Goal: Task Accomplishment & Management: Manage account settings

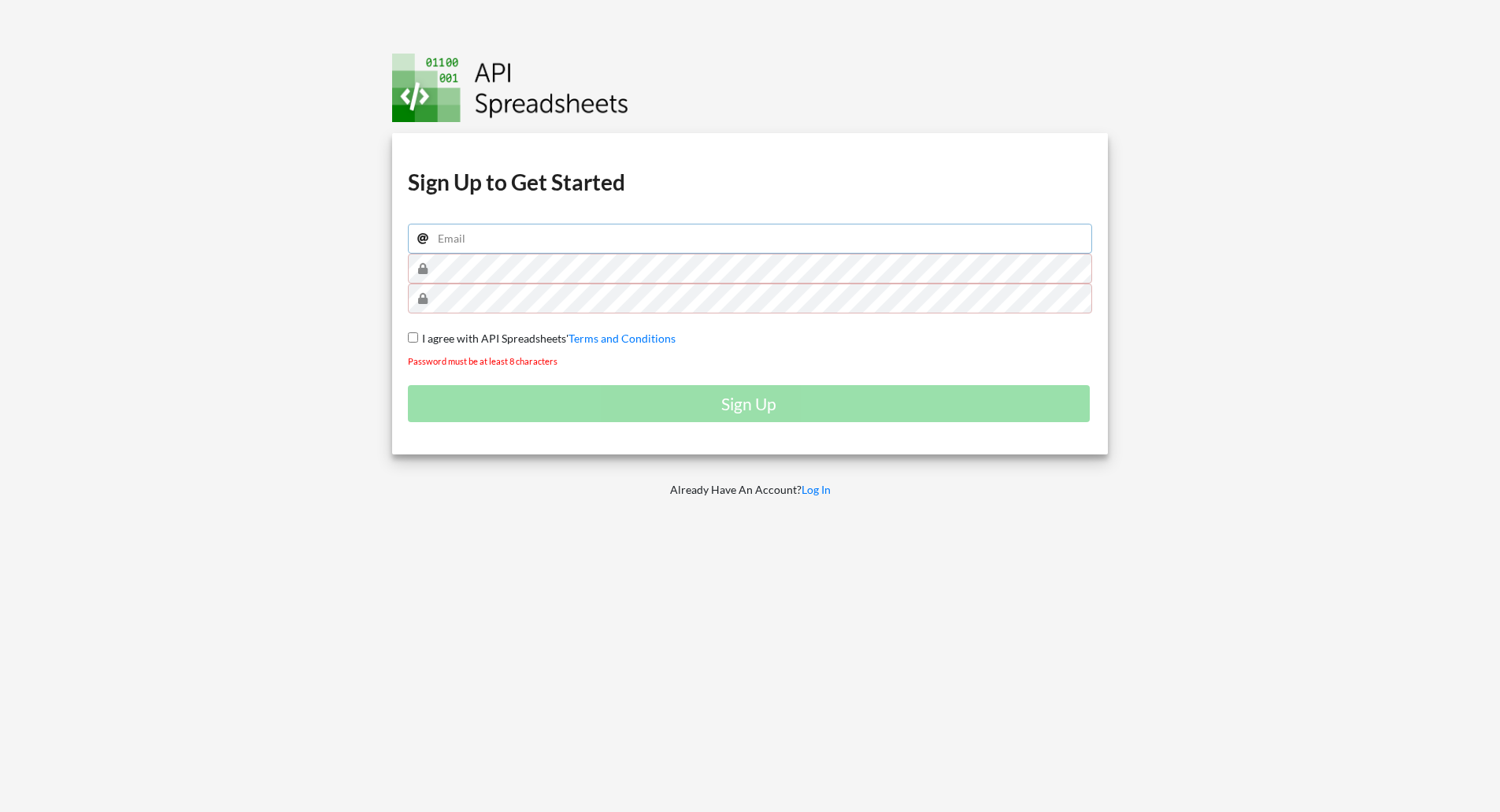
click at [577, 224] on input "email" at bounding box center [750, 239] width 685 height 30
type input "vinit@peocty.com"
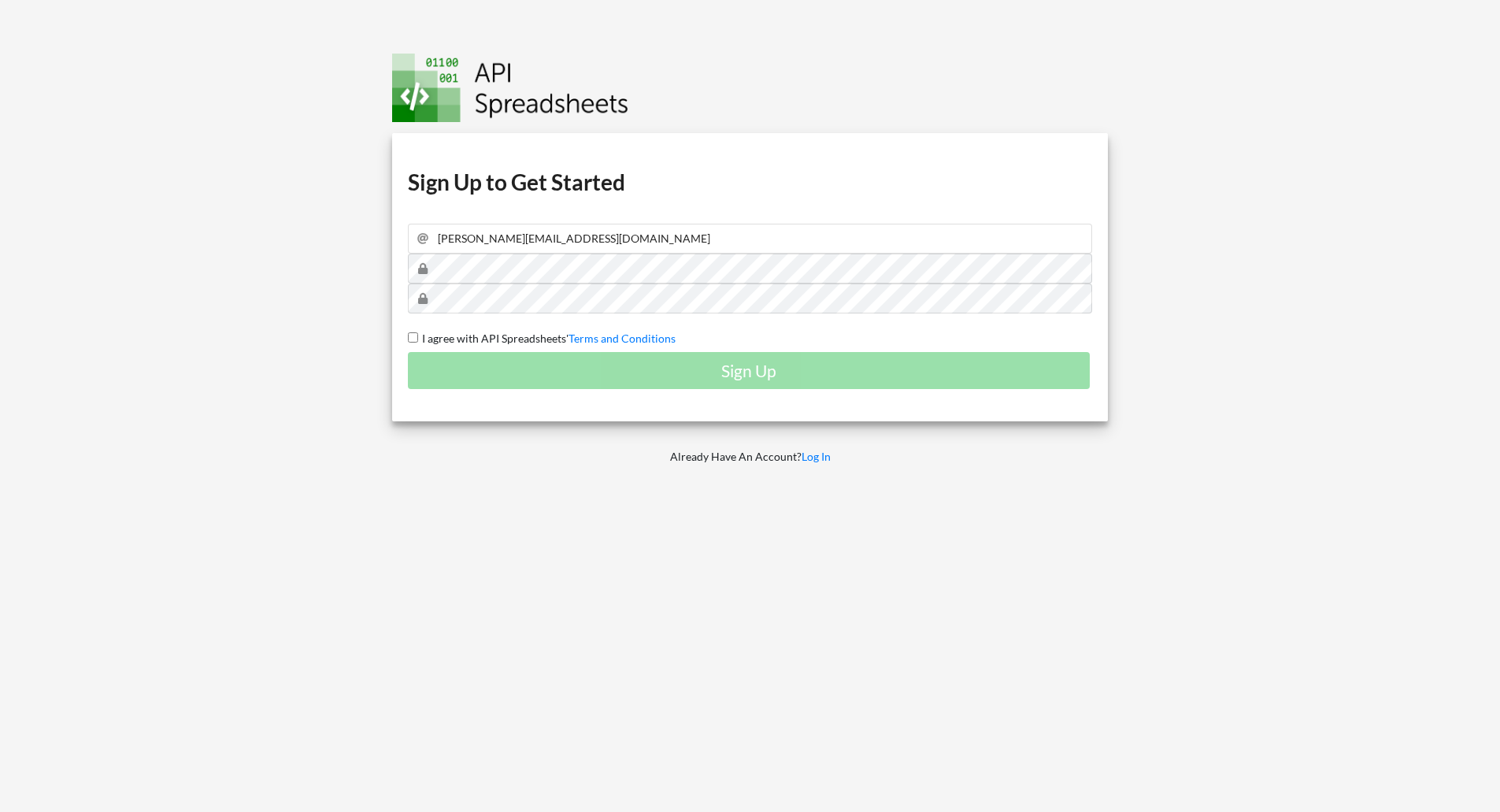
click at [408, 332] on input "I agree with API Spreadsheets' Terms and Conditions" at bounding box center [413, 337] width 10 height 10
checkbox input "true"
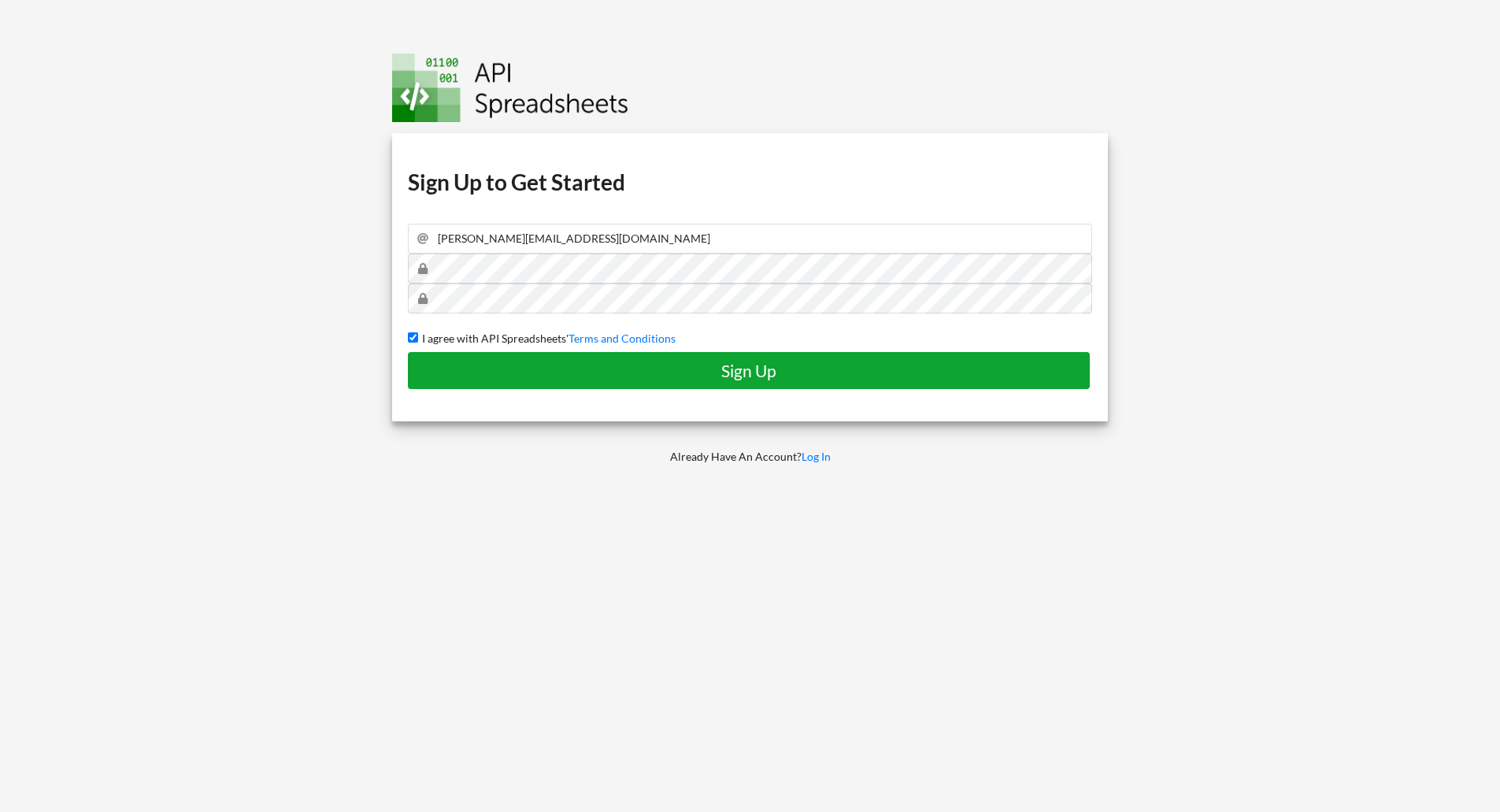
click at [651, 375] on h4 "Sign Up" at bounding box center [749, 371] width 649 height 20
checkbox input "false"
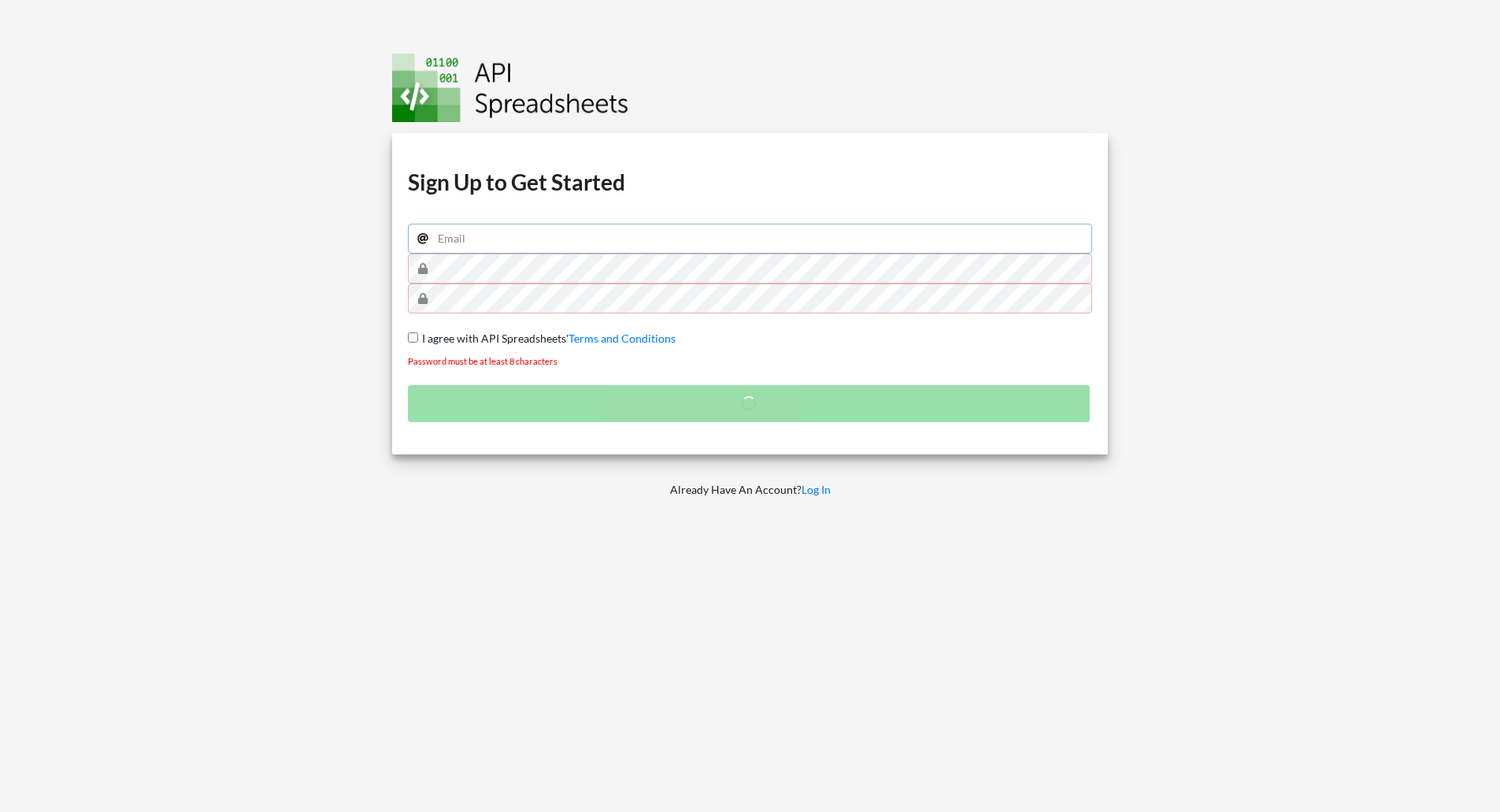
click at [513, 245] on input "email" at bounding box center [750, 239] width 685 height 30
type input "vinit@peocty.com"
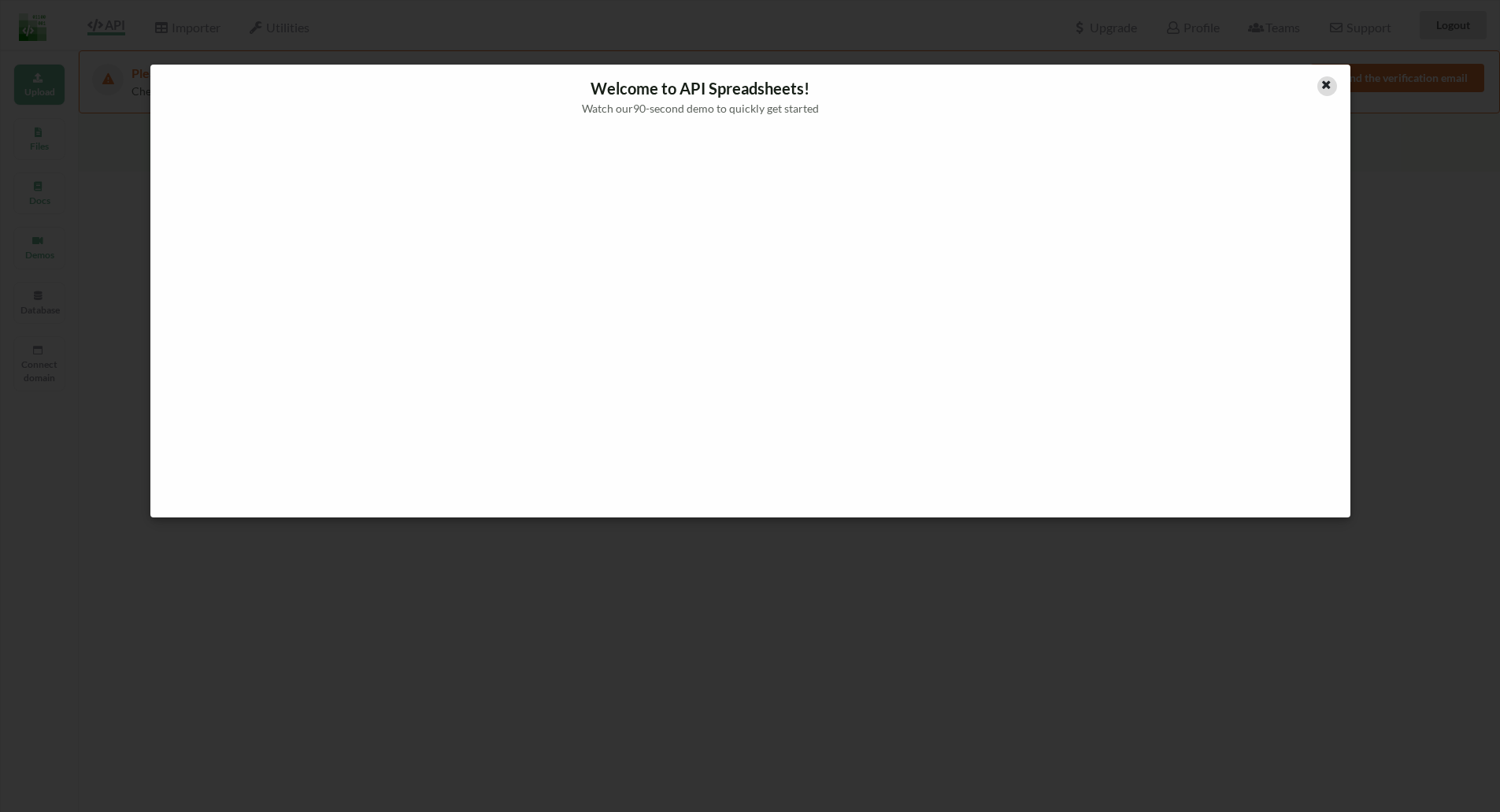
click at [1325, 81] on icon at bounding box center [1327, 82] width 13 height 11
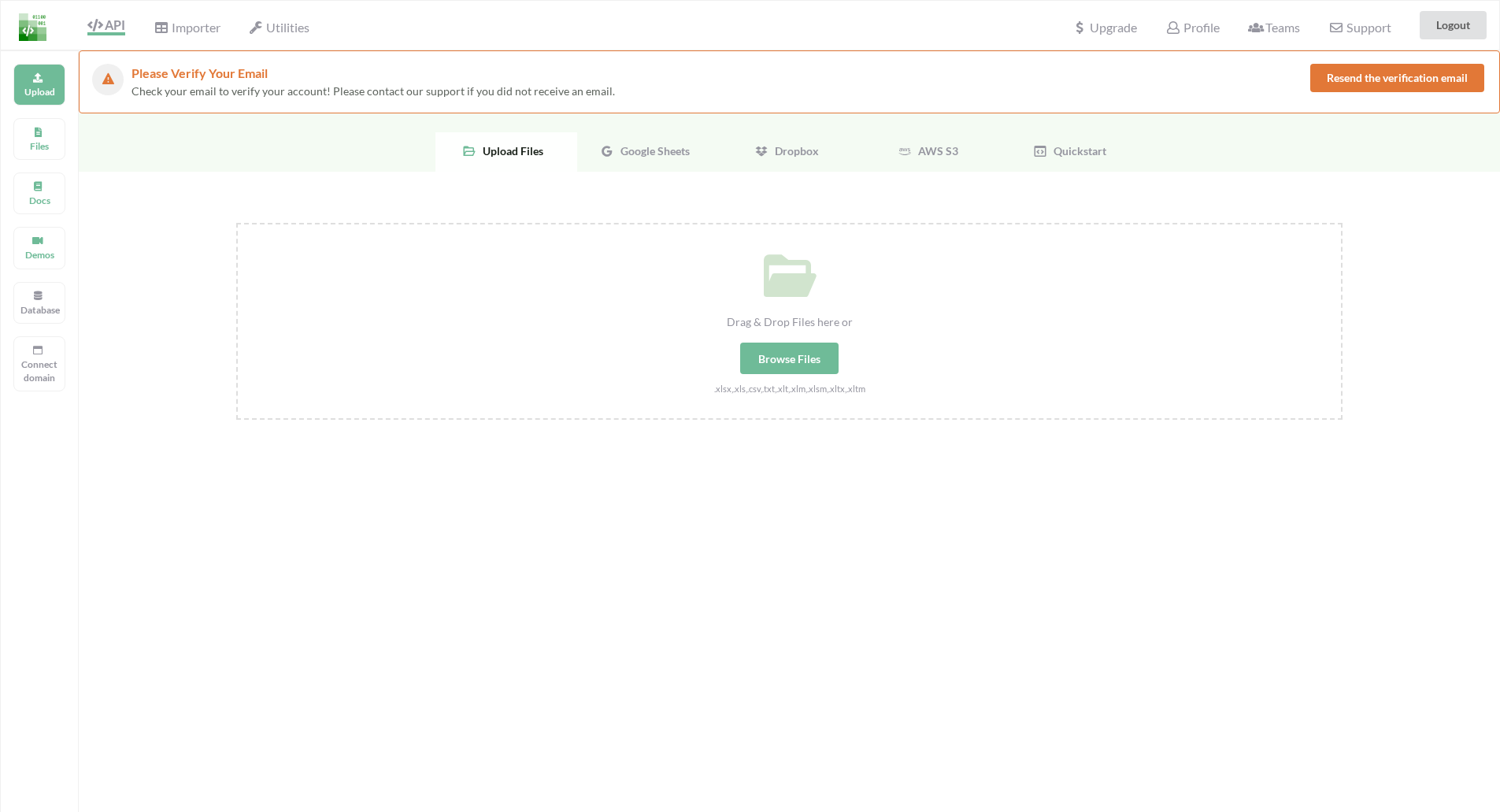
click at [1356, 75] on button "Resend the verification email" at bounding box center [1397, 77] width 174 height 28
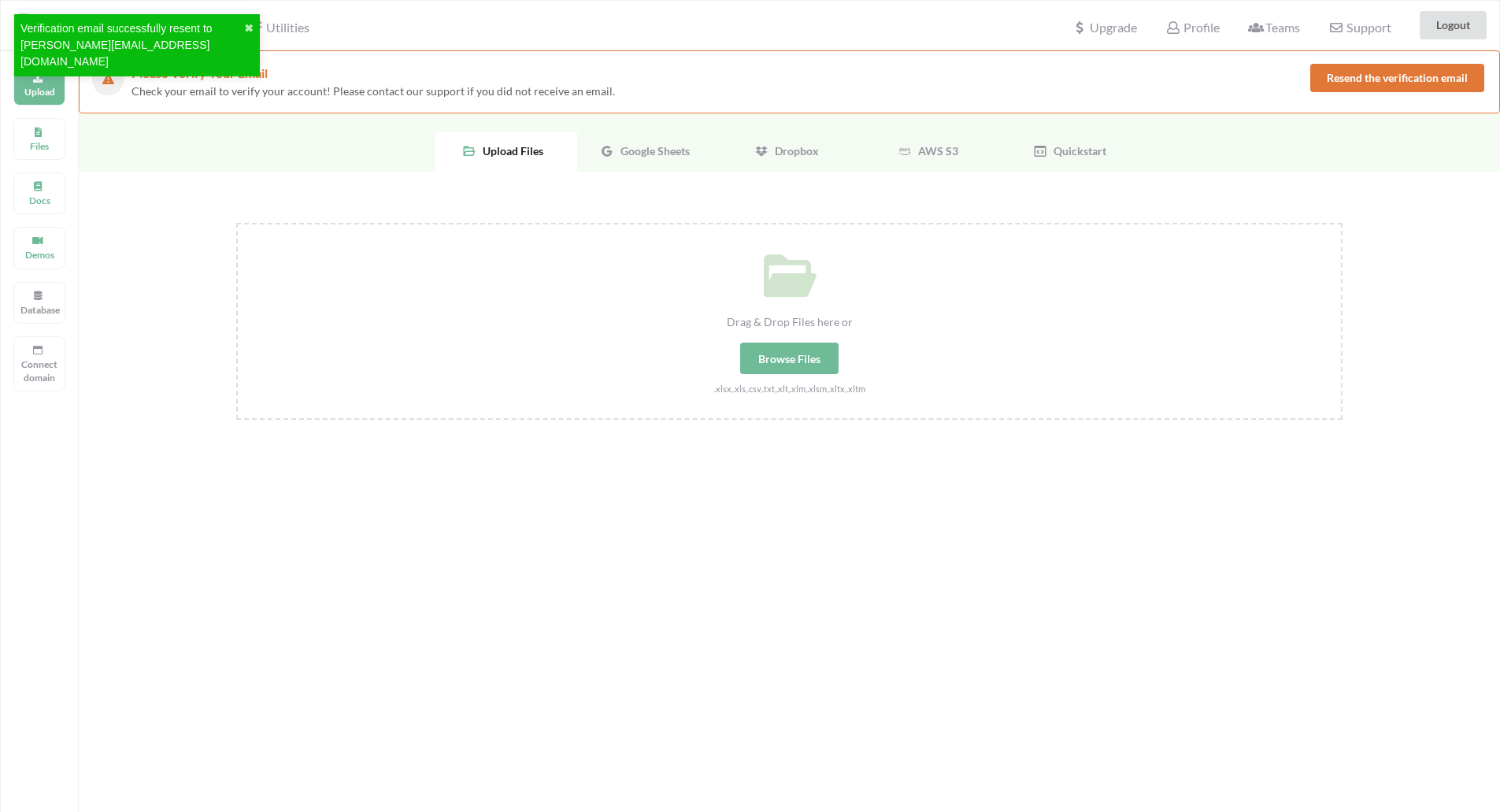
click at [1336, 70] on button "Resend the verification email" at bounding box center [1397, 77] width 174 height 28
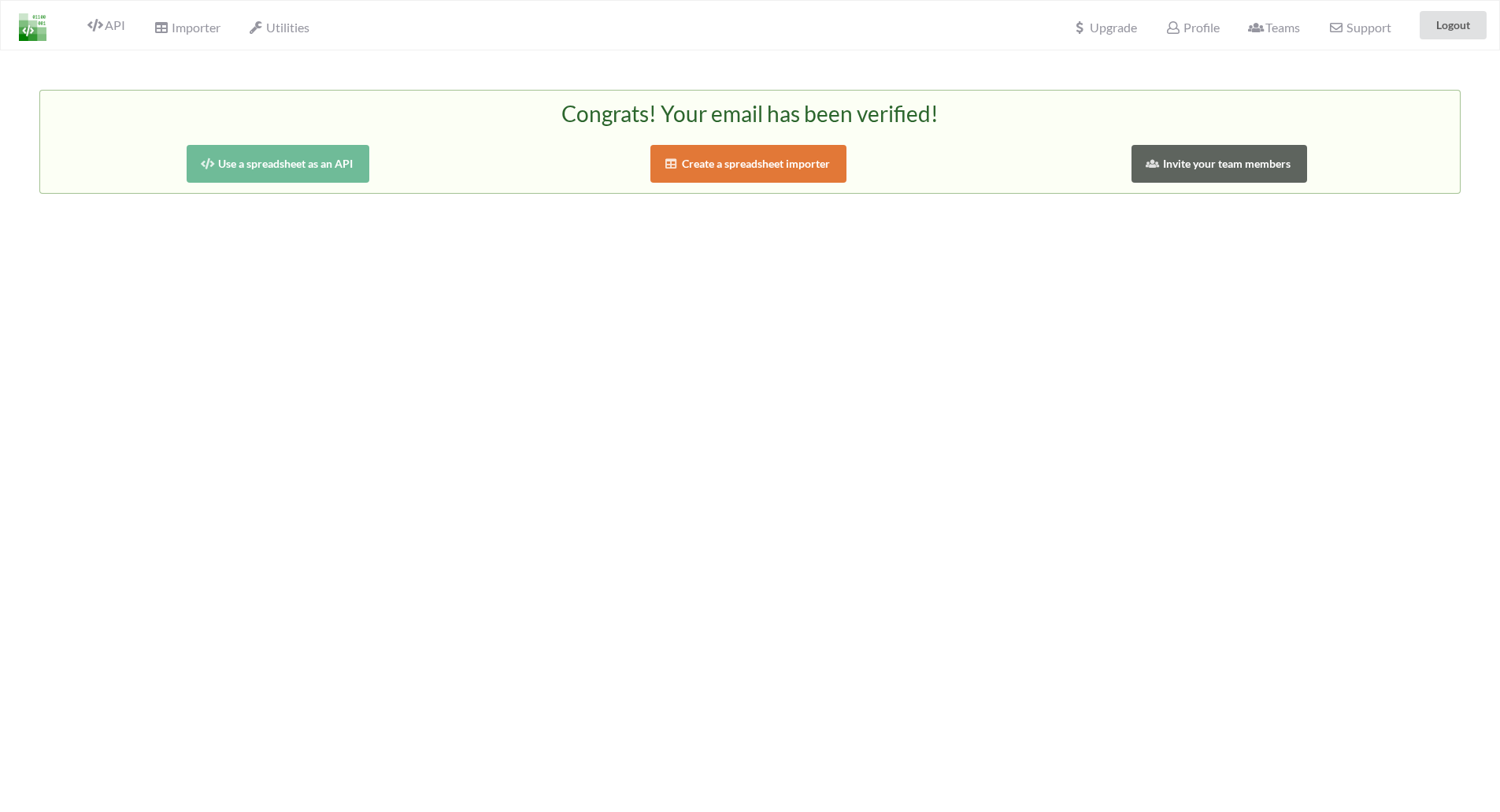
click at [694, 166] on button "Create a spreadsheet importer" at bounding box center [749, 164] width 197 height 38
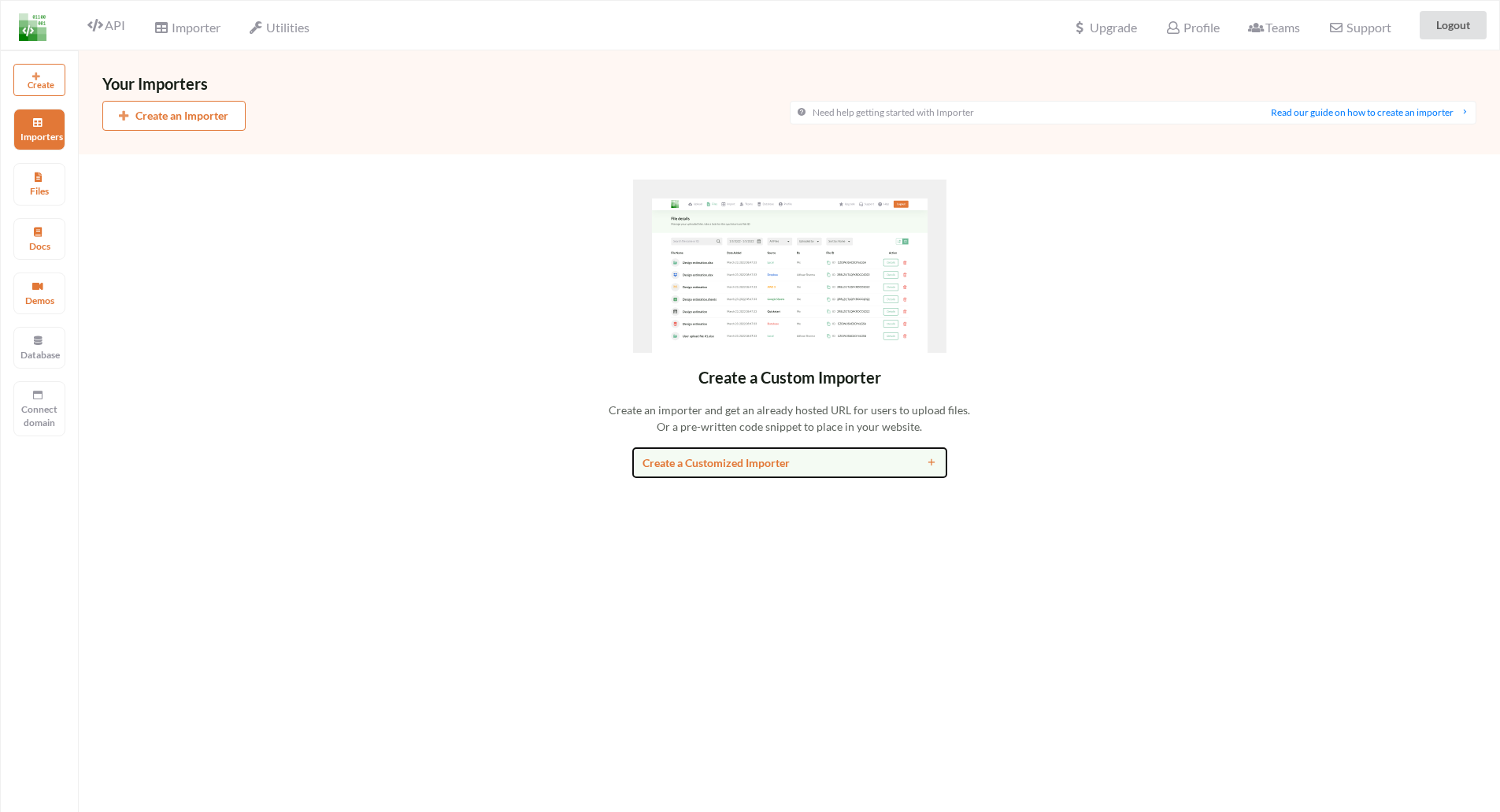
click at [741, 455] on div "Create a Customized Importer" at bounding box center [750, 463] width 216 height 16
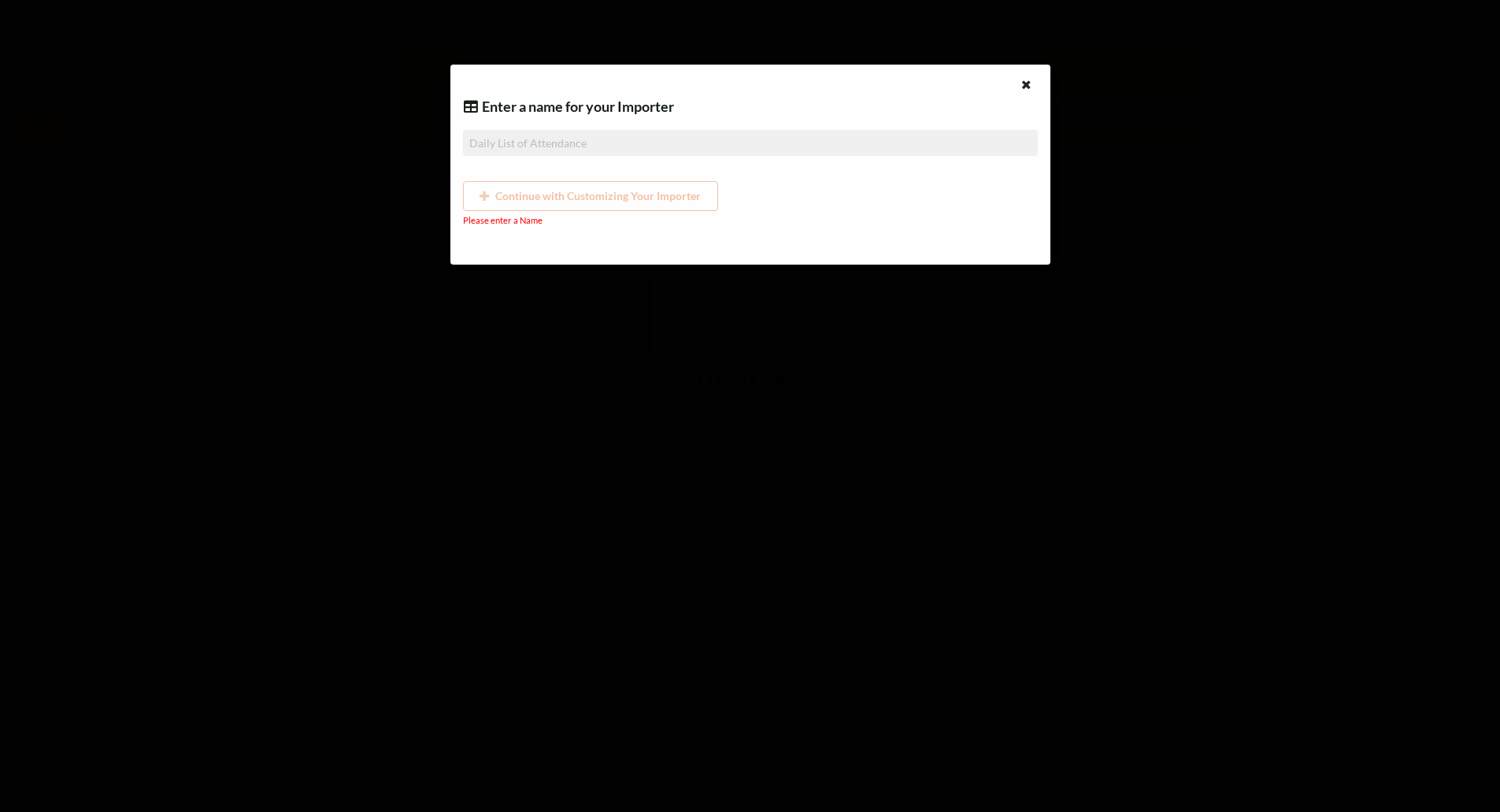
click at [1016, 86] on div at bounding box center [1024, 86] width 49 height 20
click at [1031, 82] on icon at bounding box center [1026, 82] width 13 height 11
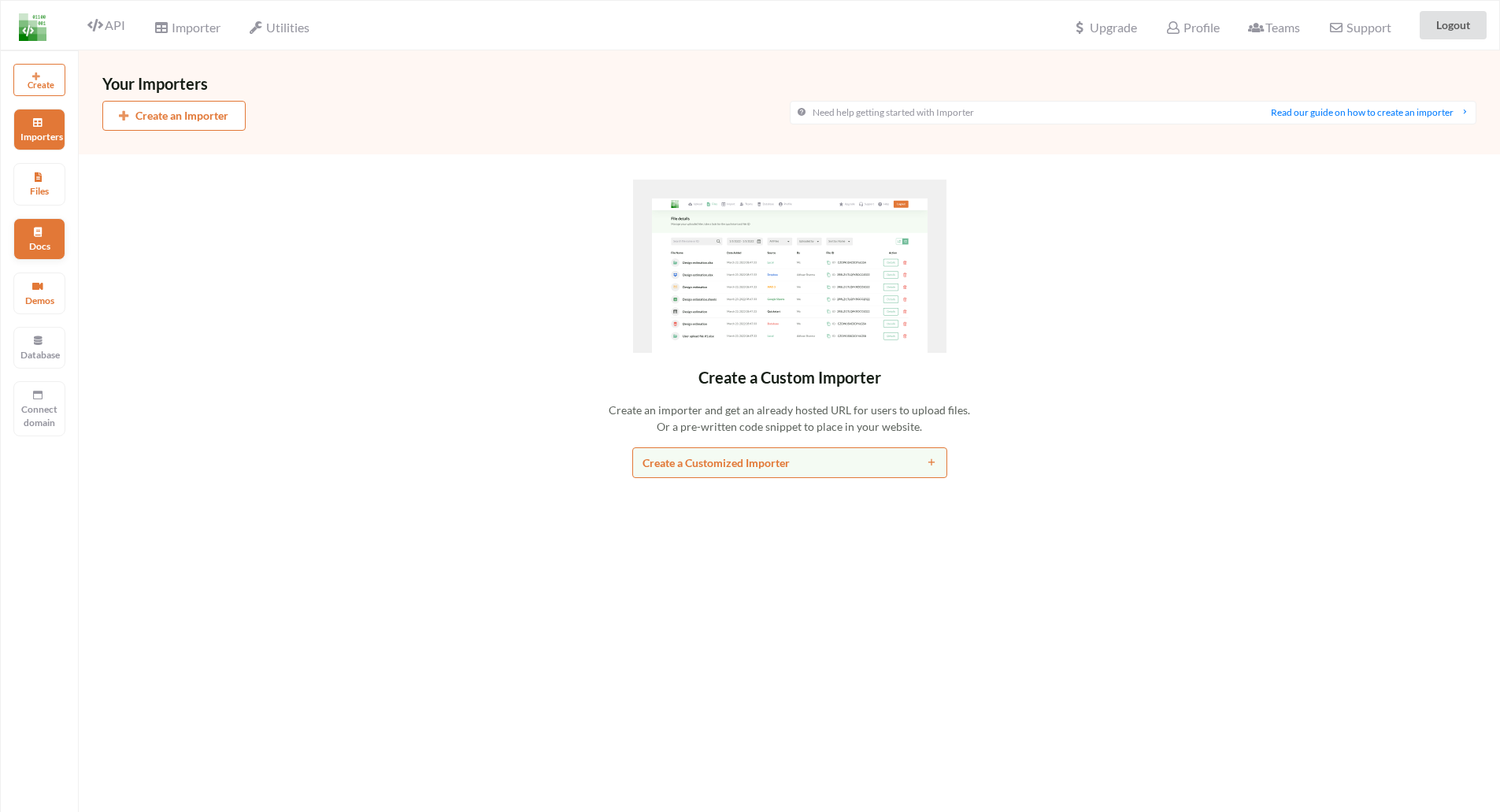
click at [53, 237] on div "Docs" at bounding box center [39, 239] width 52 height 42
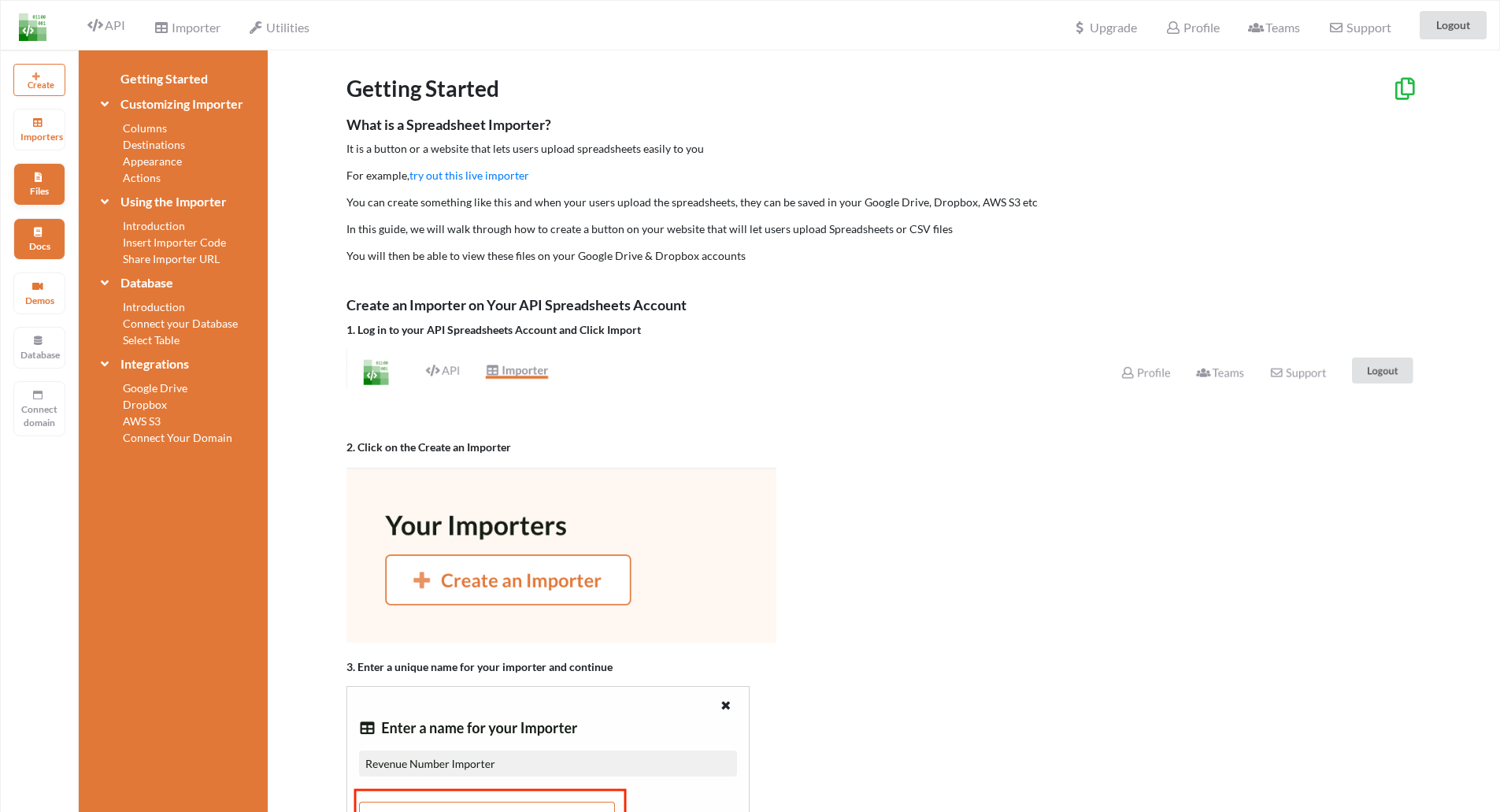
click at [34, 179] on icon at bounding box center [37, 175] width 11 height 9
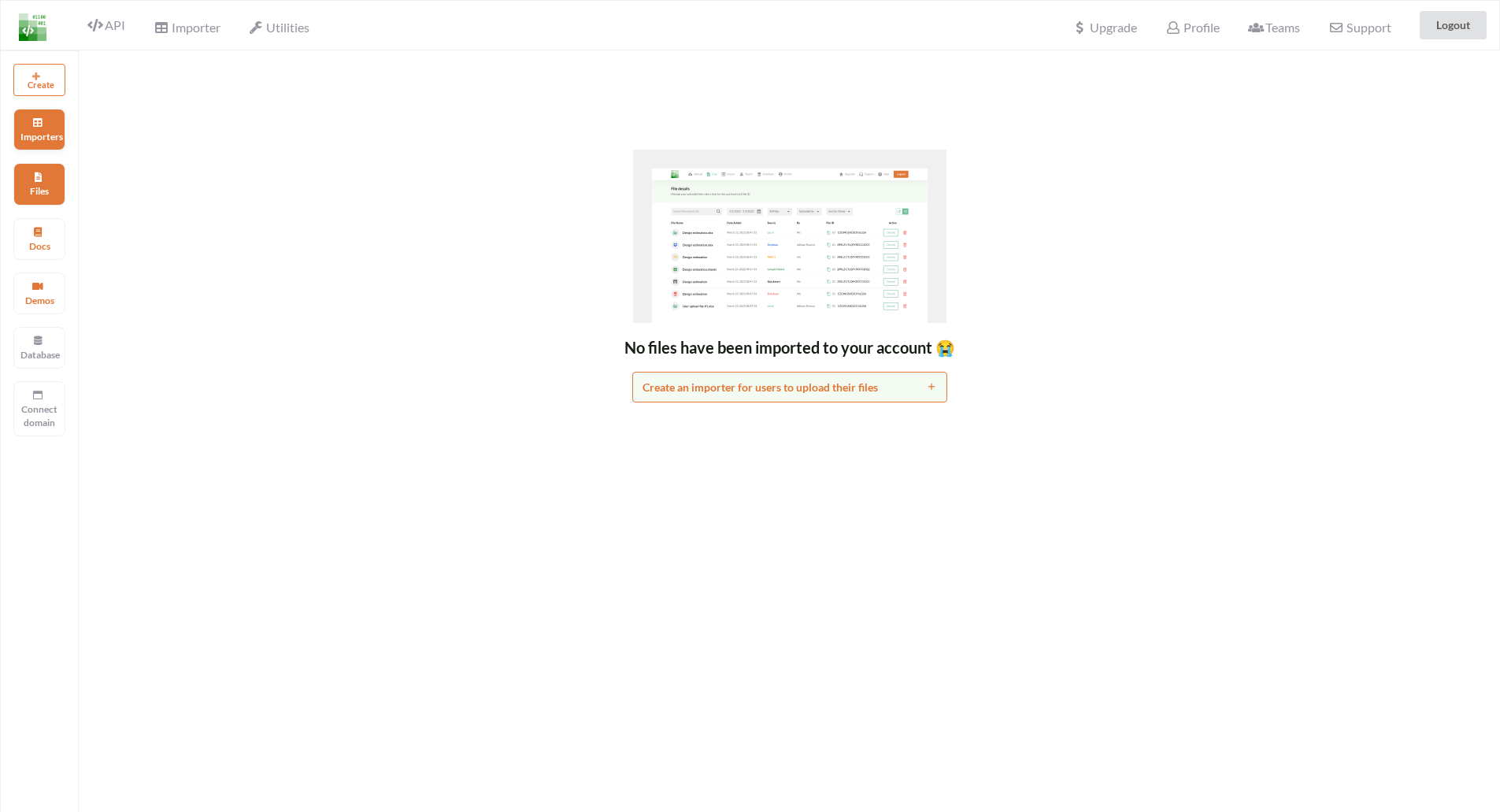
click at [34, 142] on p "Importers" at bounding box center [40, 137] width 38 height 13
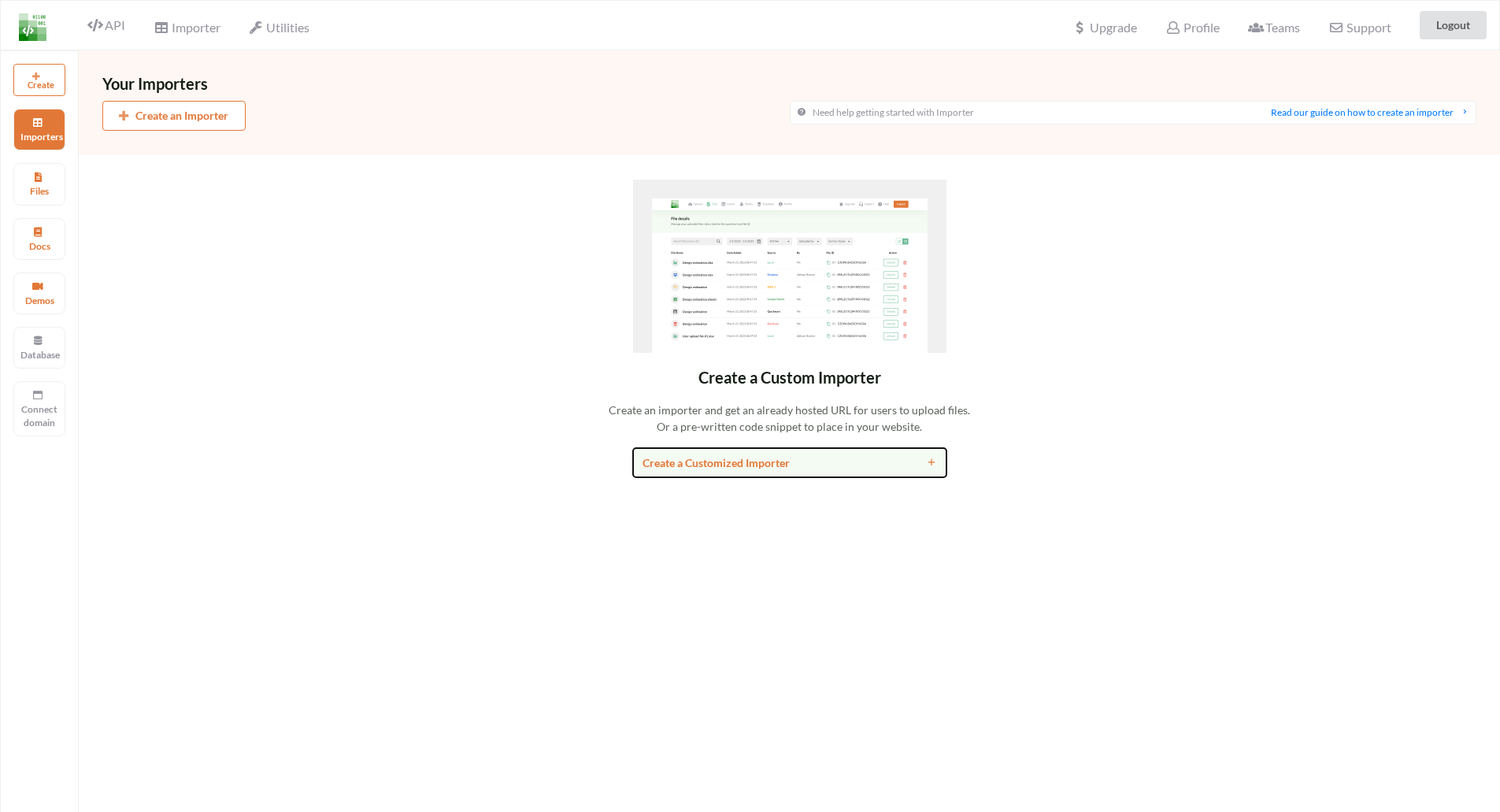
click at [722, 469] on div "Create a Customized Importer" at bounding box center [750, 463] width 216 height 16
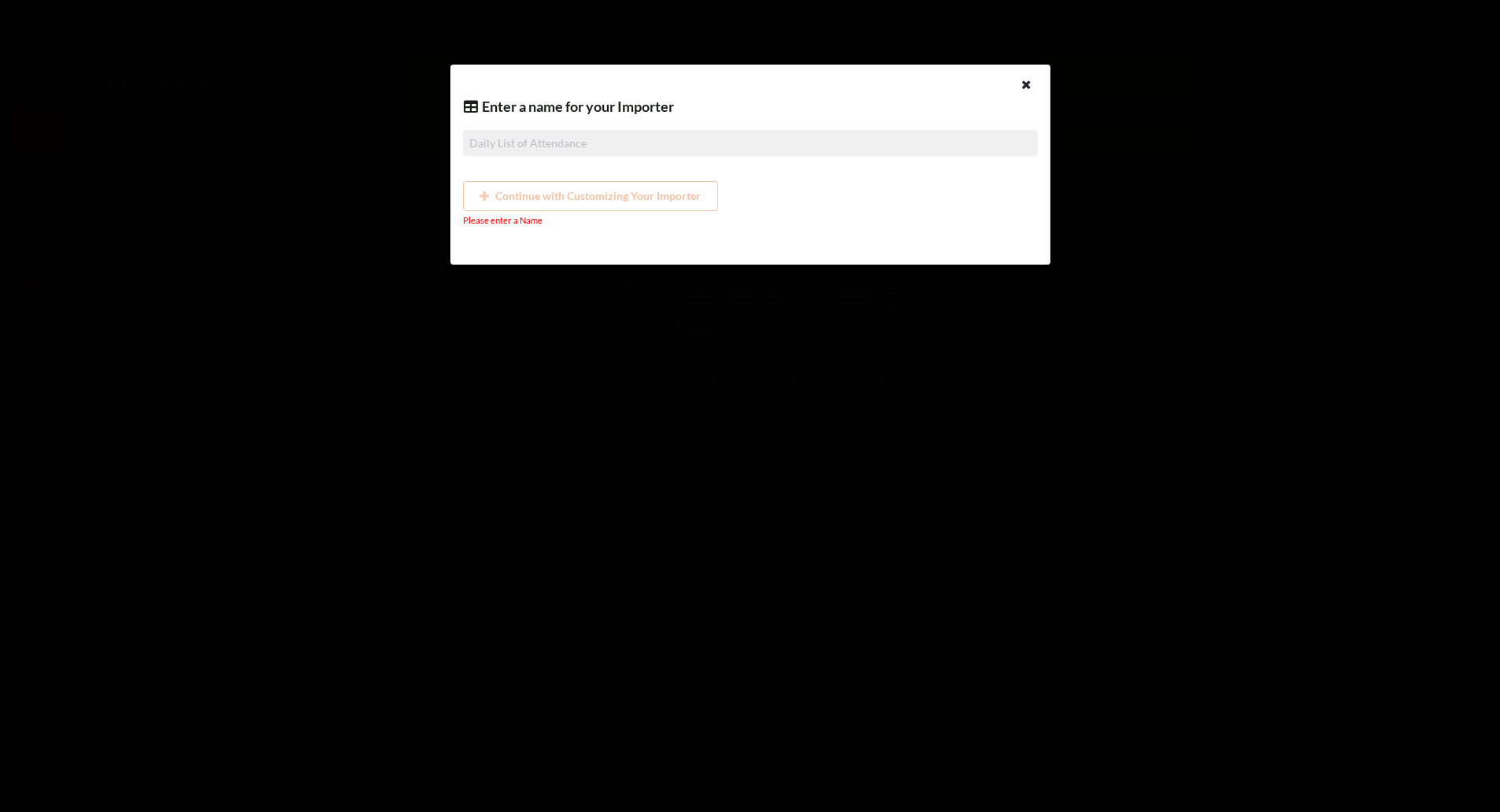
click at [514, 191] on div "Continue with Customizing Your Importer" at bounding box center [750, 196] width 575 height 30
click at [530, 141] on input at bounding box center [750, 143] width 575 height 26
click at [504, 218] on small "Please enter a Name" at bounding box center [502, 220] width 80 height 10
click at [586, 185] on div "Continue with Customizing Your Importer" at bounding box center [750, 196] width 575 height 30
click at [589, 148] on input at bounding box center [750, 143] width 575 height 26
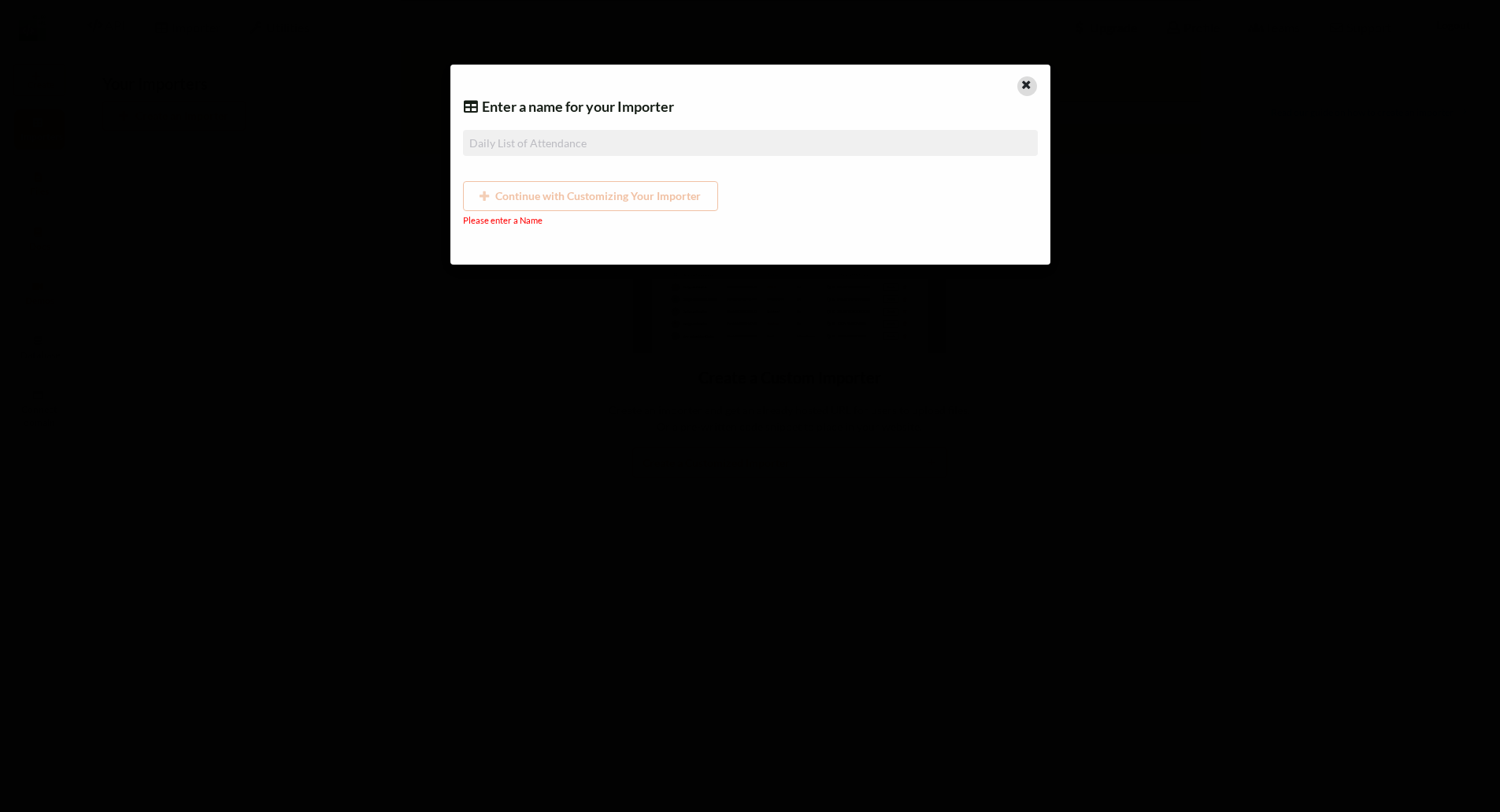
click at [1026, 86] on icon at bounding box center [1026, 82] width 13 height 11
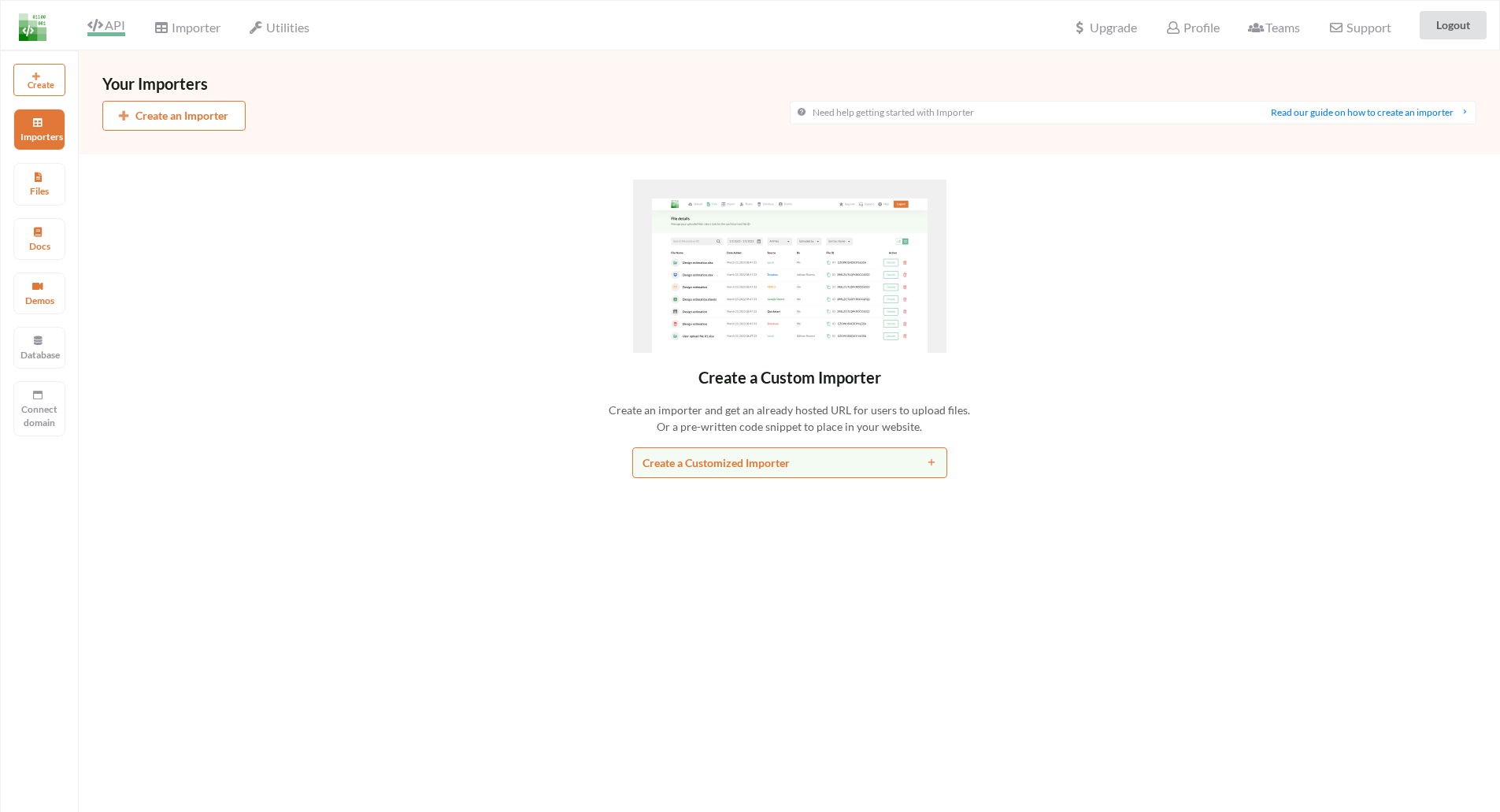
click at [109, 27] on span "API" at bounding box center [106, 26] width 38 height 19
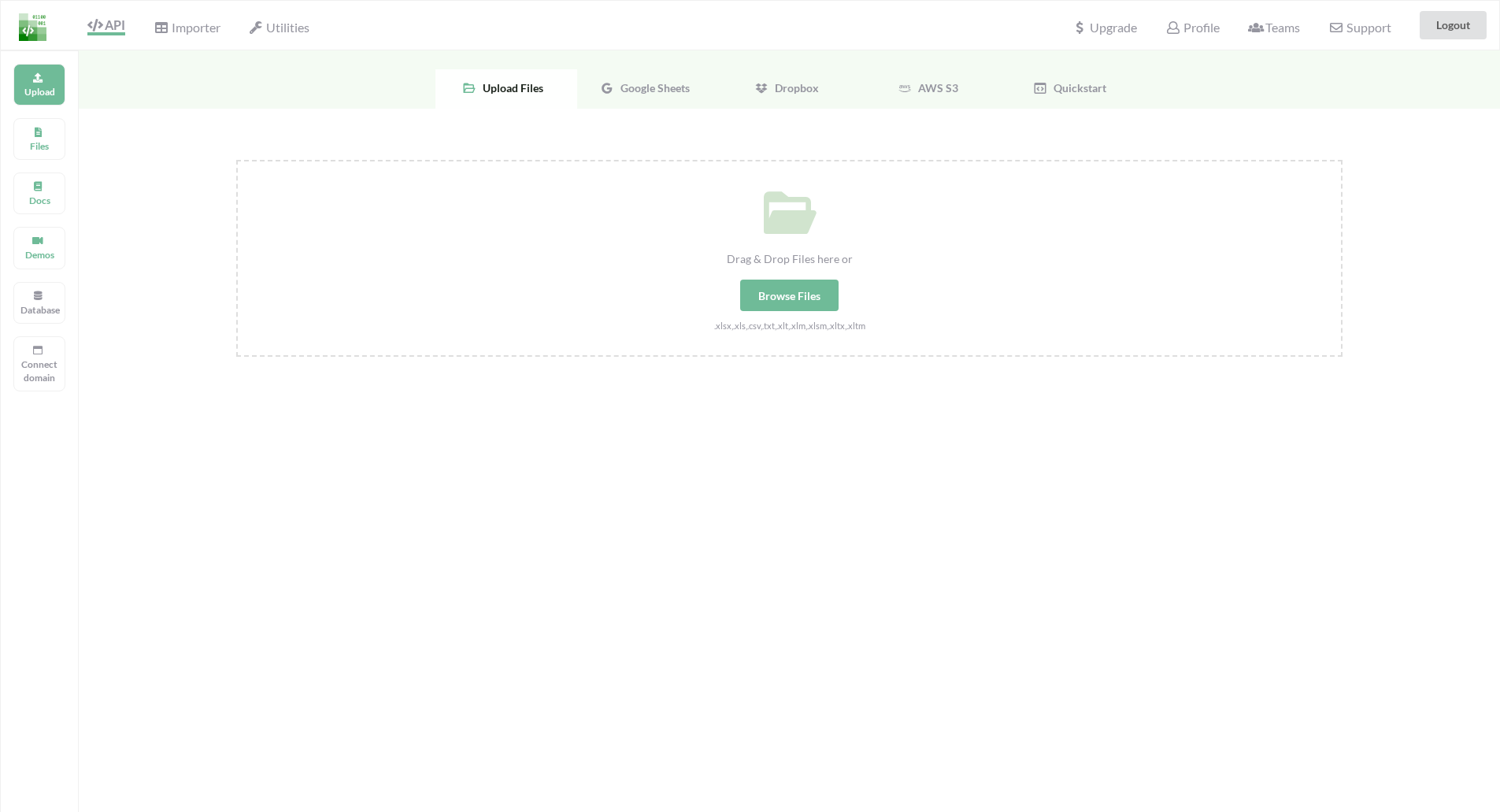
click at [775, 287] on div "Browse Files" at bounding box center [790, 295] width 99 height 31
click at [236, 160] on input "Drag & Drop Files here or Browse Files .xlsx,.xls,.csv,.txt,.xlt,.xlm,.xlsm,.xl…" at bounding box center [236, 160] width 0 height 0
click at [656, 81] on div "Google Sheets" at bounding box center [648, 89] width 142 height 40
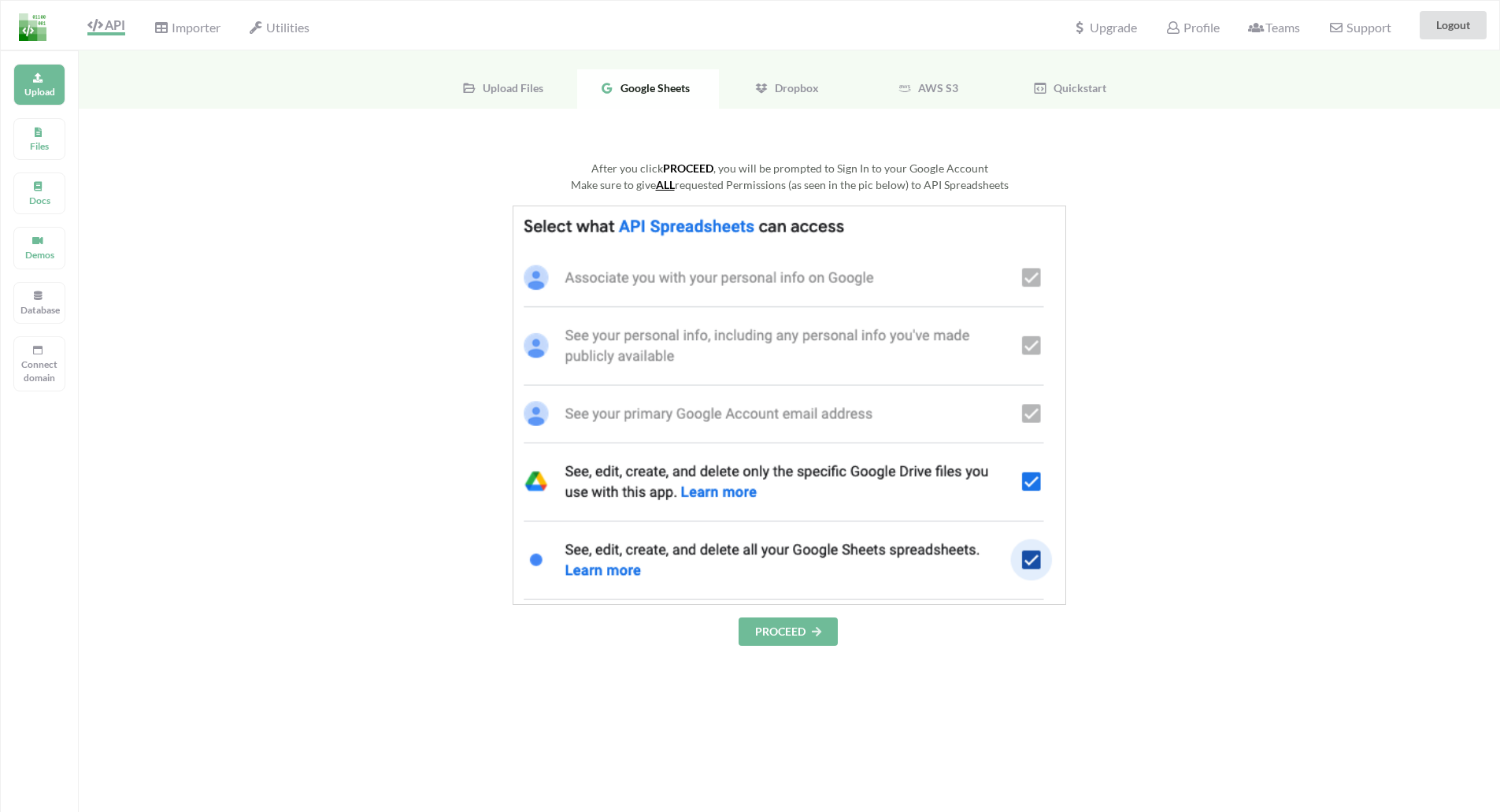
click at [782, 632] on button "PROCEED" at bounding box center [788, 632] width 99 height 28
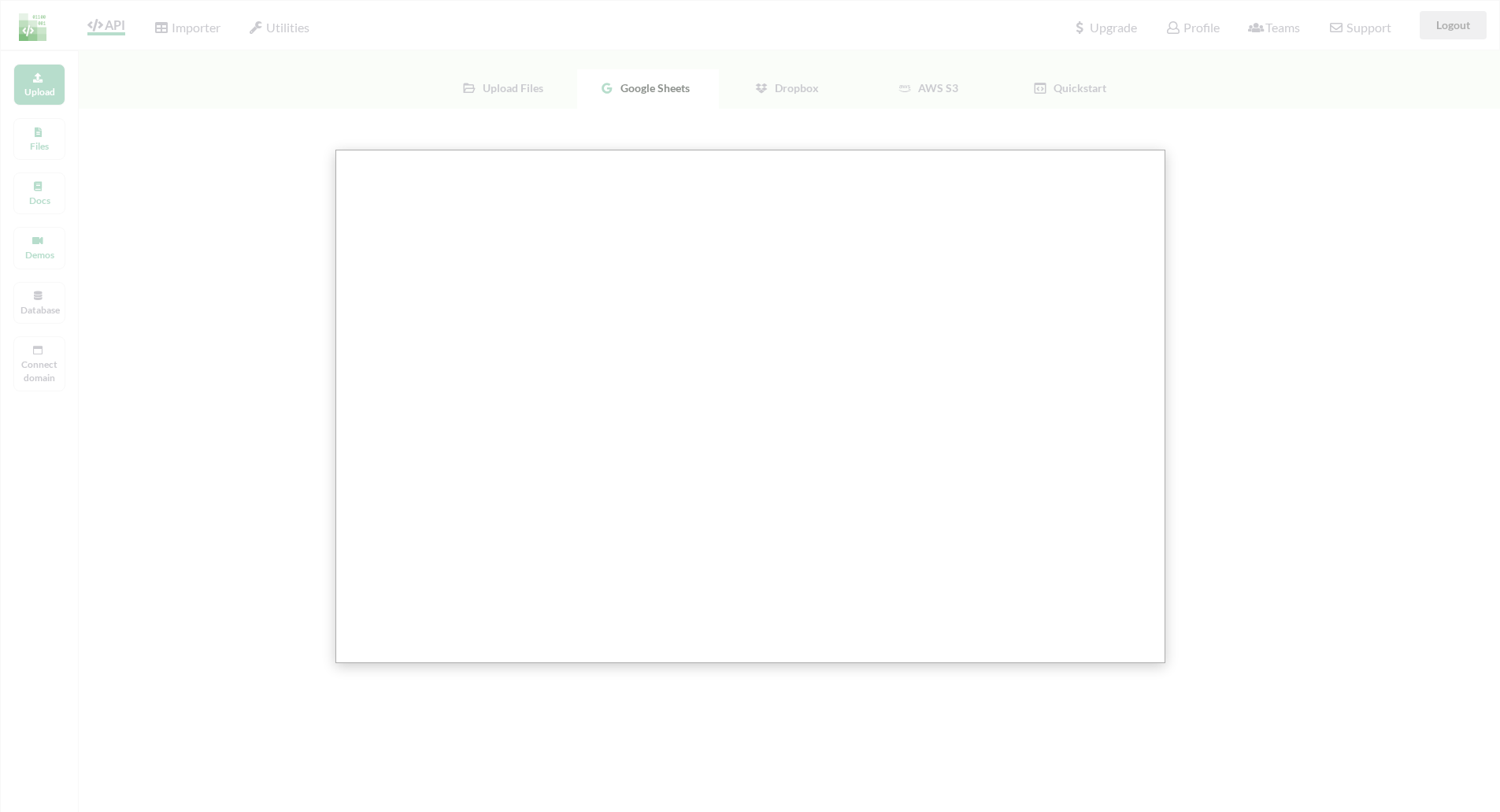
click at [1201, 299] on div at bounding box center [751, 665] width 1503 height 1329
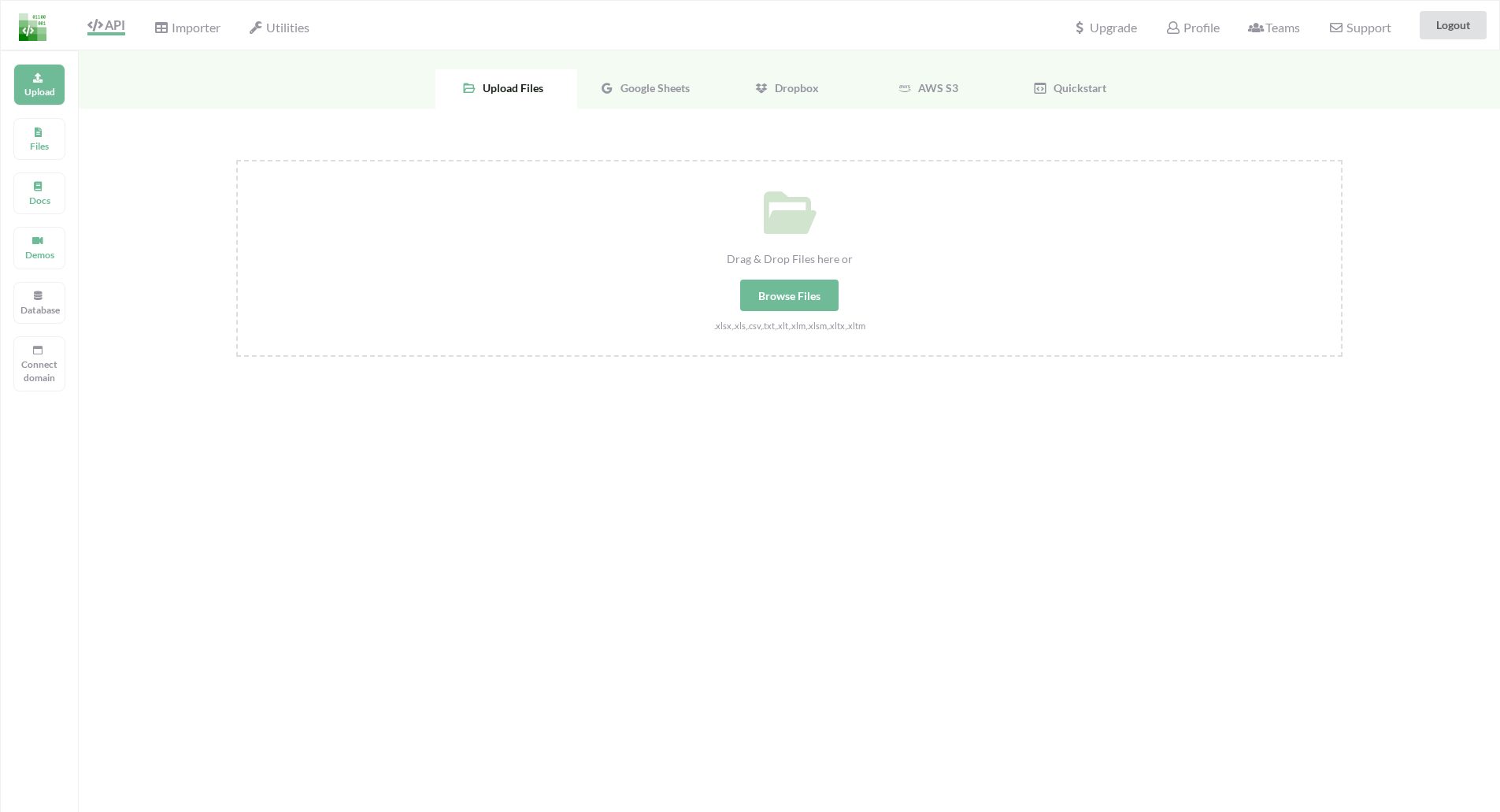
click at [657, 82] on span "Google Sheets" at bounding box center [652, 87] width 76 height 13
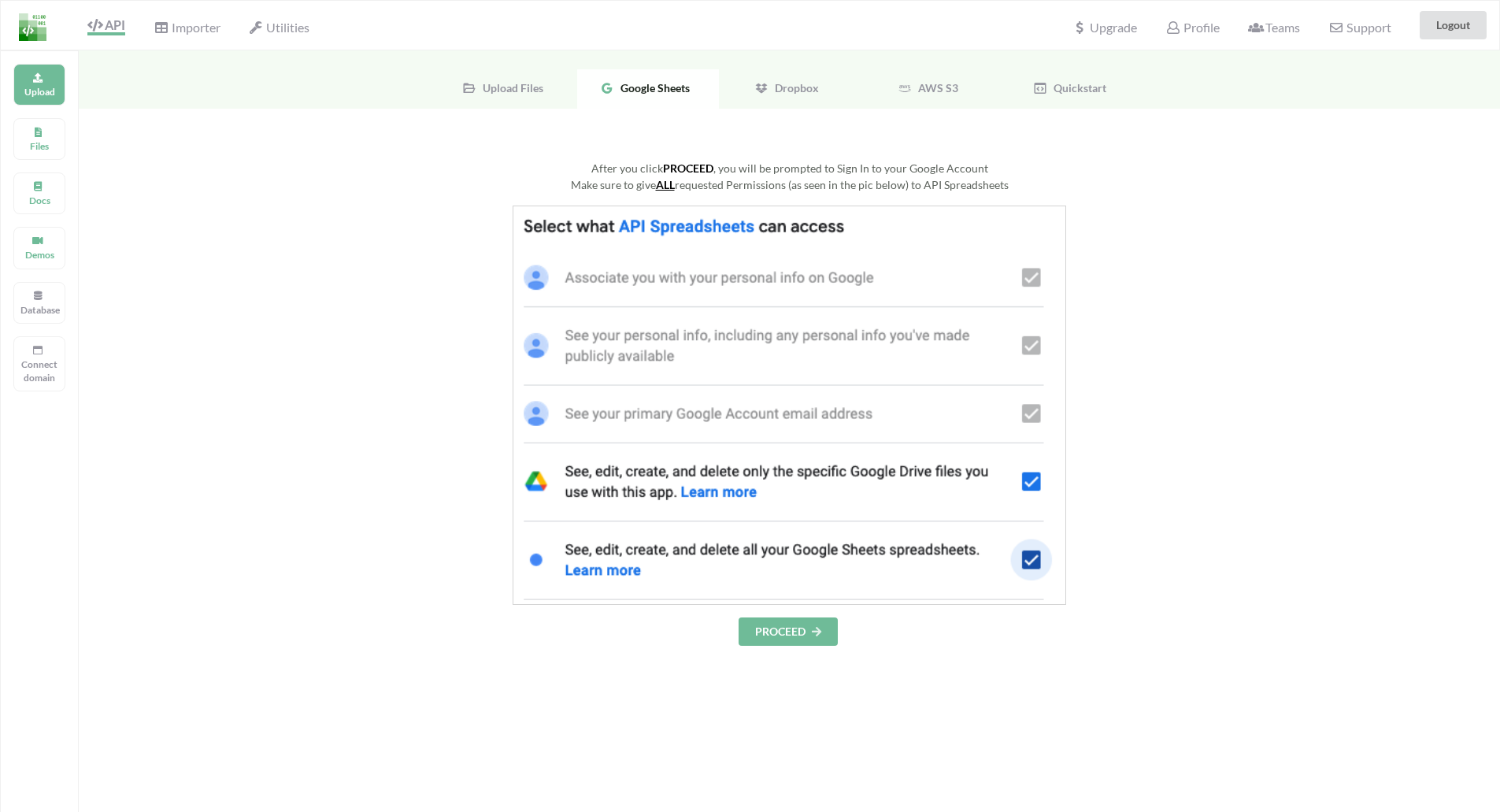
click at [782, 637] on button "PROCEED" at bounding box center [788, 632] width 99 height 28
click at [786, 632] on button "PROCEED" at bounding box center [788, 632] width 99 height 28
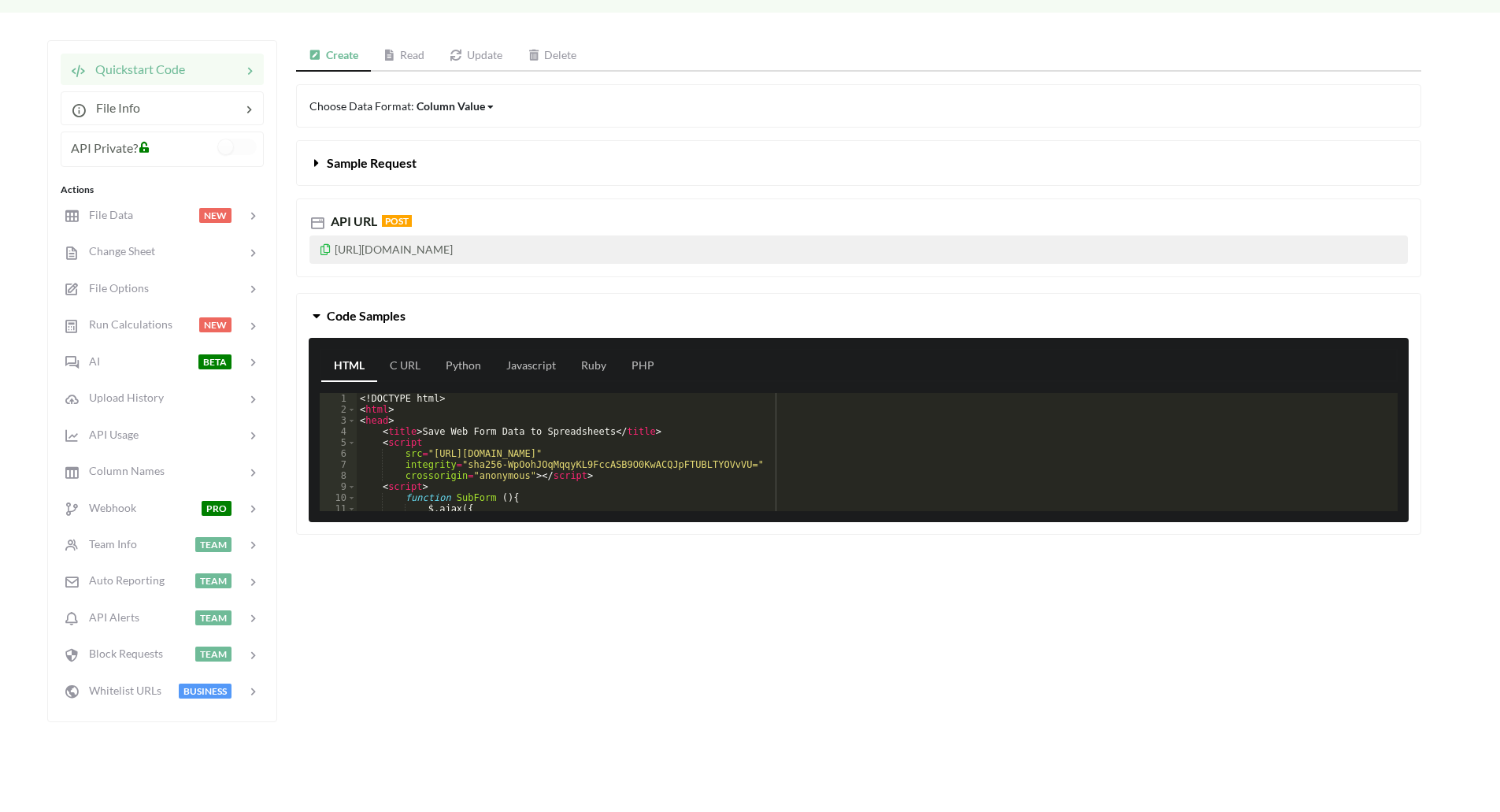
scroll to position [157, 0]
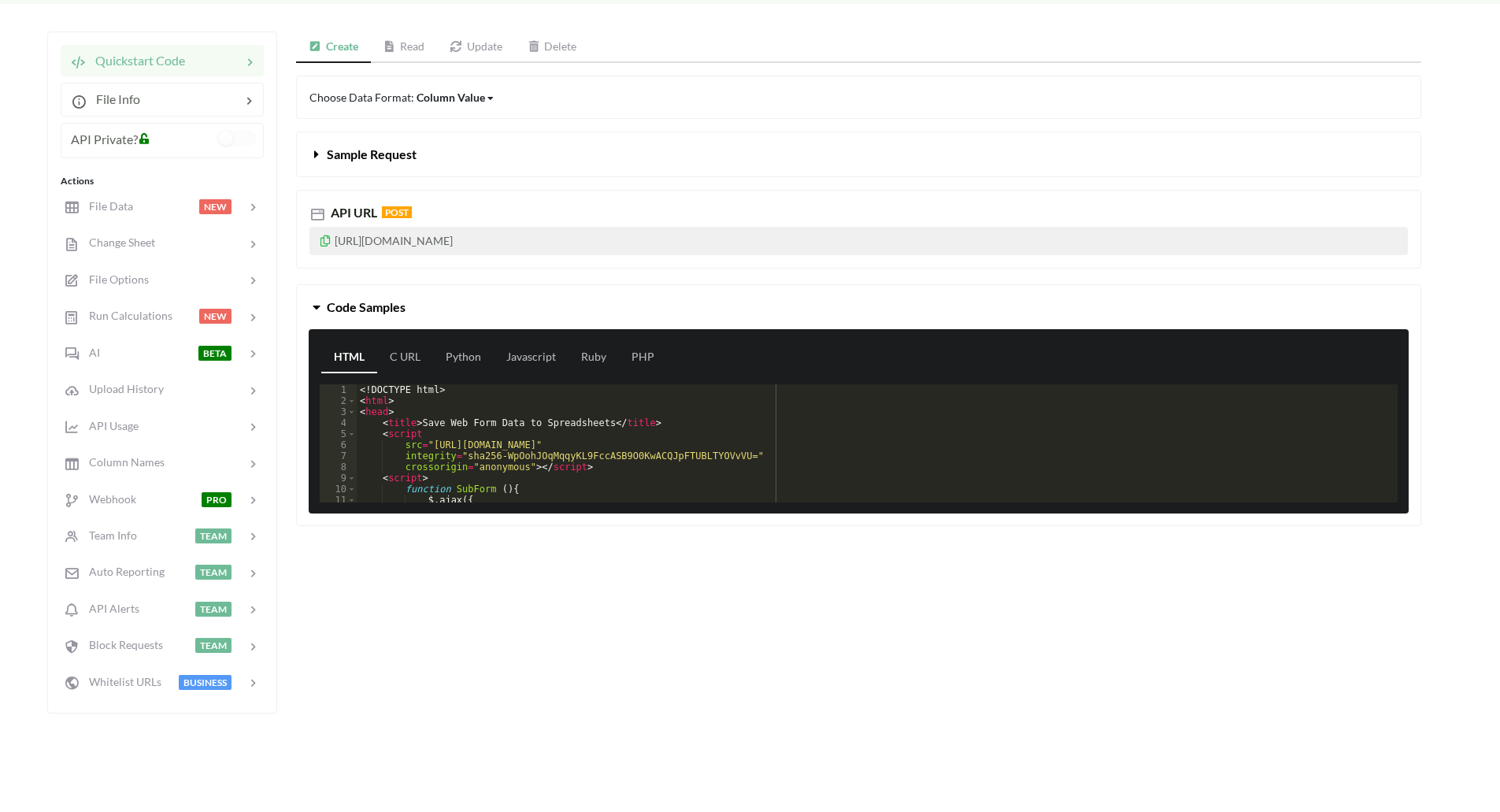
click at [359, 153] on span "Sample Request" at bounding box center [371, 154] width 90 height 15
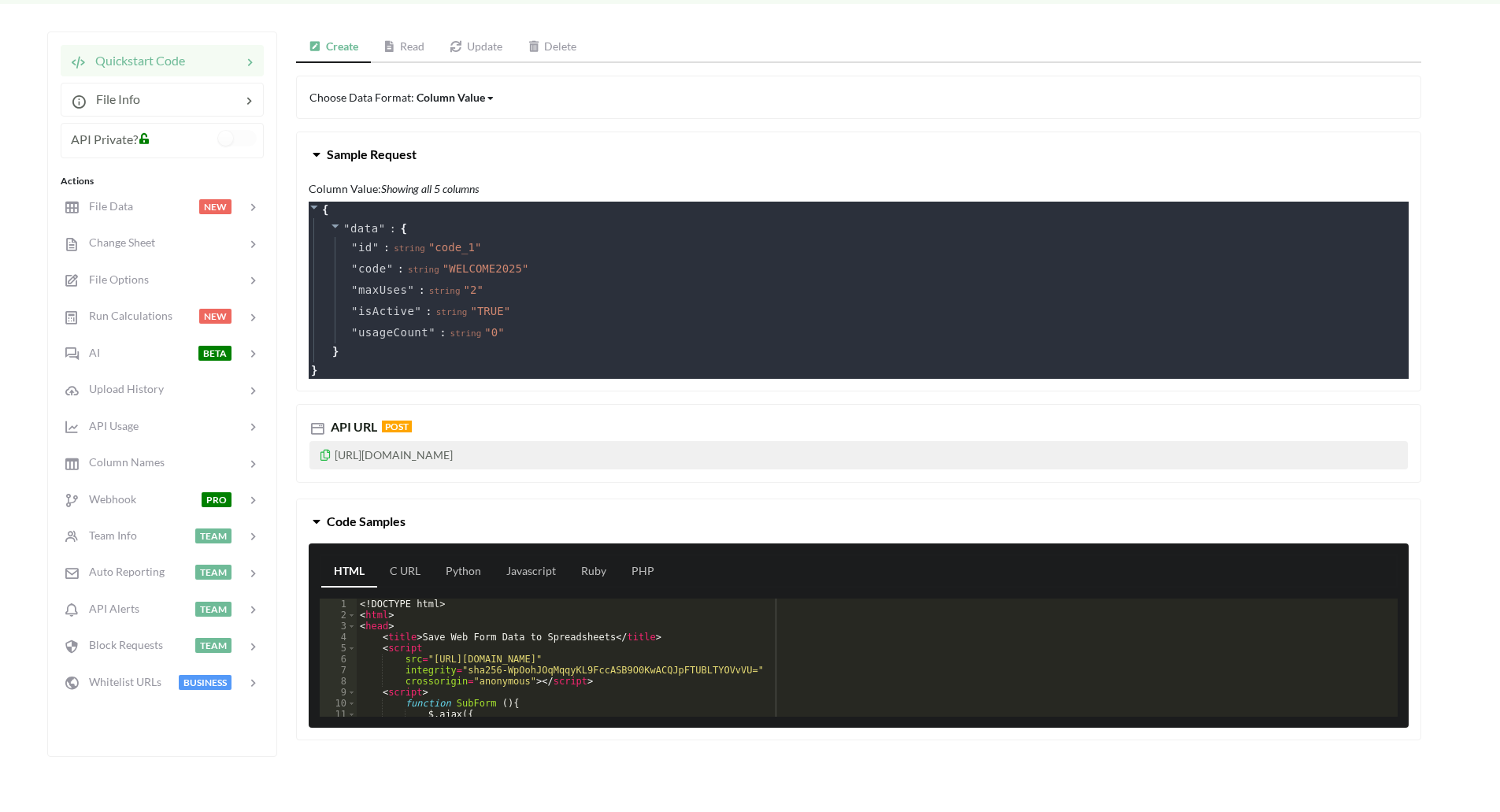
click at [405, 47] on link "Read" at bounding box center [404, 47] width 67 height 31
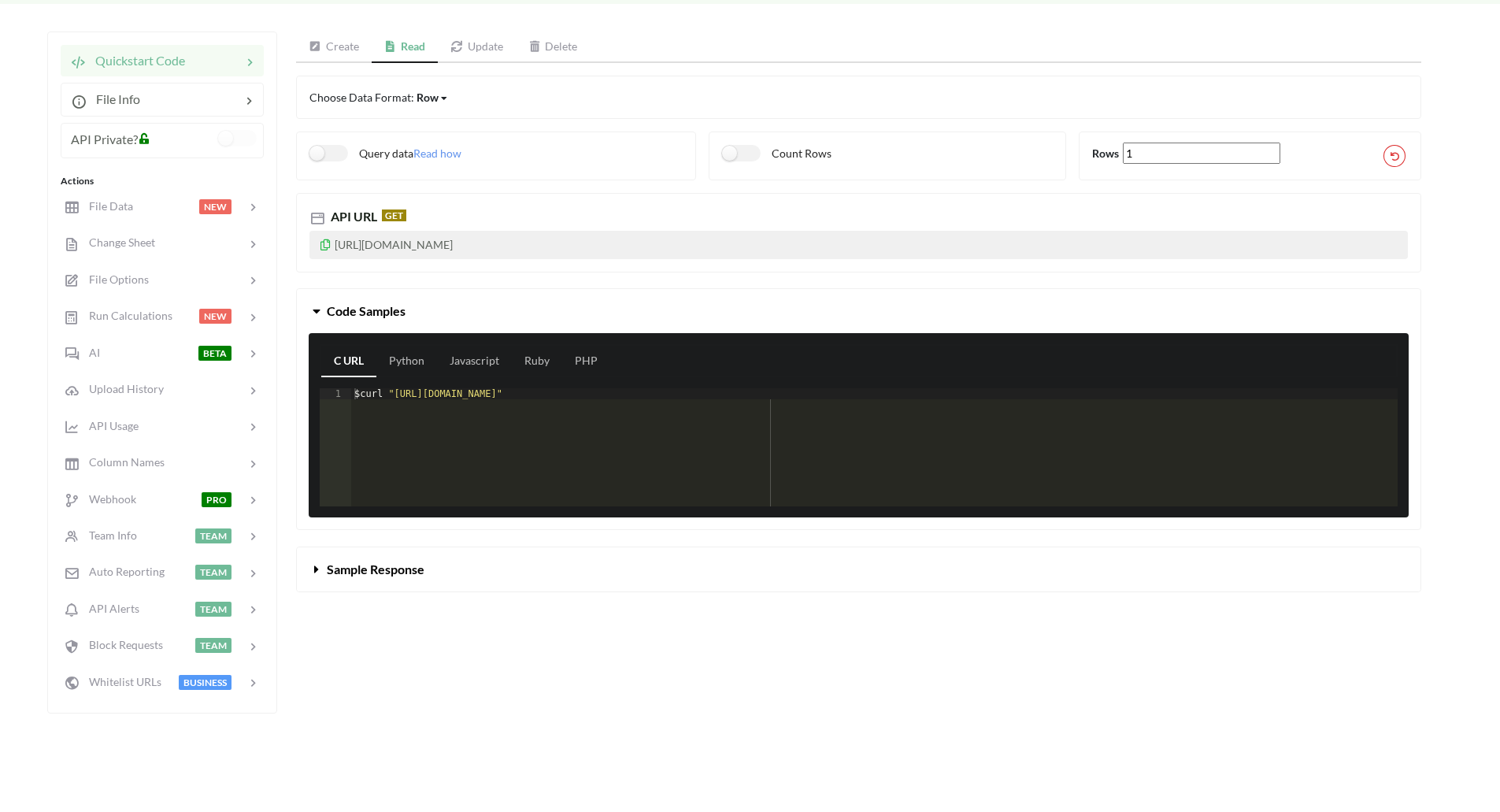
click at [512, 242] on p "https://api.apispreadsheets.com/data/gyHGHxd3tyk3FGsk/" at bounding box center [859, 245] width 1099 height 28
click at [340, 50] on link "Create" at bounding box center [334, 47] width 76 height 31
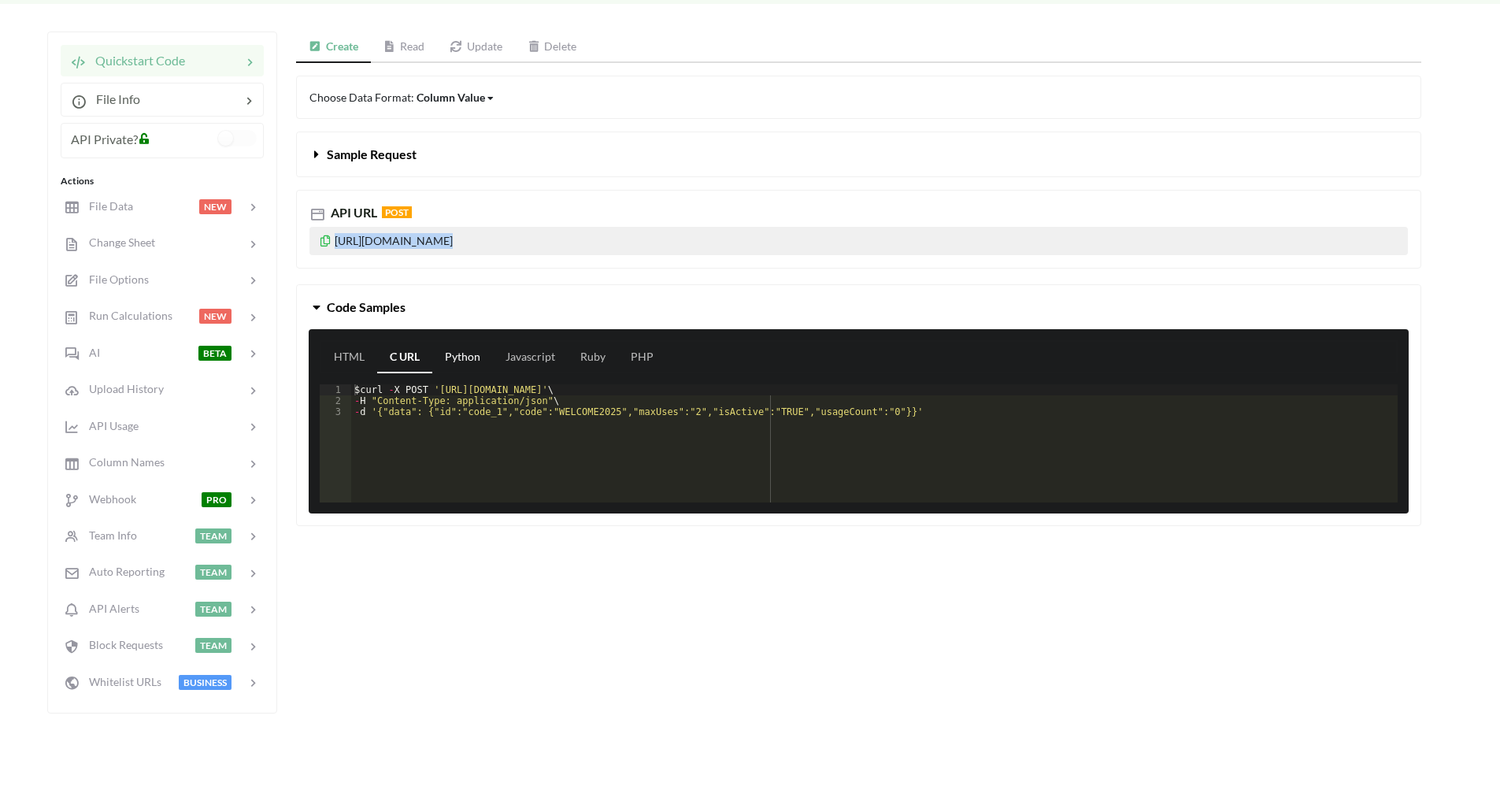
click at [462, 352] on link "Python" at bounding box center [463, 357] width 61 height 31
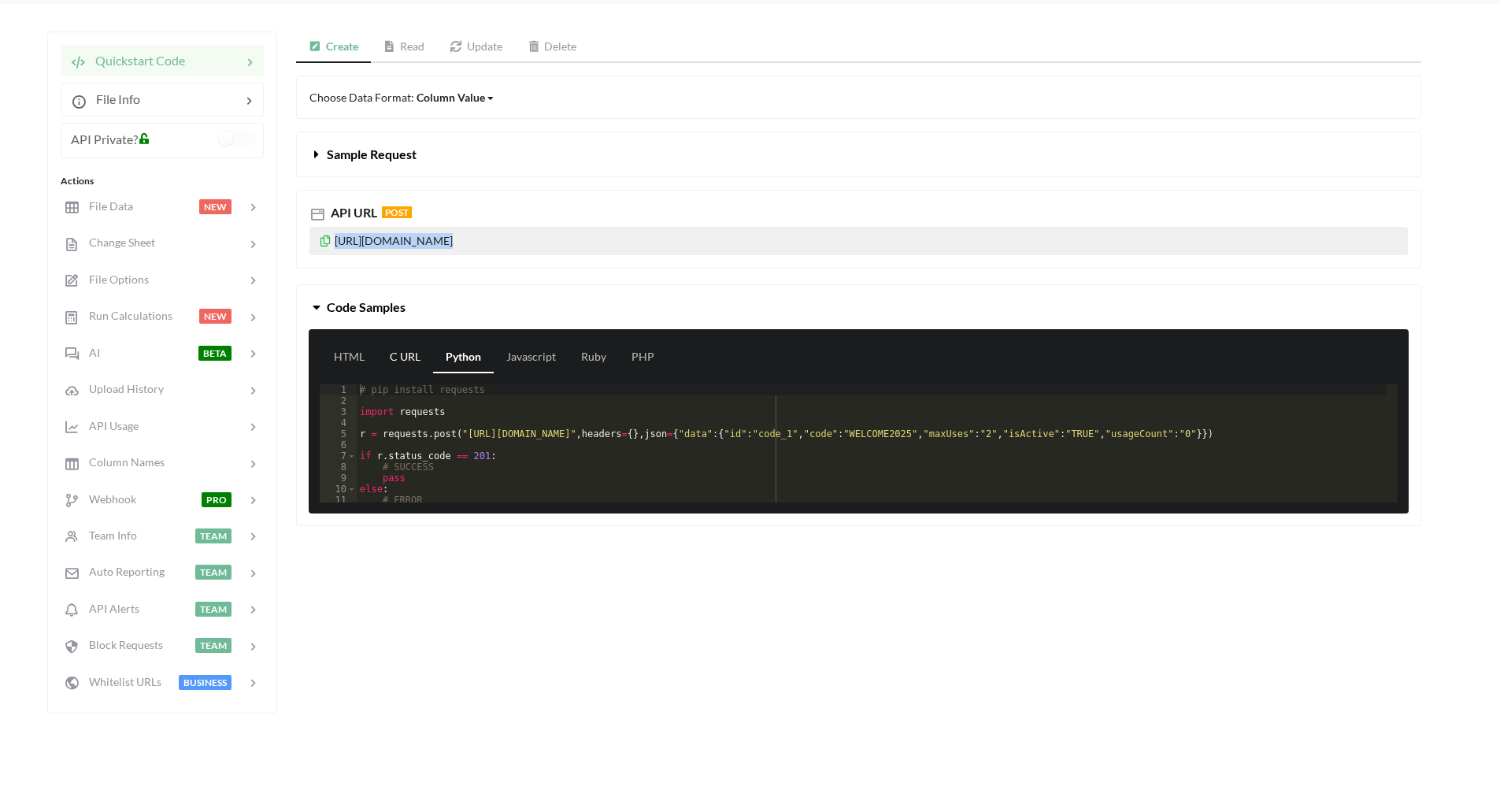
click at [400, 350] on link "C URL" at bounding box center [405, 357] width 56 height 31
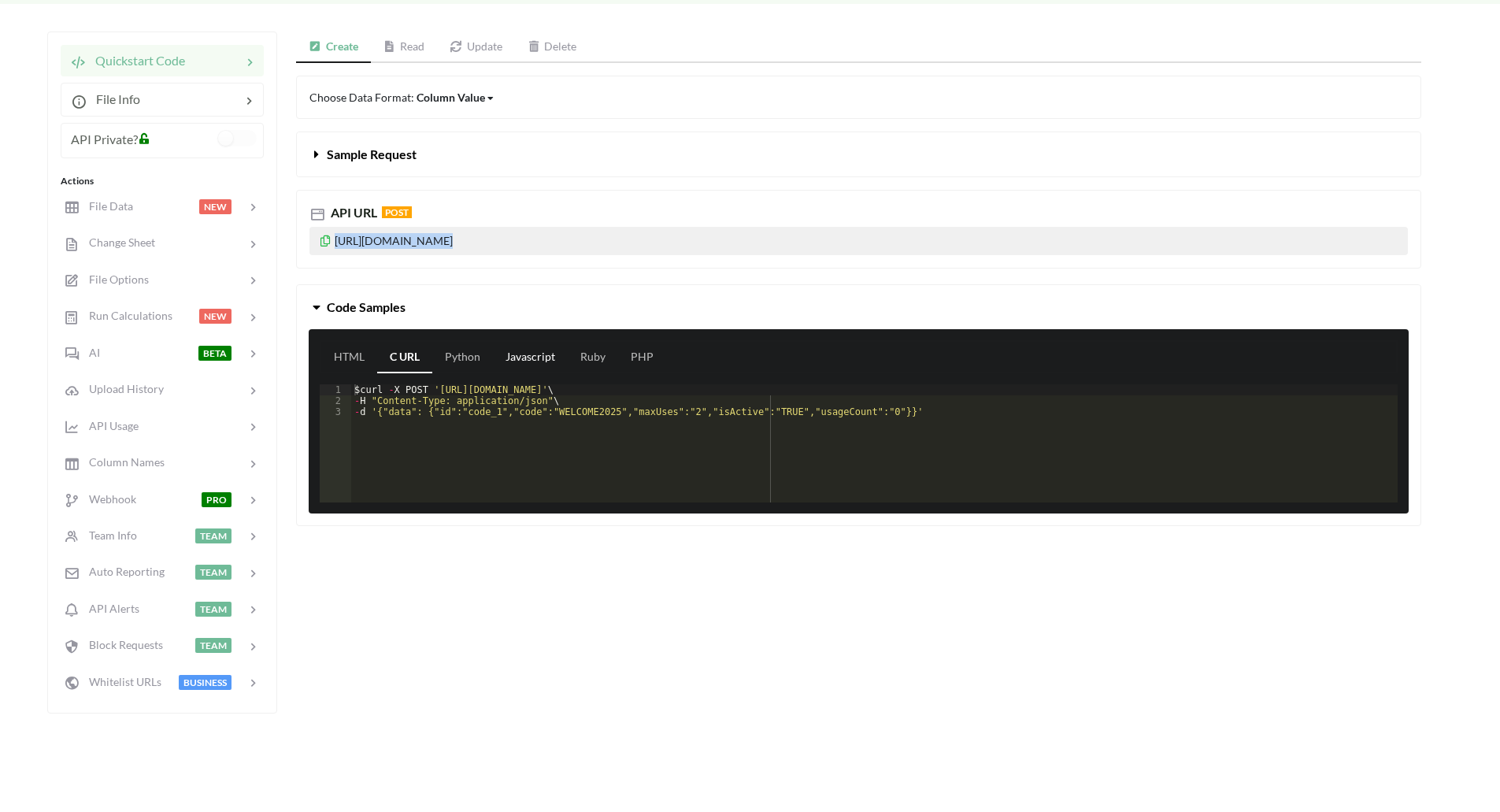
click at [526, 355] on link "Javascript" at bounding box center [530, 357] width 75 height 31
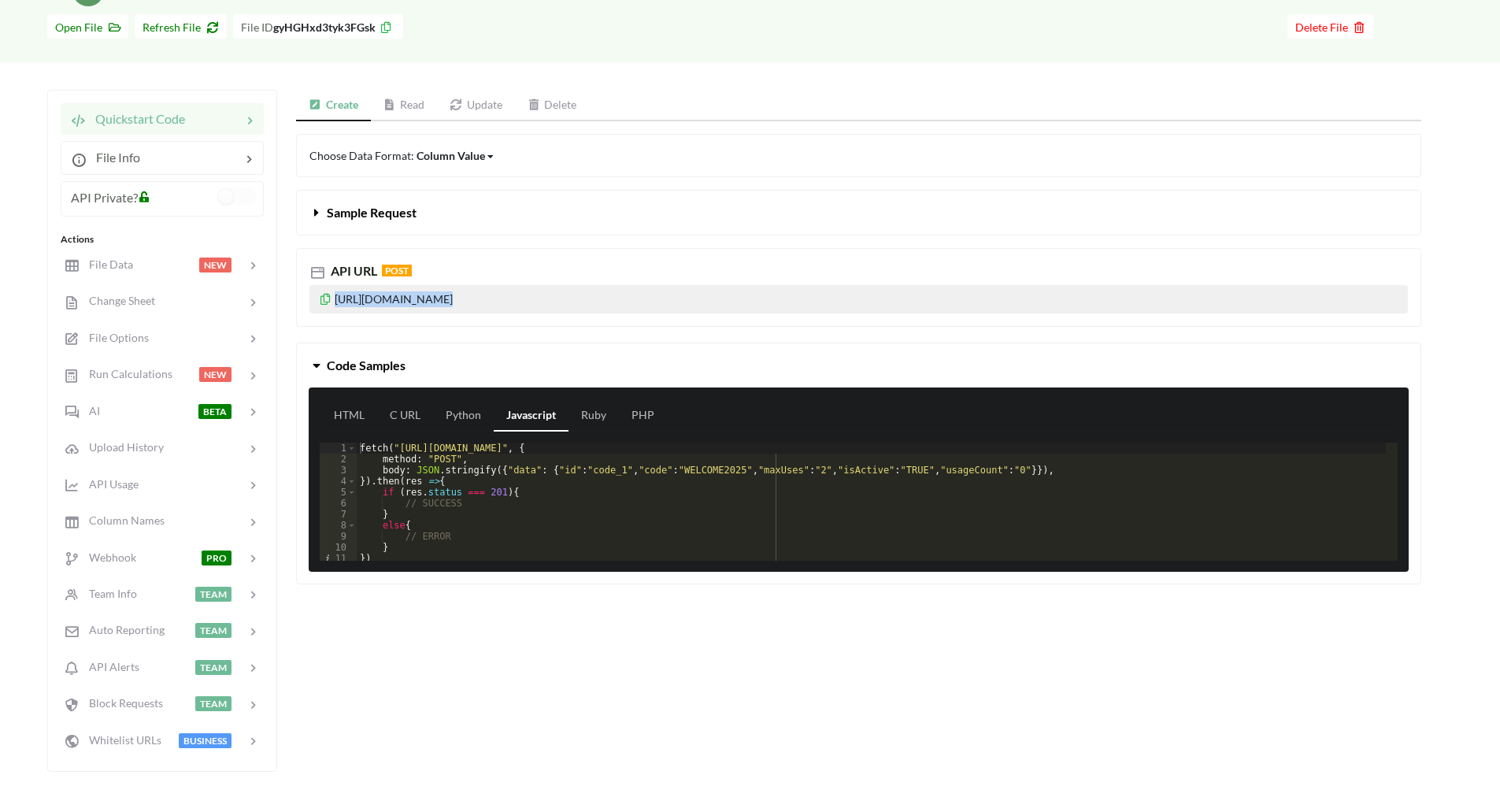
scroll to position [0, 0]
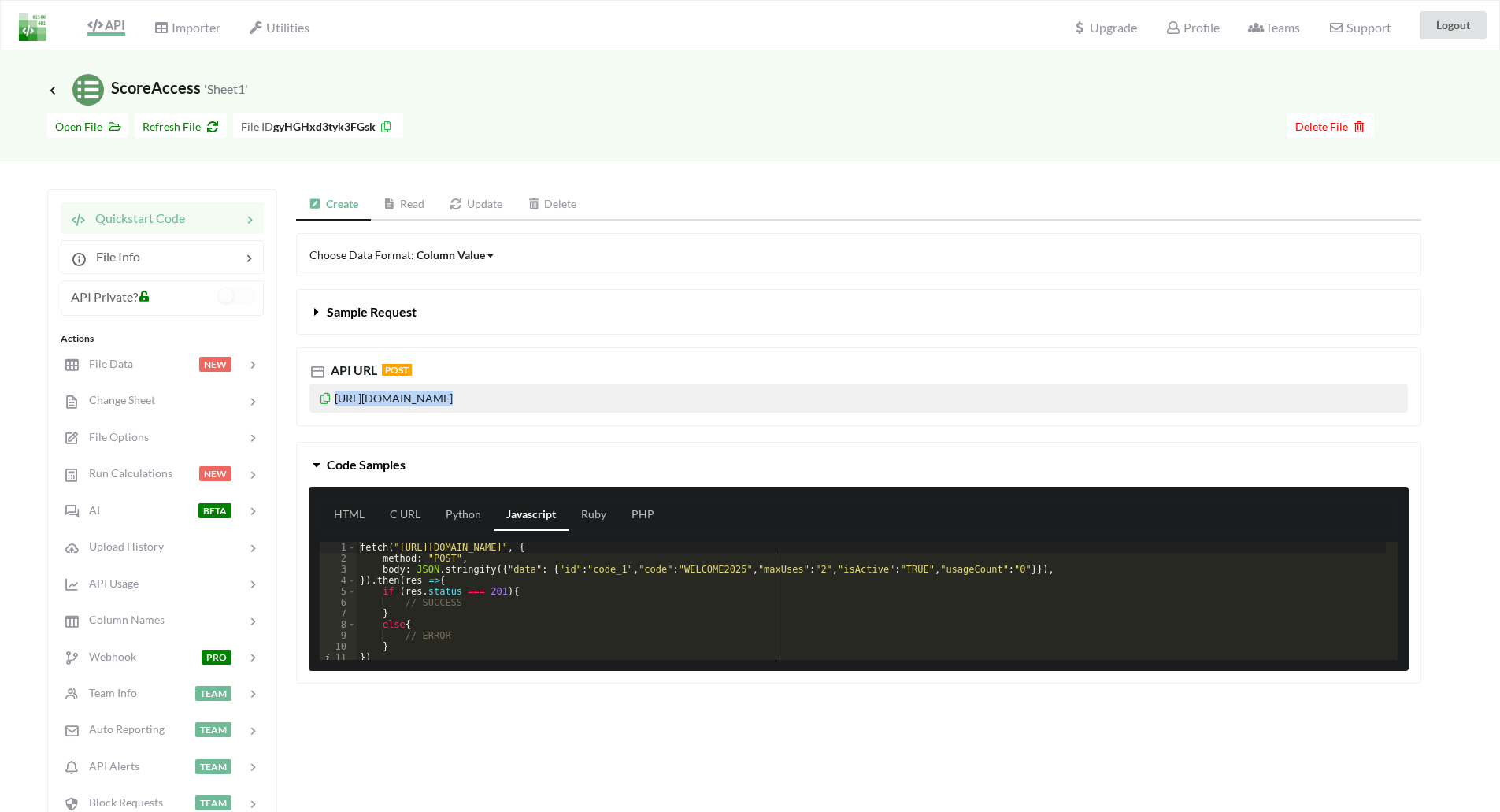
click at [107, 24] on span "API" at bounding box center [106, 26] width 38 height 19
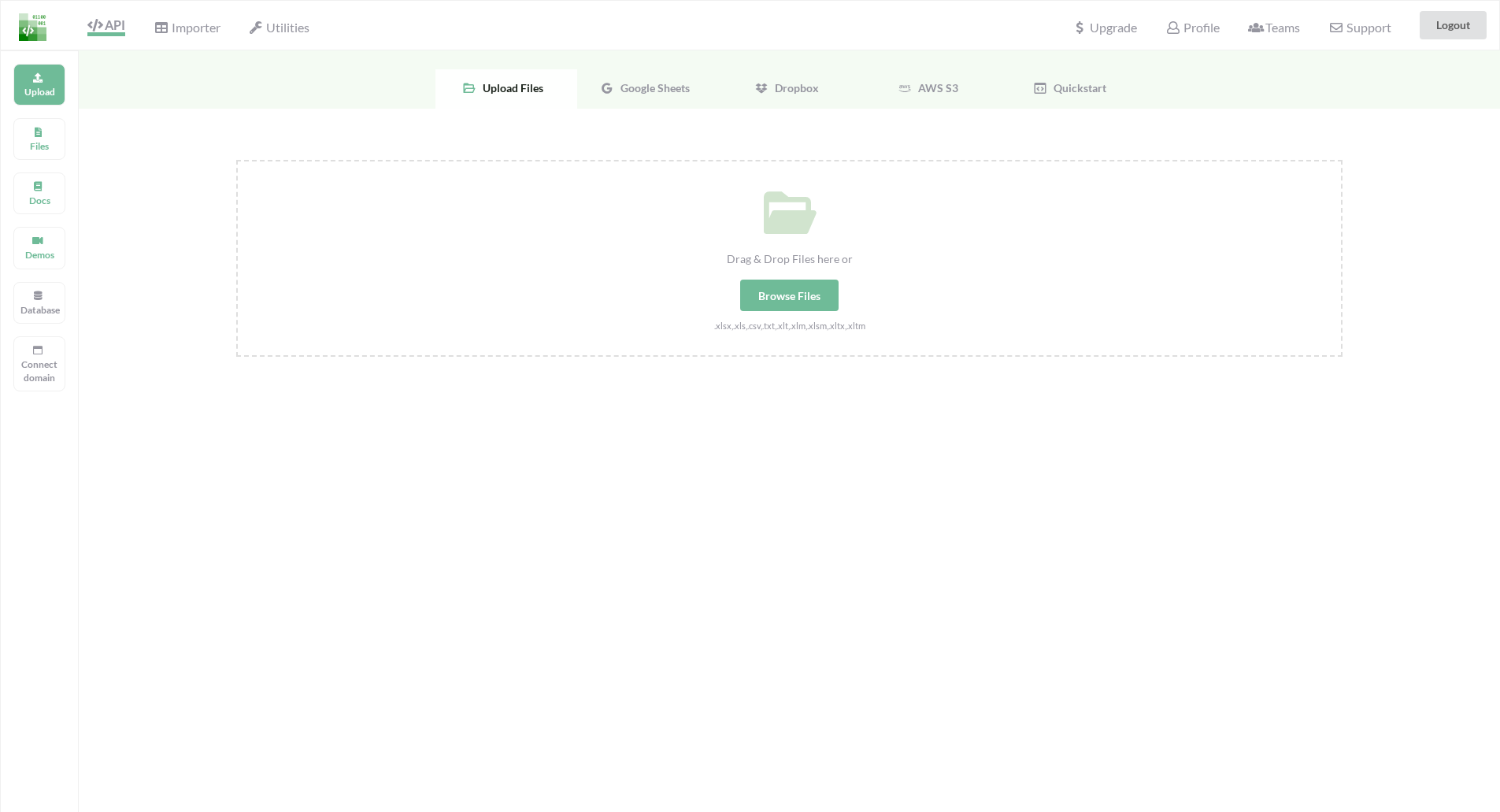
click at [101, 20] on icon at bounding box center [95, 25] width 15 height 12
click at [300, 25] on span "Utilities" at bounding box center [279, 29] width 61 height 19
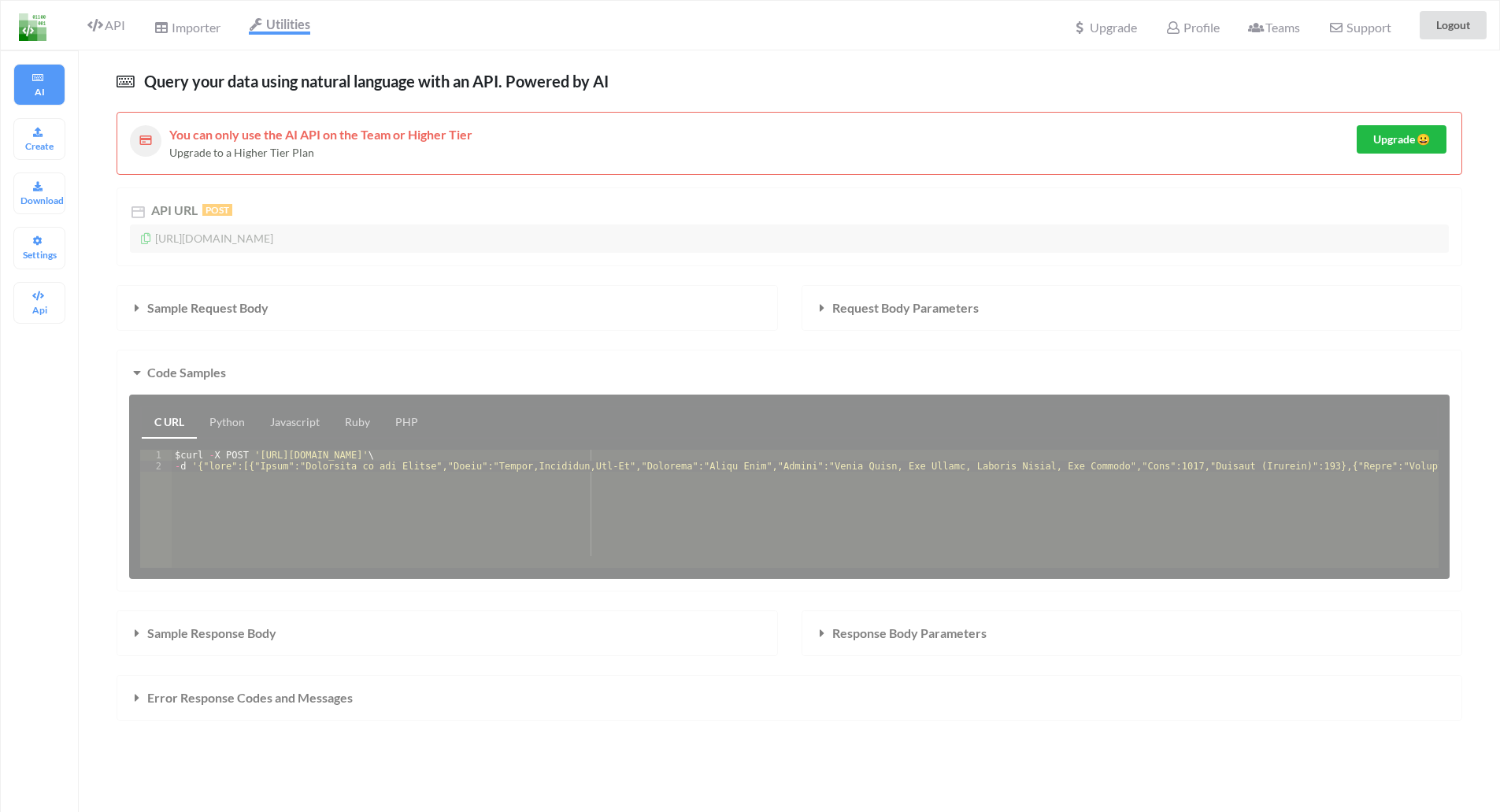
click at [244, 233] on div "API URL POST [URL][DOMAIN_NAME] Sample Request Body Request Body Parameters Cod…" at bounding box center [790, 454] width 1346 height 533
drag, startPoint x: 217, startPoint y: 136, endPoint x: 227, endPoint y: 139, distance: 10.4
click at [216, 136] on span "You can only use the AI API on the Team or Higher Tier" at bounding box center [321, 134] width 303 height 15
drag, startPoint x: 227, startPoint y: 139, endPoint x: 434, endPoint y: 141, distance: 207.0
click at [434, 141] on span "You can only use the AI API on the Team or Higher Tier" at bounding box center [321, 134] width 303 height 15
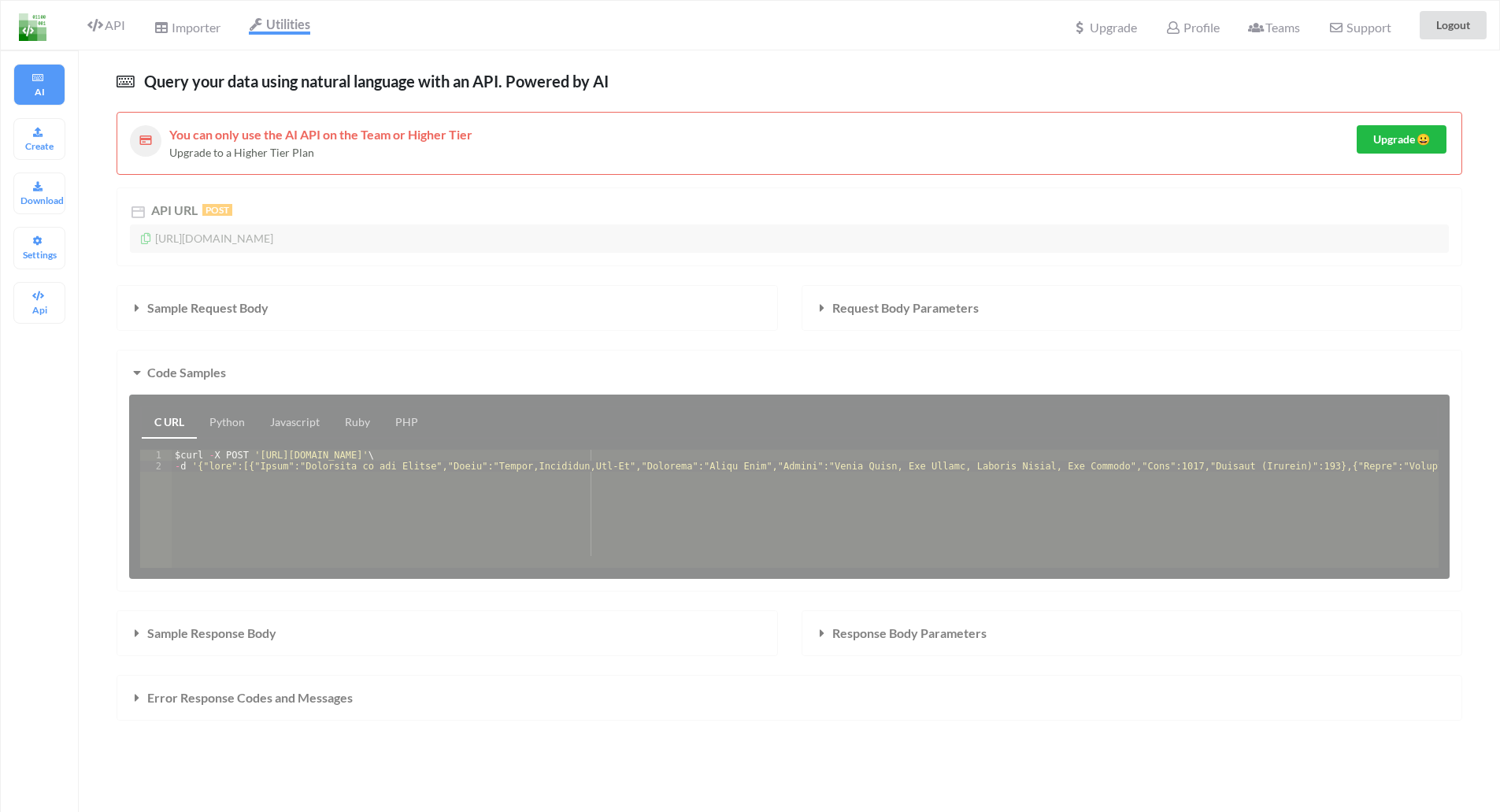
click at [381, 147] on div "Upgrade to a Higher Tier Plan" at bounding box center [764, 152] width 1188 height 16
click at [209, 135] on span "You can only use the AI API on the Team or Higher Tier" at bounding box center [321, 134] width 303 height 15
click at [358, 135] on span "You can only use the AI API on the Team or Higher Tier" at bounding box center [321, 134] width 303 height 15
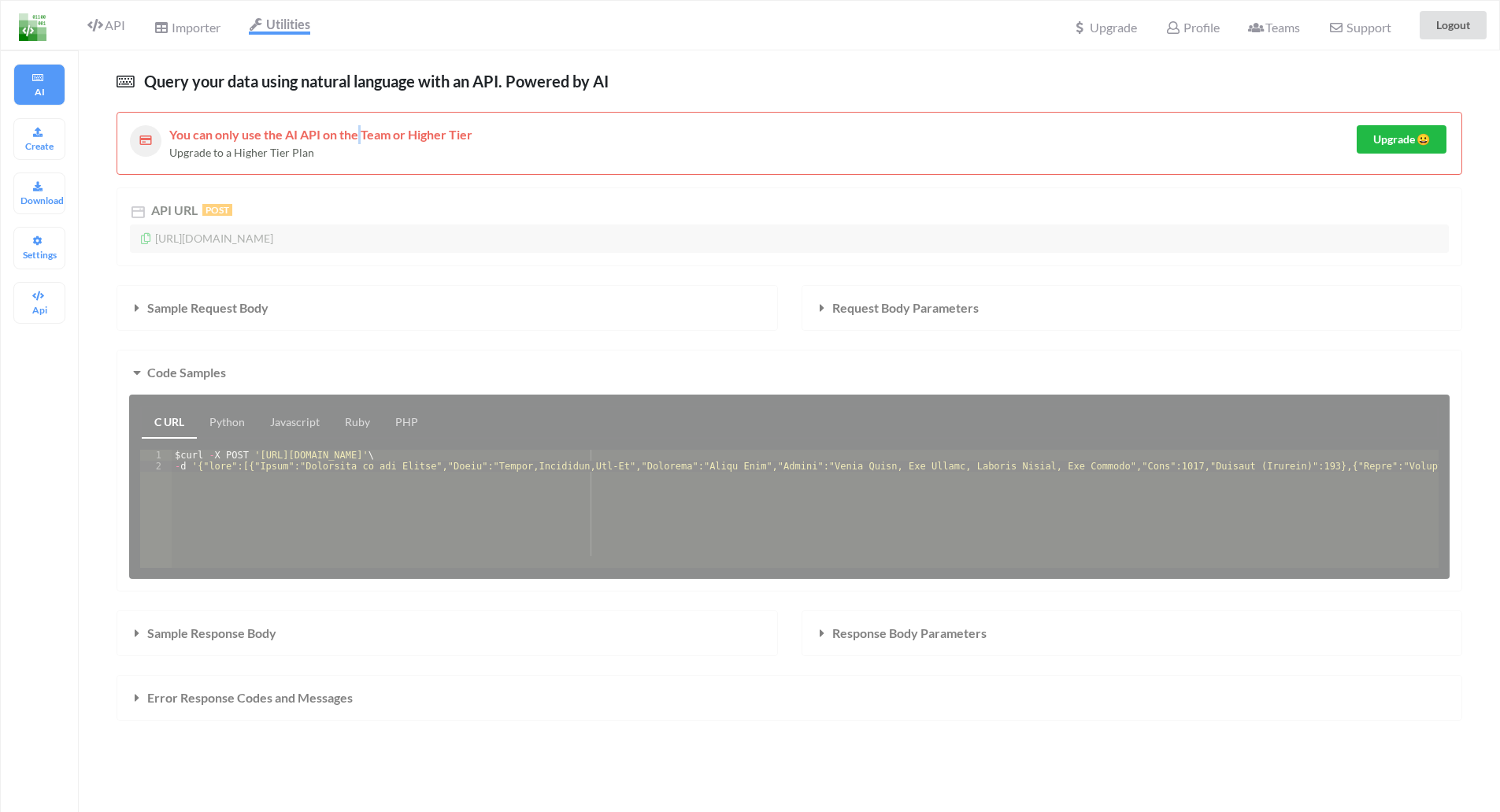
click at [358, 135] on span "You can only use the AI API on the Team or Higher Tier" at bounding box center [321, 134] width 303 height 15
click at [260, 240] on div "API URL POST [URL][DOMAIN_NAME] Sample Request Body Request Body Parameters Cod…" at bounding box center [790, 454] width 1346 height 533
click at [1401, 138] on span "Upgrade 😀" at bounding box center [1402, 139] width 57 height 13
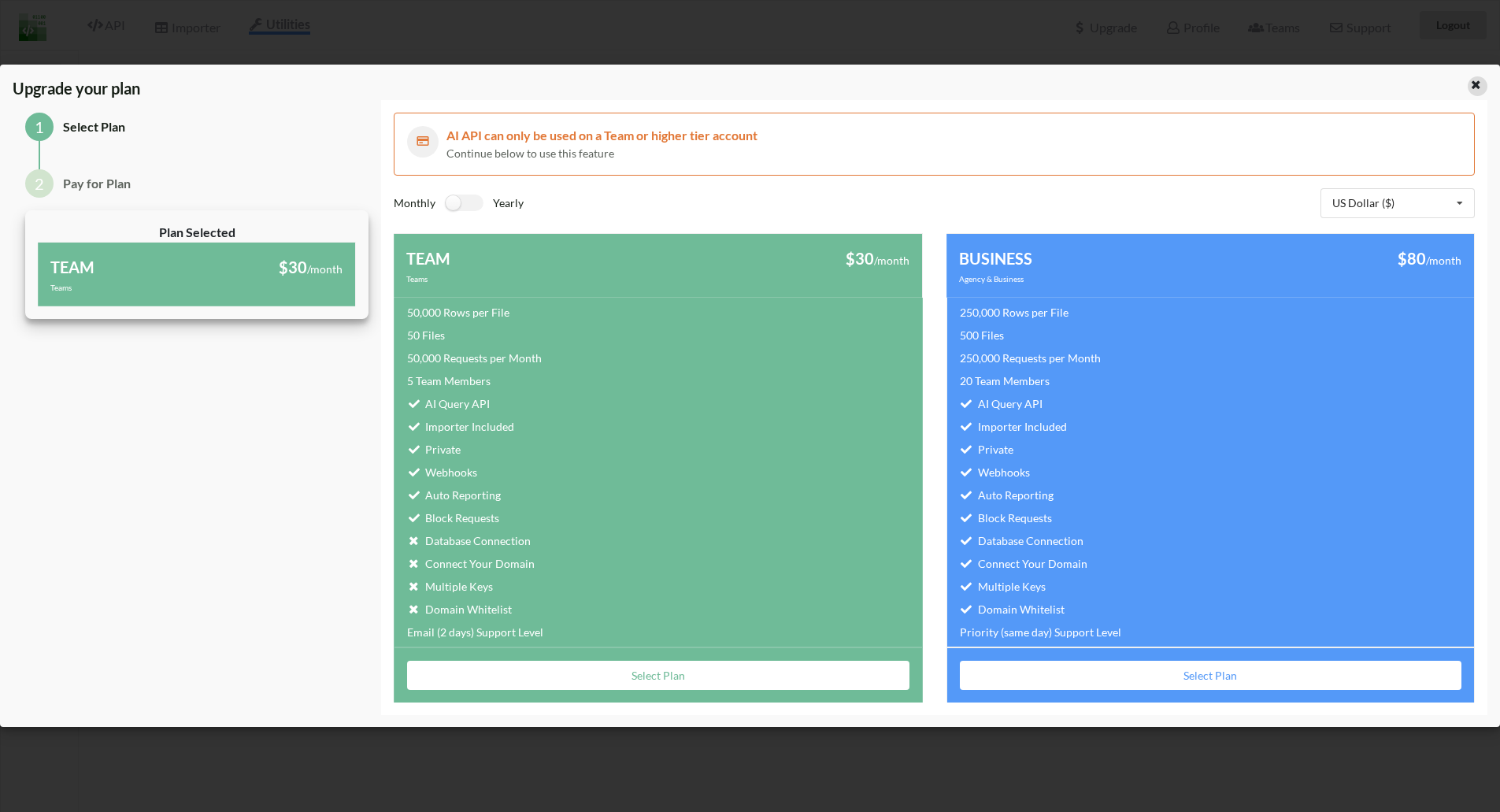
click at [1475, 88] on icon at bounding box center [1476, 82] width 13 height 11
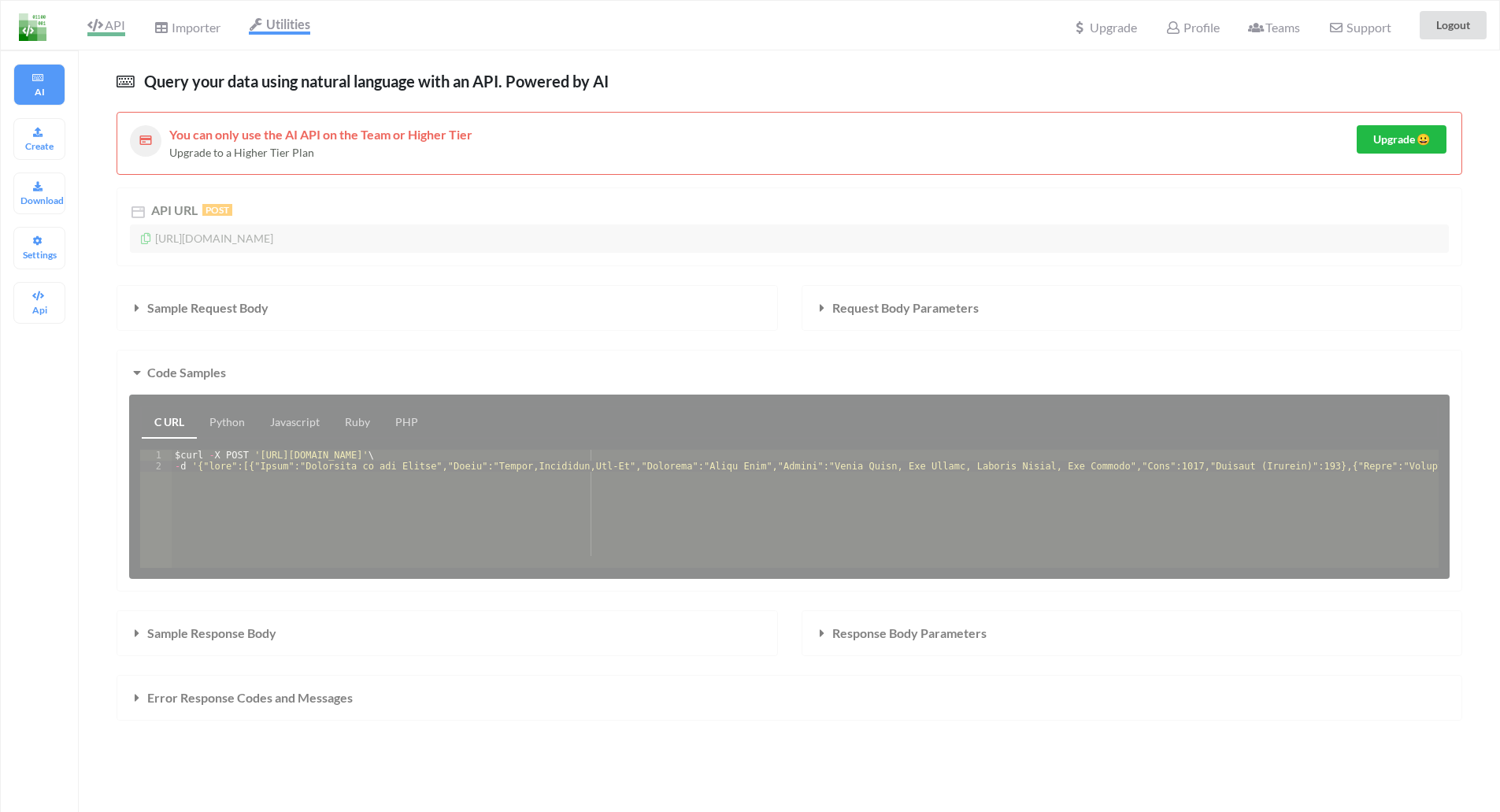
click at [121, 27] on span "API" at bounding box center [106, 26] width 38 height 19
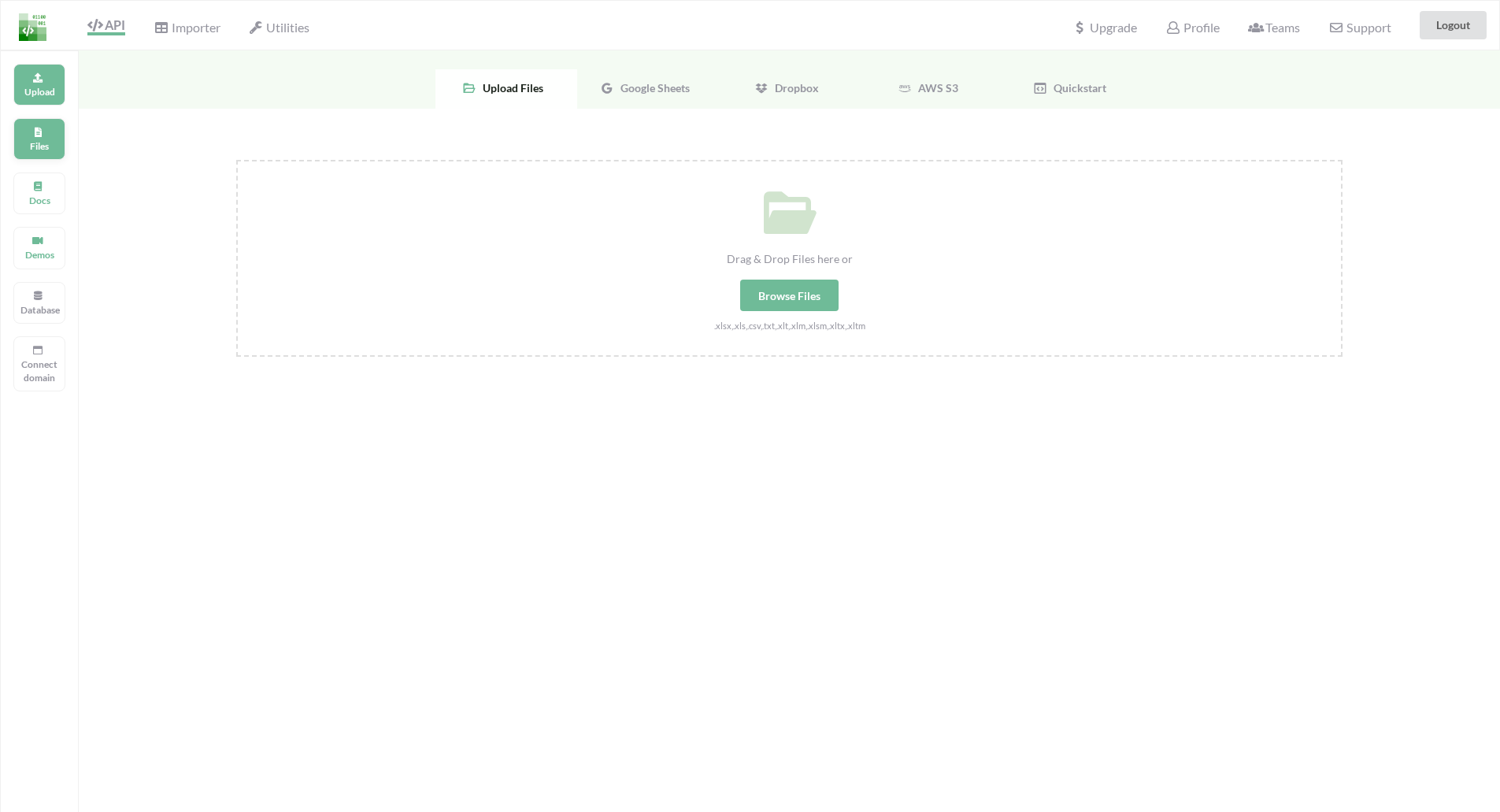
click at [53, 137] on div "Files" at bounding box center [39, 138] width 52 height 42
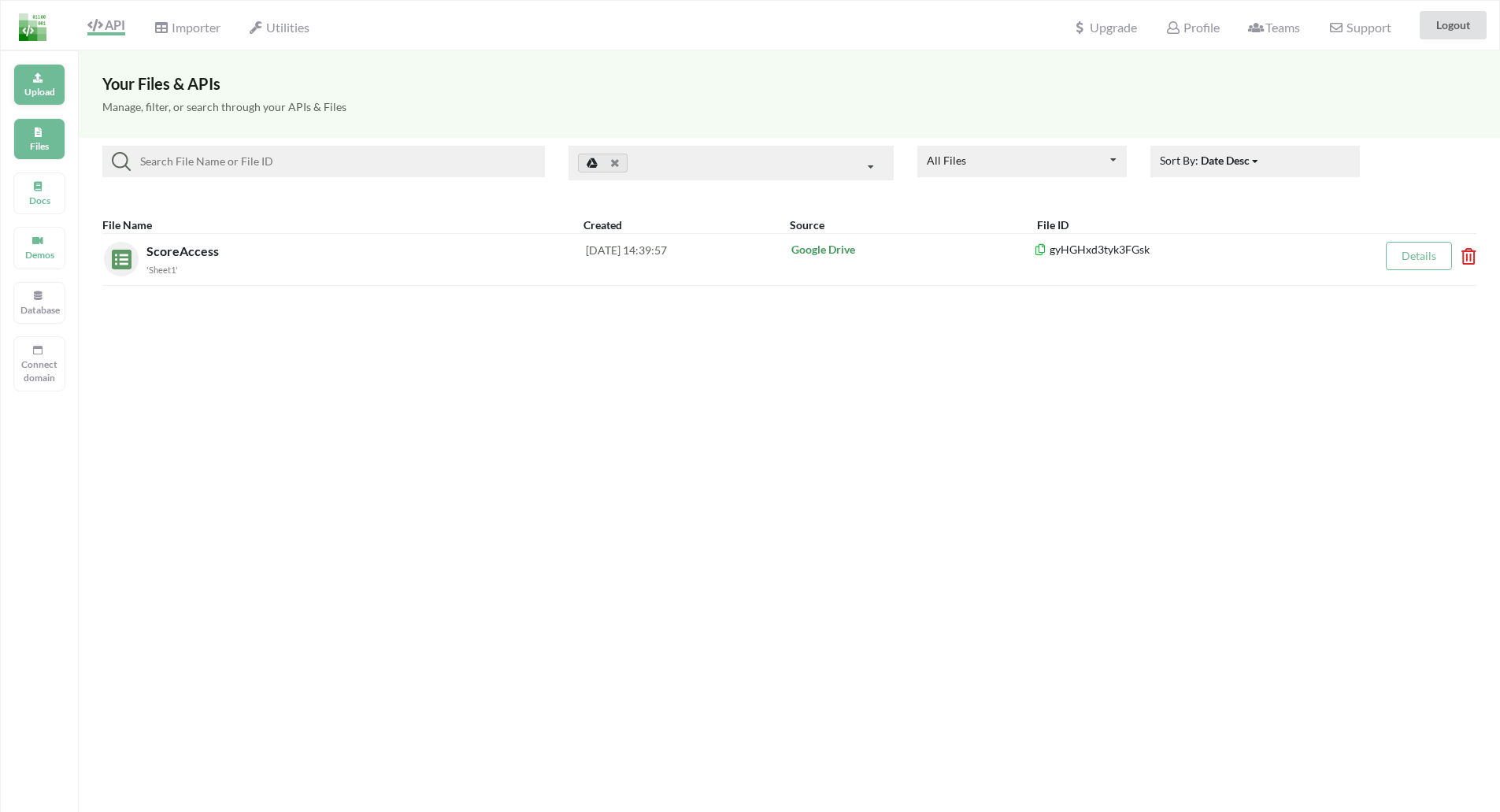
click at [54, 99] on div "Upload" at bounding box center [39, 84] width 52 height 42
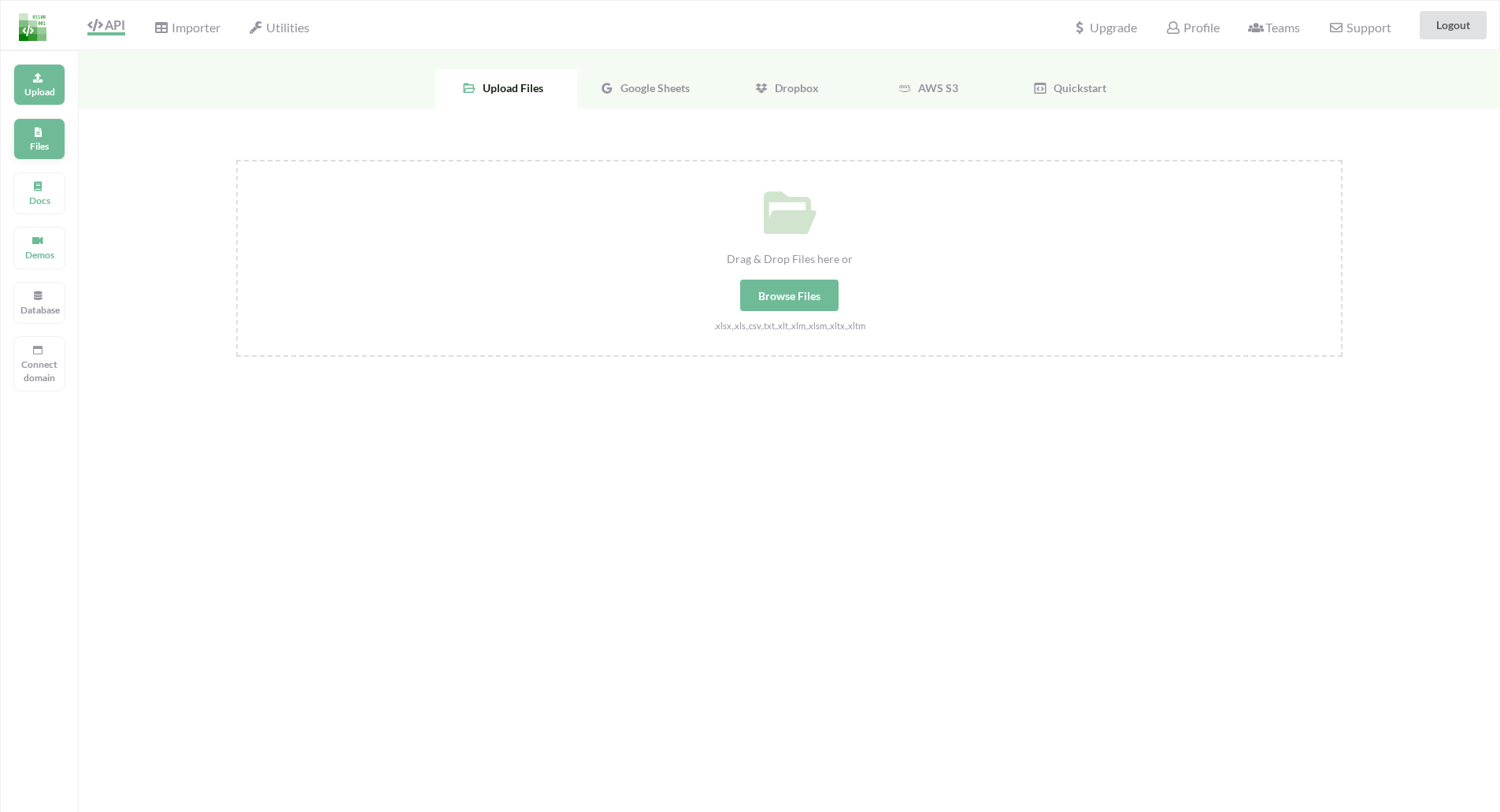
click at [75, 135] on div "Upload Files Docs Demos Database Connect domain" at bounding box center [40, 456] width 79 height 812
click at [50, 138] on div "Files" at bounding box center [39, 138] width 52 height 42
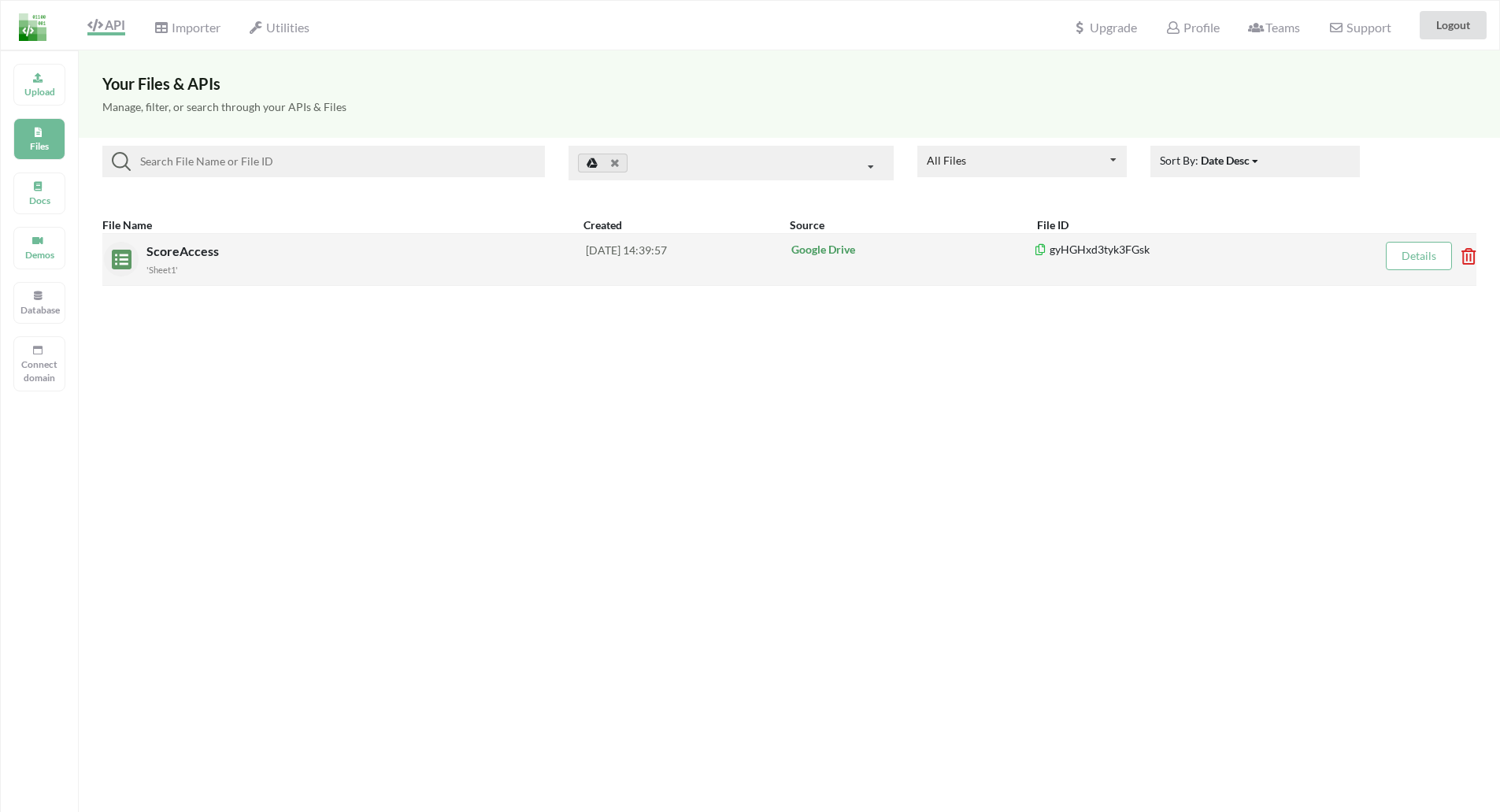
click at [252, 252] on div "ScoreAccess 'Sheet1'" at bounding box center [367, 259] width 440 height 35
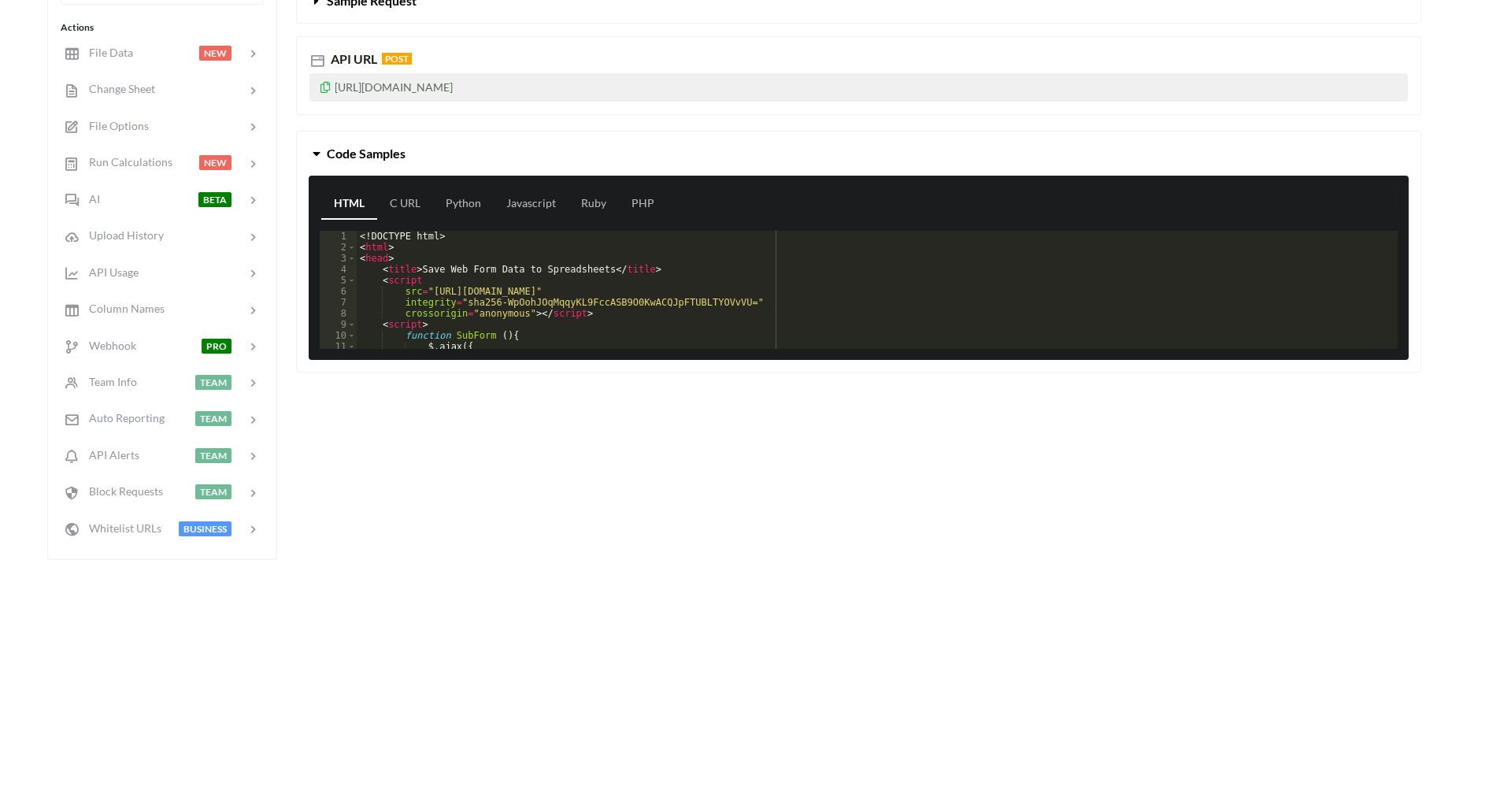
scroll to position [315, 0]
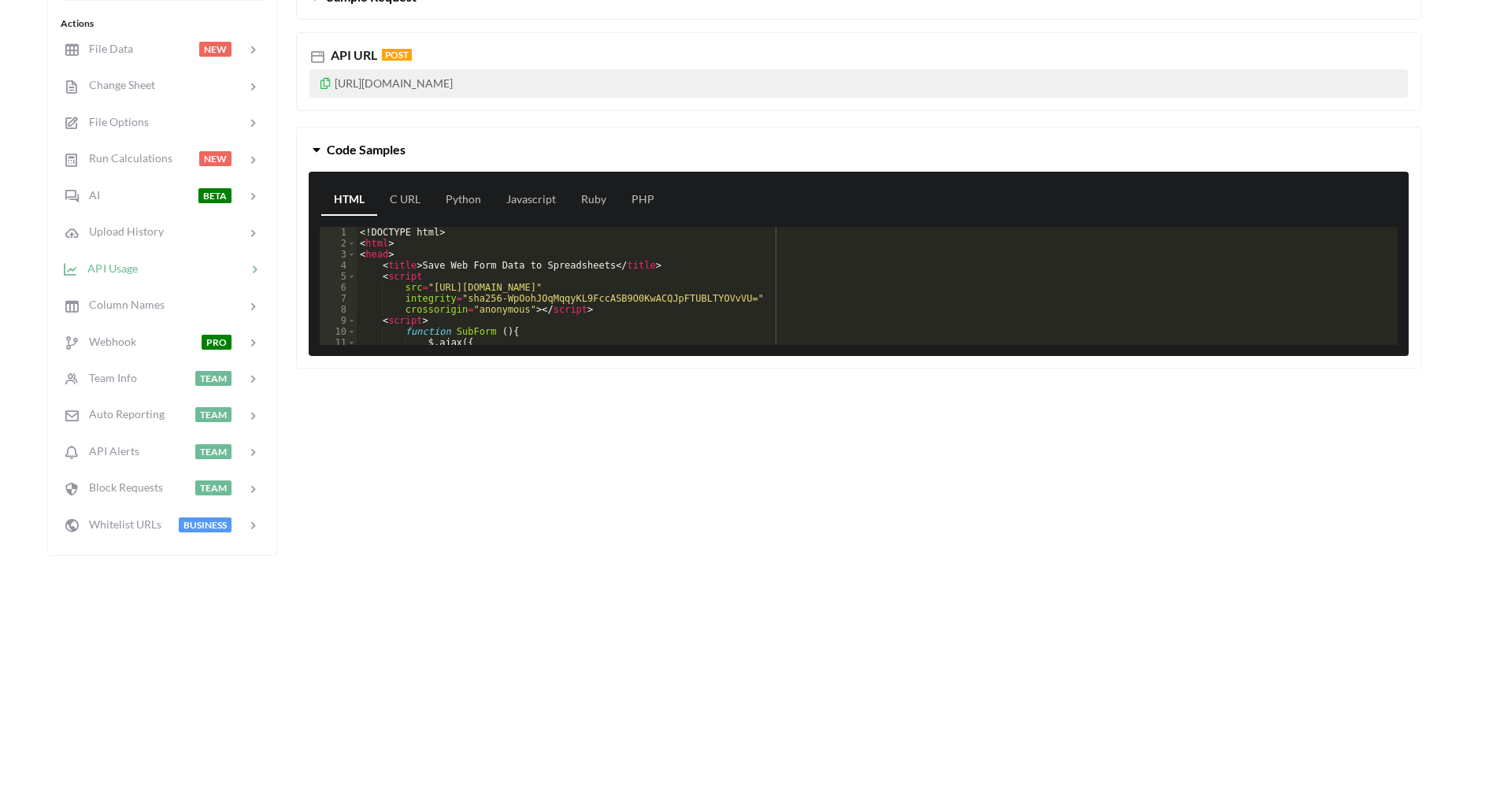
click at [125, 269] on span "API Usage" at bounding box center [108, 267] width 60 height 13
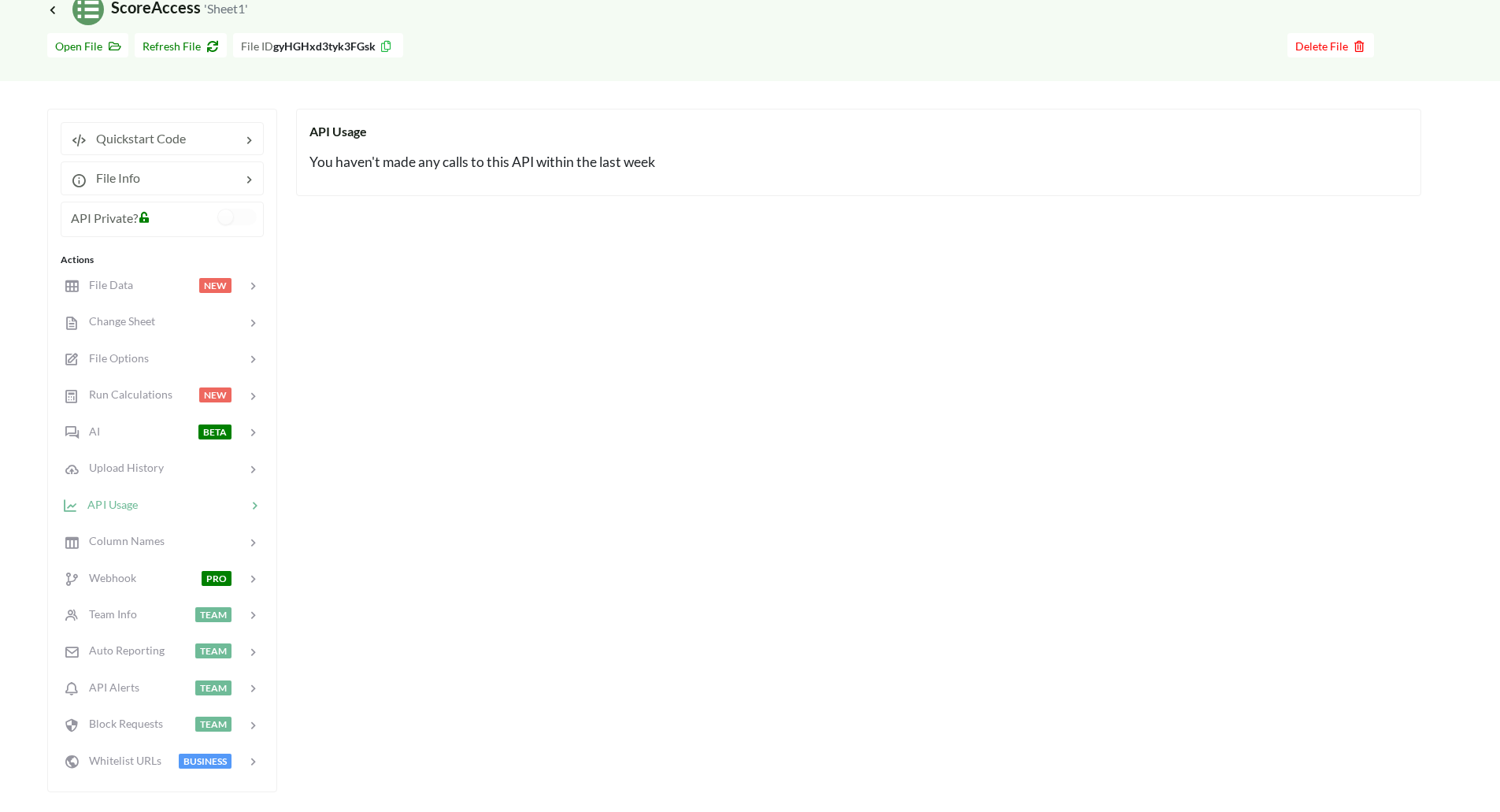
scroll to position [0, 0]
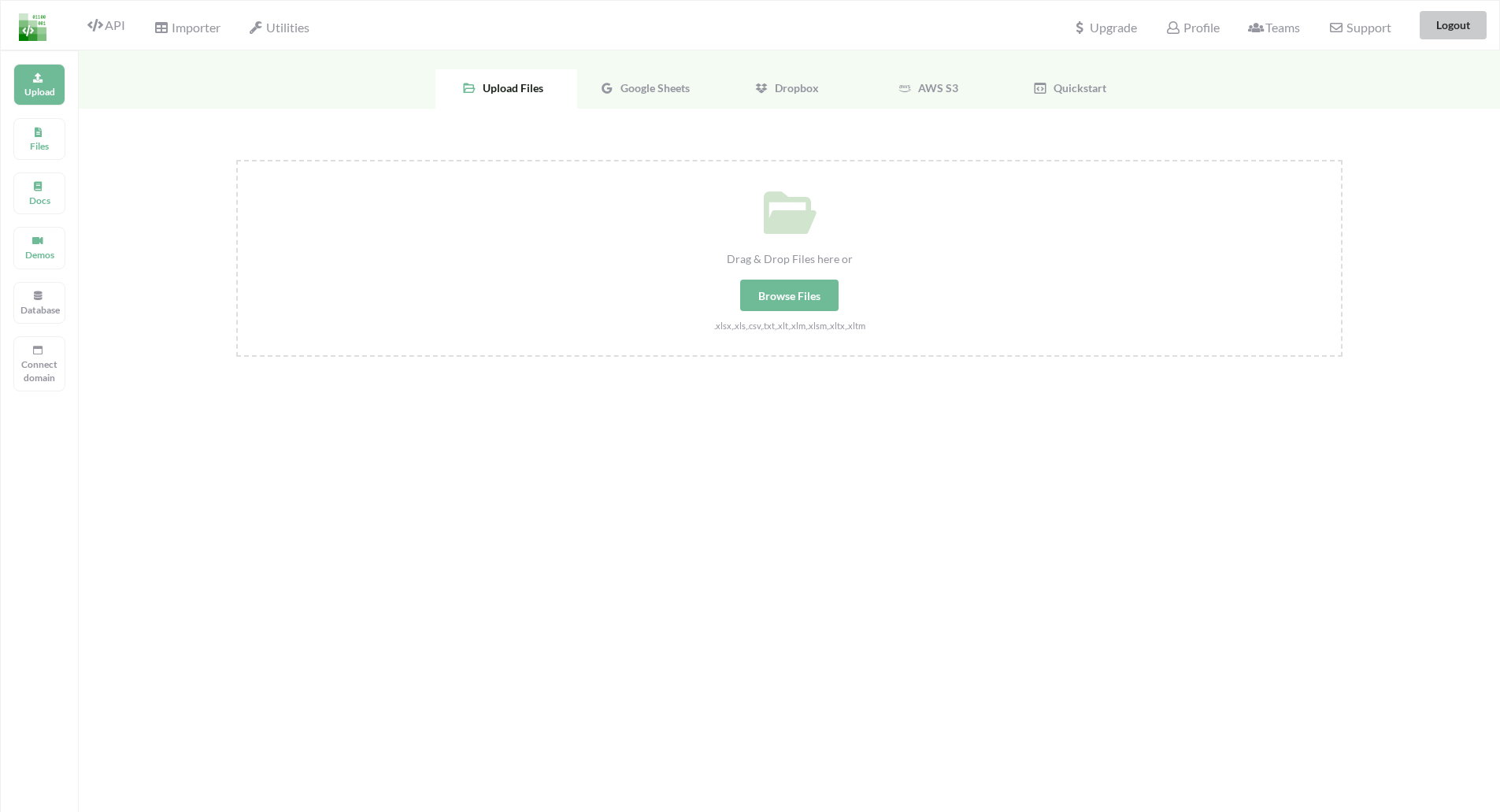
click at [1455, 36] on button "Logout" at bounding box center [1453, 25] width 67 height 28
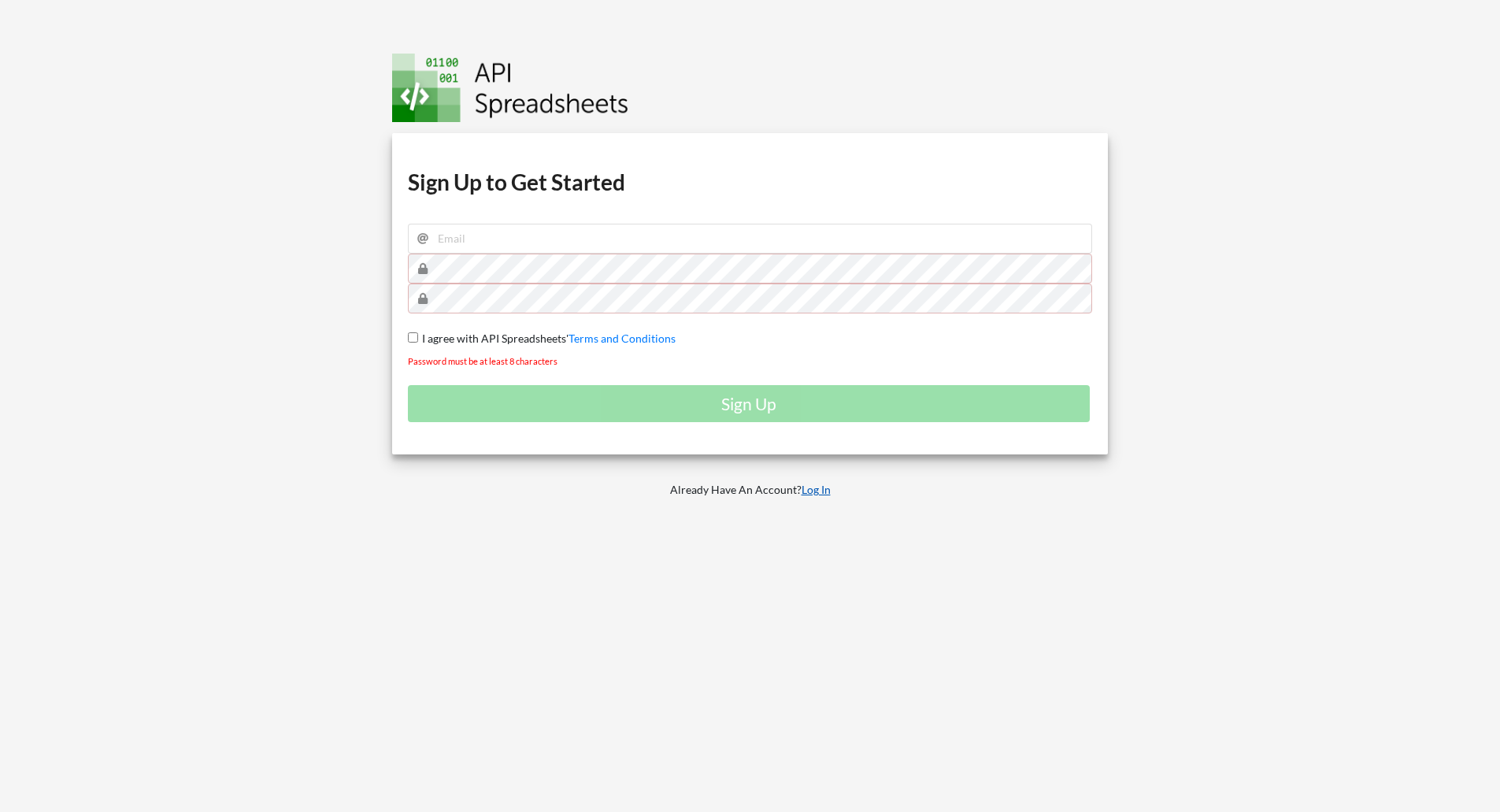
click at [823, 488] on link "Log In" at bounding box center [815, 489] width 29 height 13
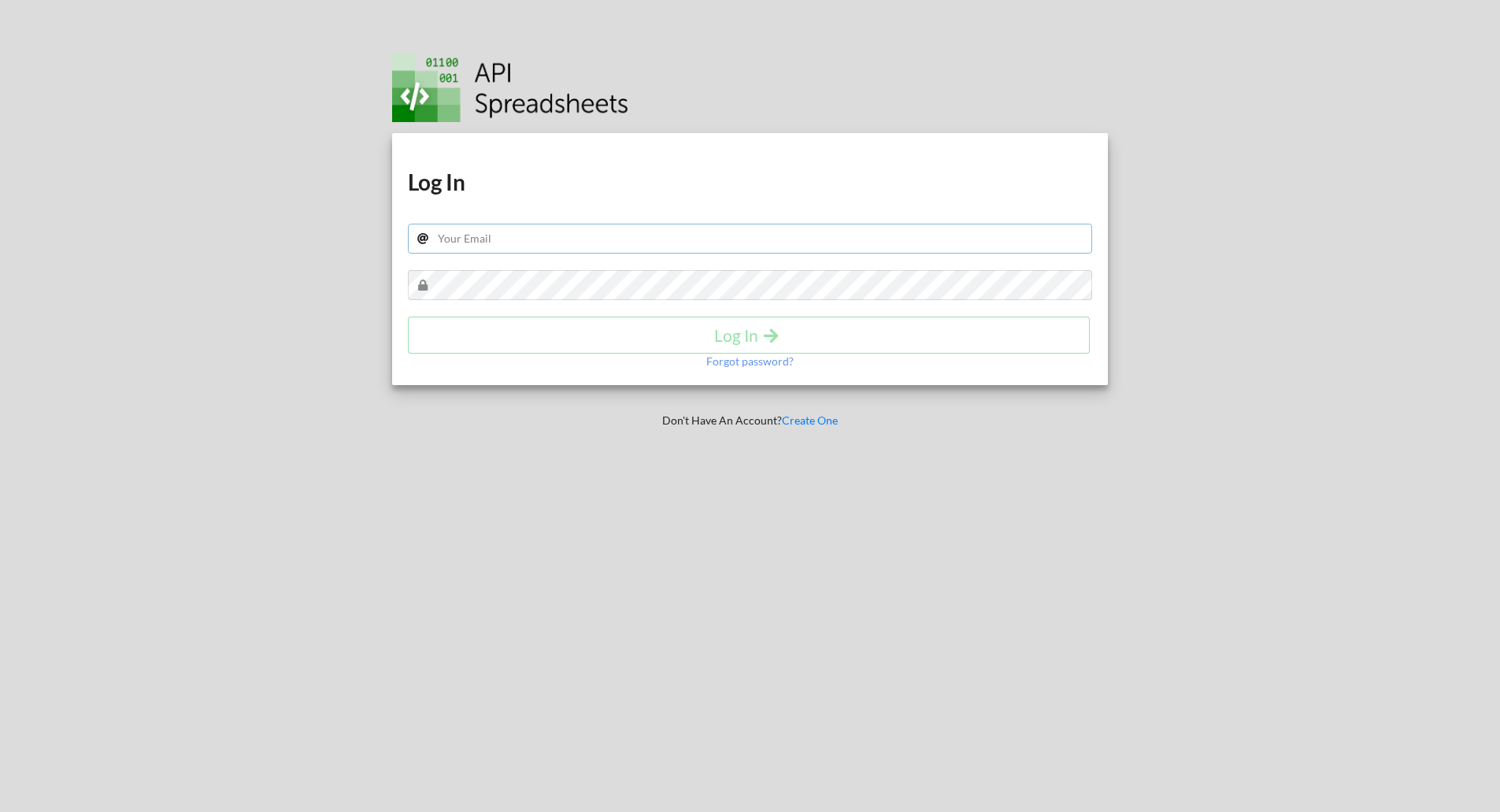
click at [558, 231] on input "text" at bounding box center [750, 239] width 685 height 30
type input "[PERSON_NAME][EMAIL_ADDRESS][DOMAIN_NAME]"
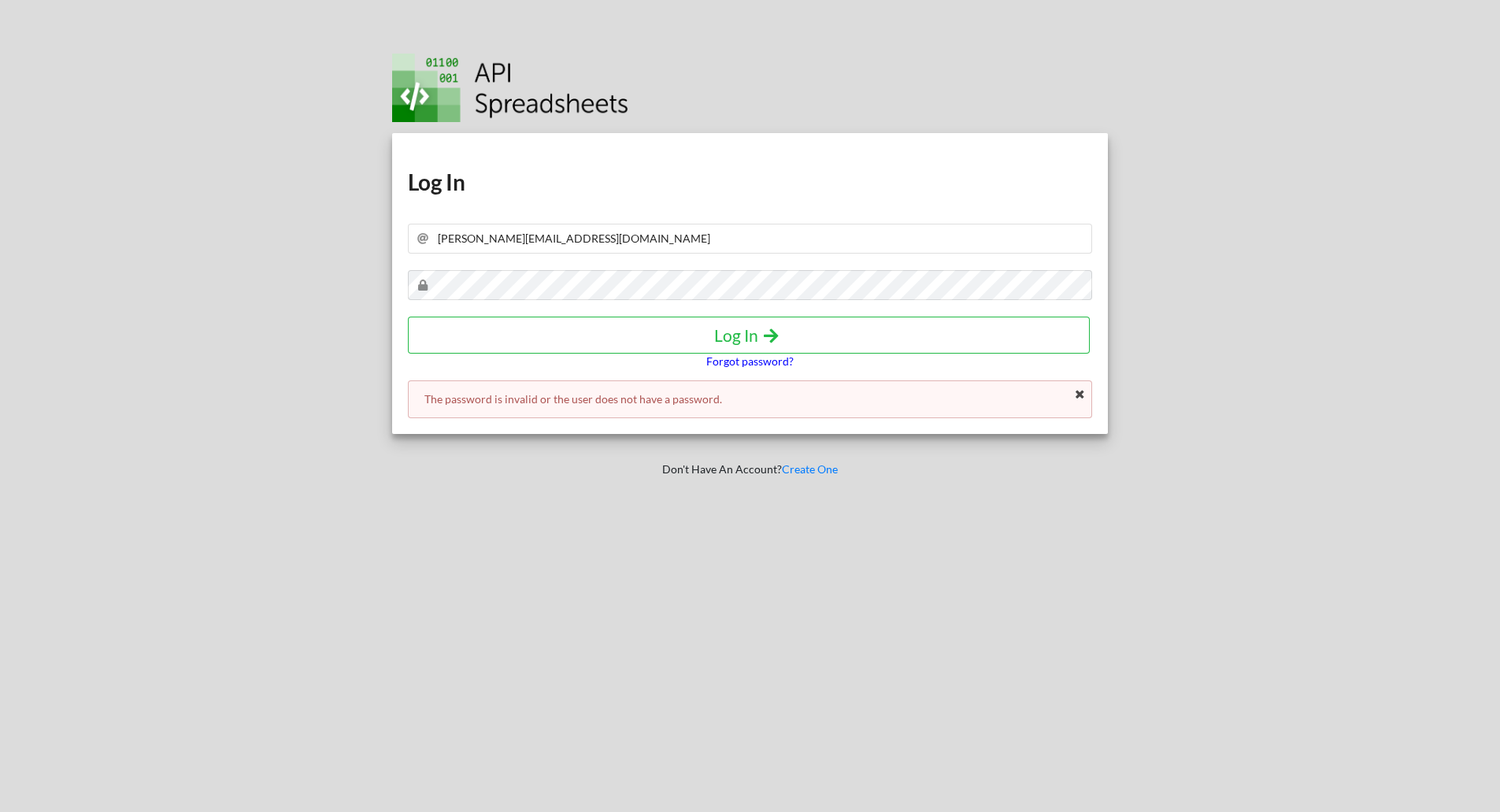
click at [738, 361] on p "Forgot password?" at bounding box center [750, 361] width 87 height 16
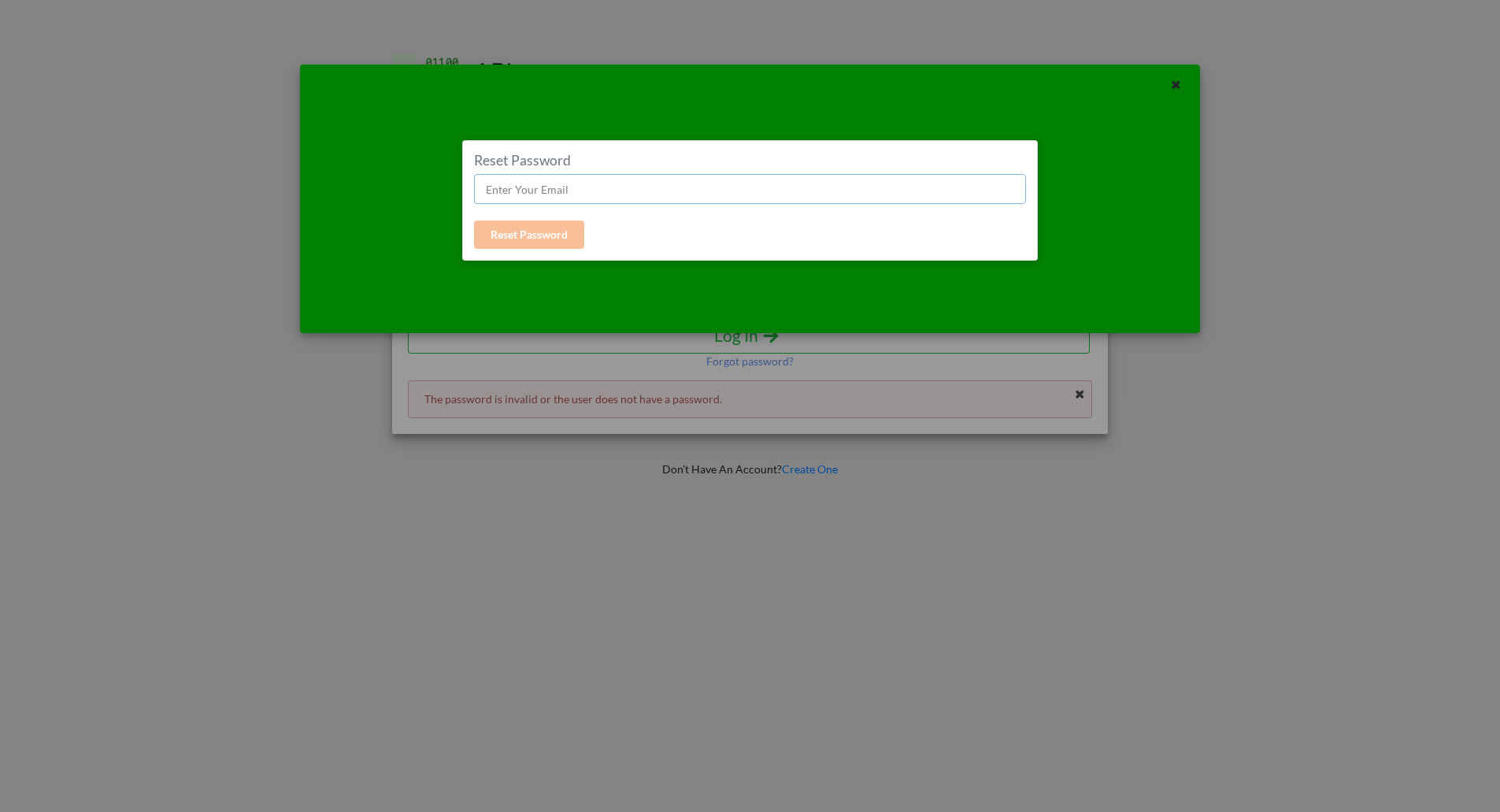
click at [557, 201] on input "text" at bounding box center [750, 189] width 552 height 30
type input "[PERSON_NAME][EMAIL_ADDRESS][DOMAIN_NAME]"
click at [546, 250] on div "Reset Password vinit@peocty.com Reset Password" at bounding box center [750, 200] width 576 height 120
click at [529, 218] on div "Reset Password vinit@peocty.com Reset Password" at bounding box center [750, 201] width 552 height 97
click at [535, 236] on button "Reset Password" at bounding box center [530, 235] width 110 height 28
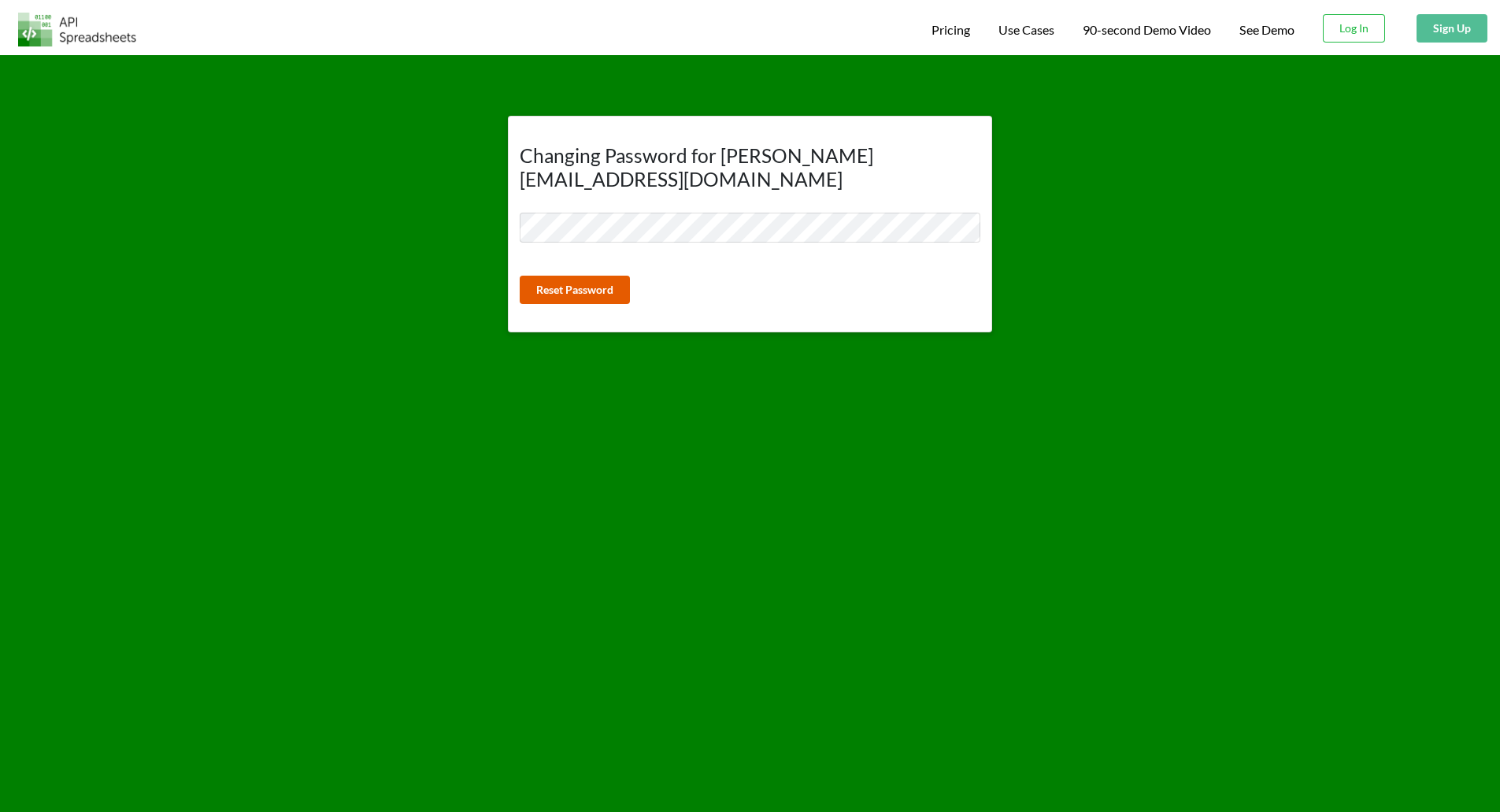
click at [621, 276] on button "Reset Password" at bounding box center [575, 290] width 110 height 28
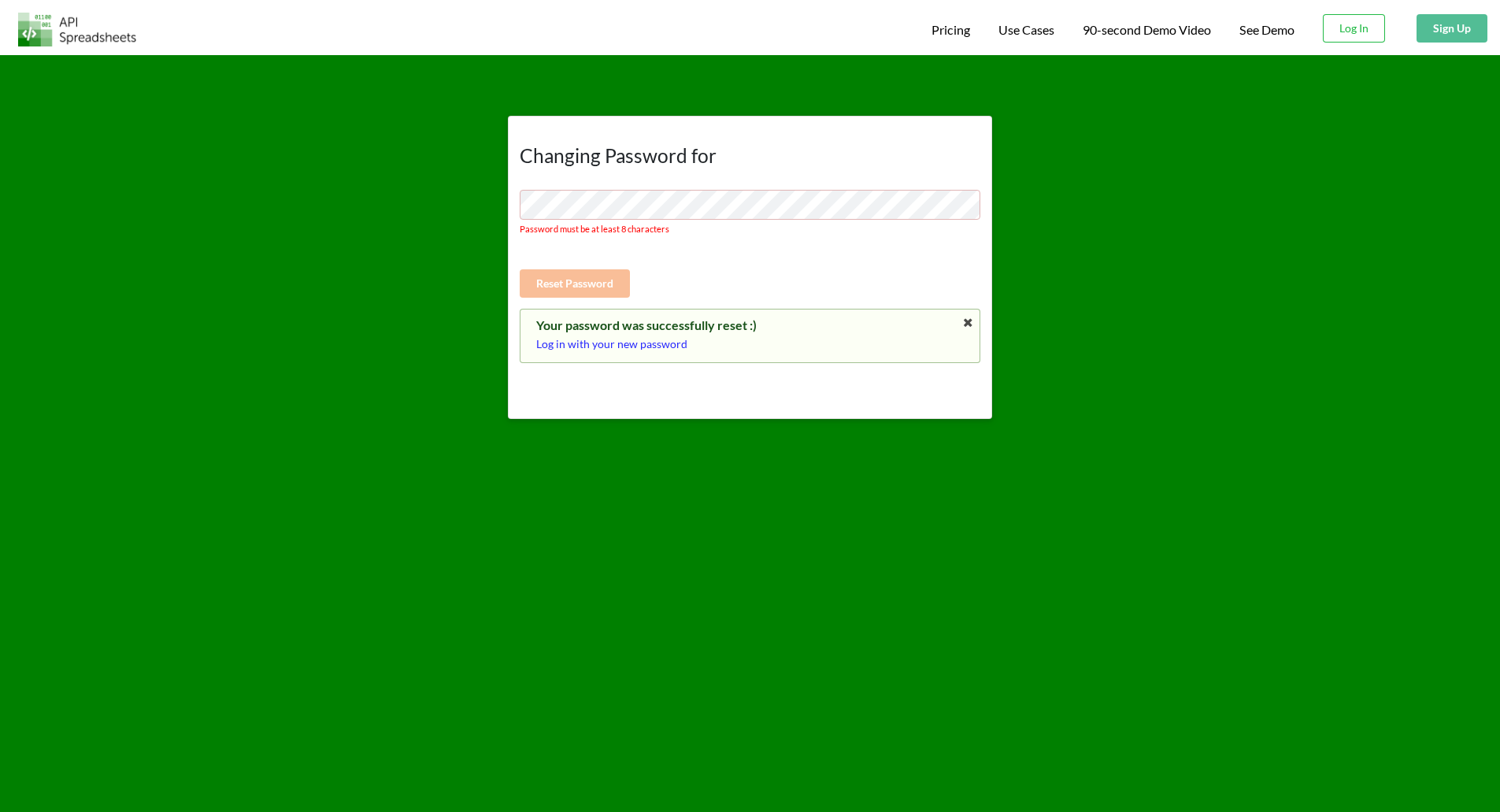
click at [618, 350] on p "Log in with your new password" at bounding box center [750, 343] width 428 height 16
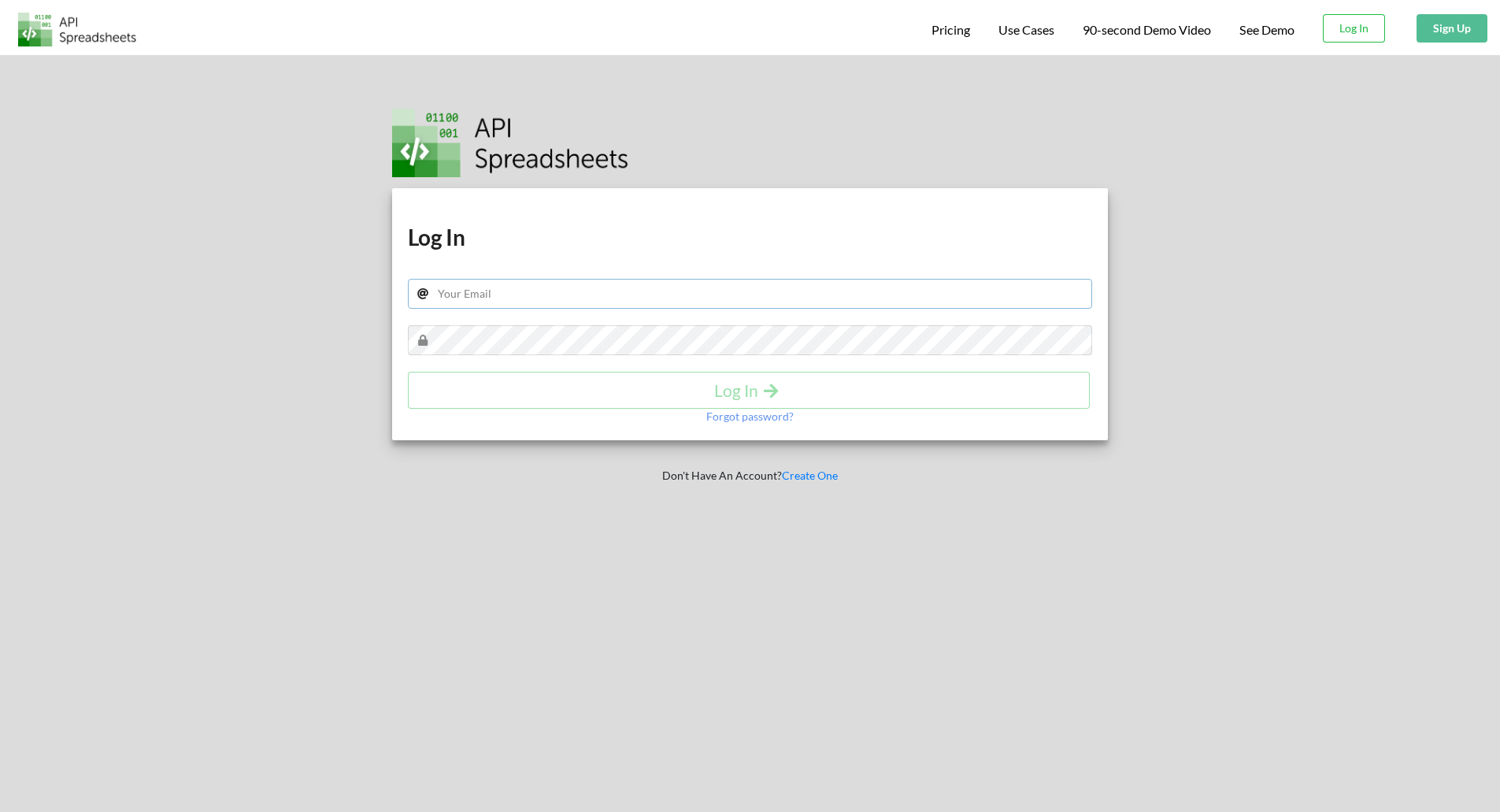
click at [631, 302] on input "text" at bounding box center [750, 293] width 685 height 30
type input "vinit@peocty.com"
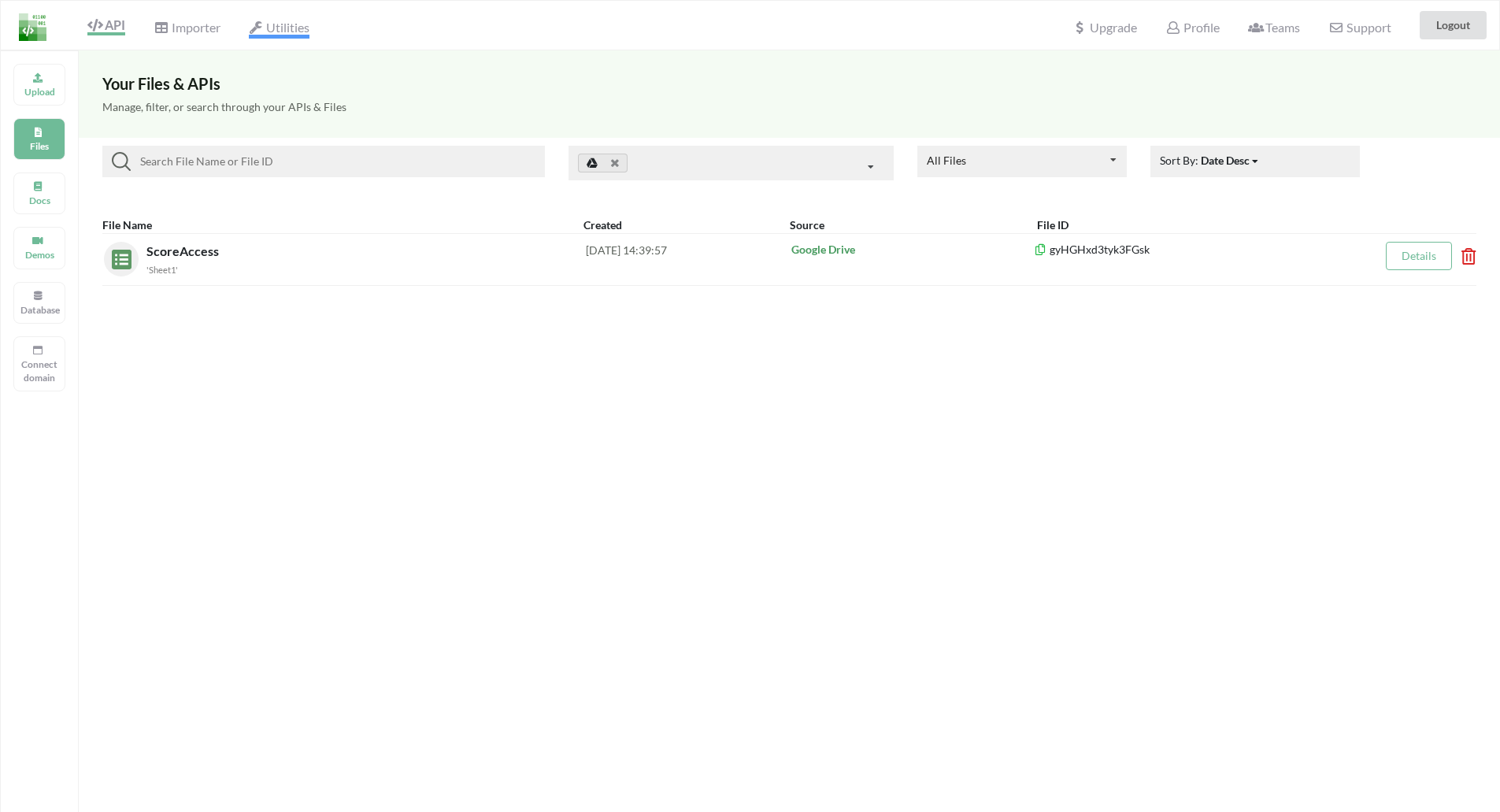
click at [258, 27] on icon at bounding box center [256, 27] width 15 height 12
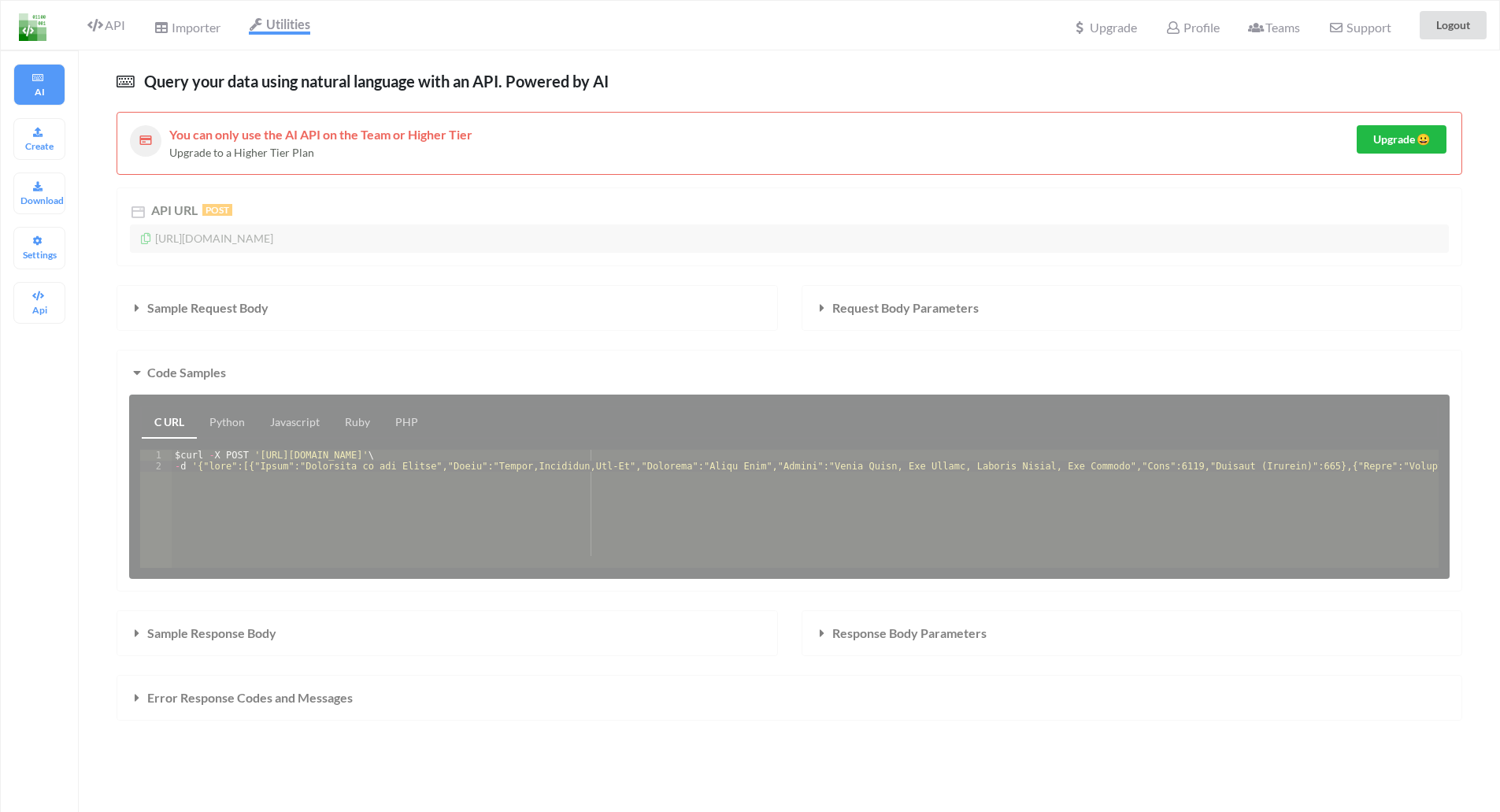
click at [185, 637] on div "API URL POST [URL][DOMAIN_NAME] Sample Request Body Request Body Parameters Cod…" at bounding box center [790, 454] width 1346 height 533
click at [266, 307] on div "API URL POST [URL][DOMAIN_NAME] Sample Request Body Request Body Parameters Cod…" at bounding box center [790, 454] width 1346 height 533
click at [865, 304] on div "API URL POST [URL][DOMAIN_NAME] Sample Request Body Request Body Parameters Cod…" at bounding box center [790, 454] width 1346 height 533
click at [53, 244] on div "Settings" at bounding box center [39, 247] width 52 height 42
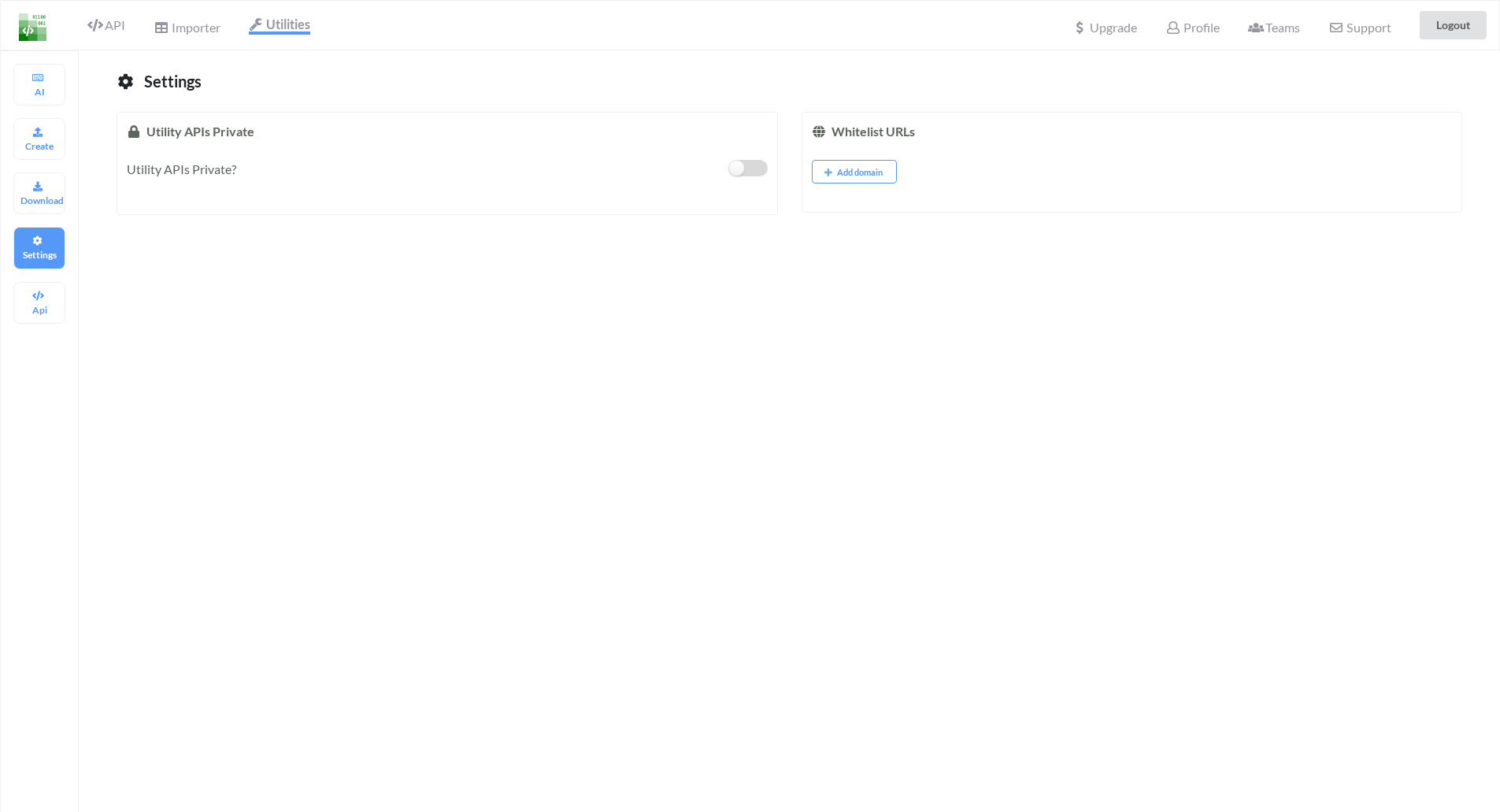
click at [741, 166] on label at bounding box center [748, 168] width 39 height 16
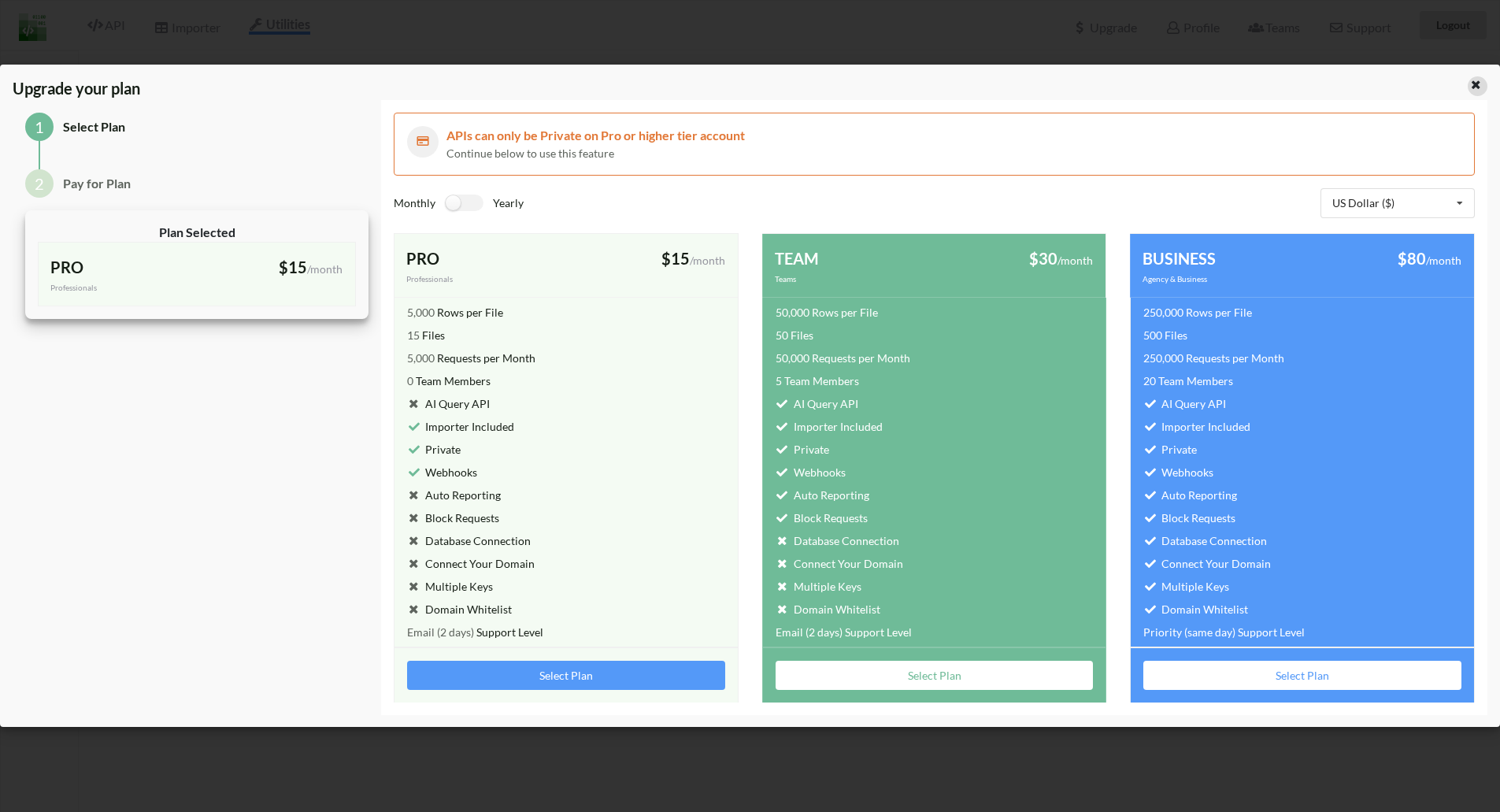
click at [1478, 82] on icon at bounding box center [1476, 82] width 13 height 11
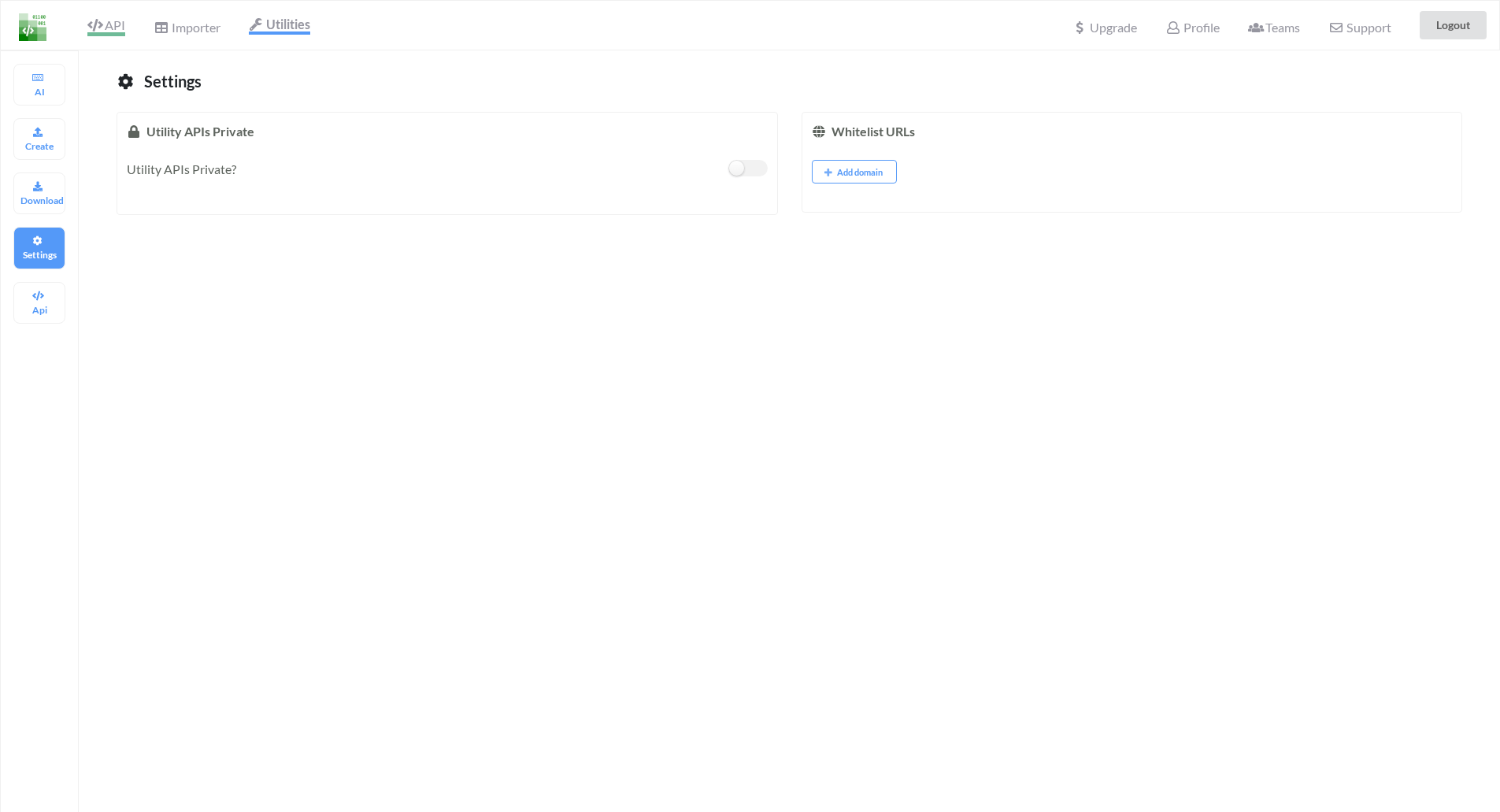
click at [109, 26] on span "API" at bounding box center [106, 26] width 38 height 19
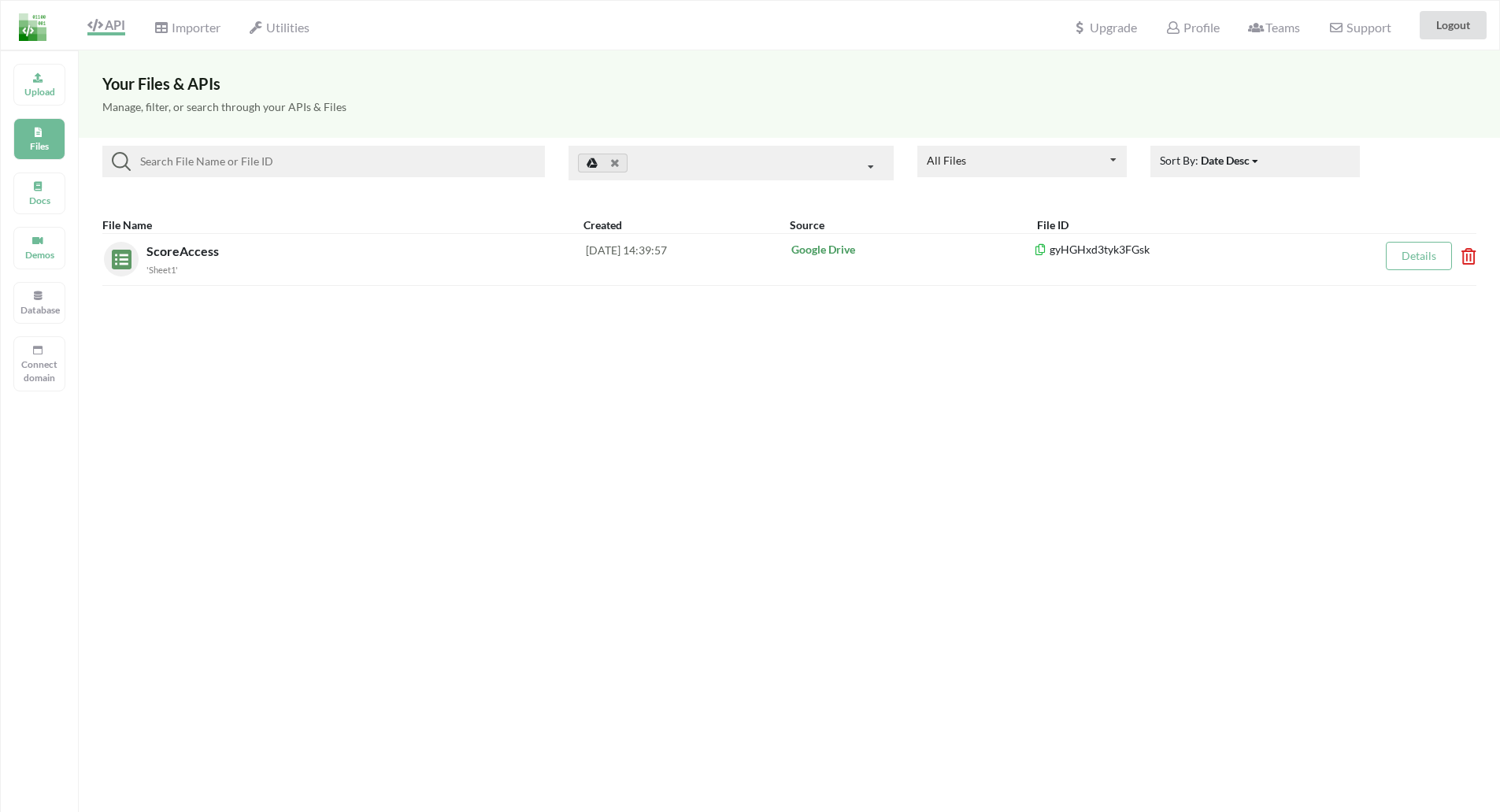
click at [38, 40] on img at bounding box center [32, 26] width 27 height 27
click at [43, 363] on p "Connect domain" at bounding box center [40, 371] width 38 height 27
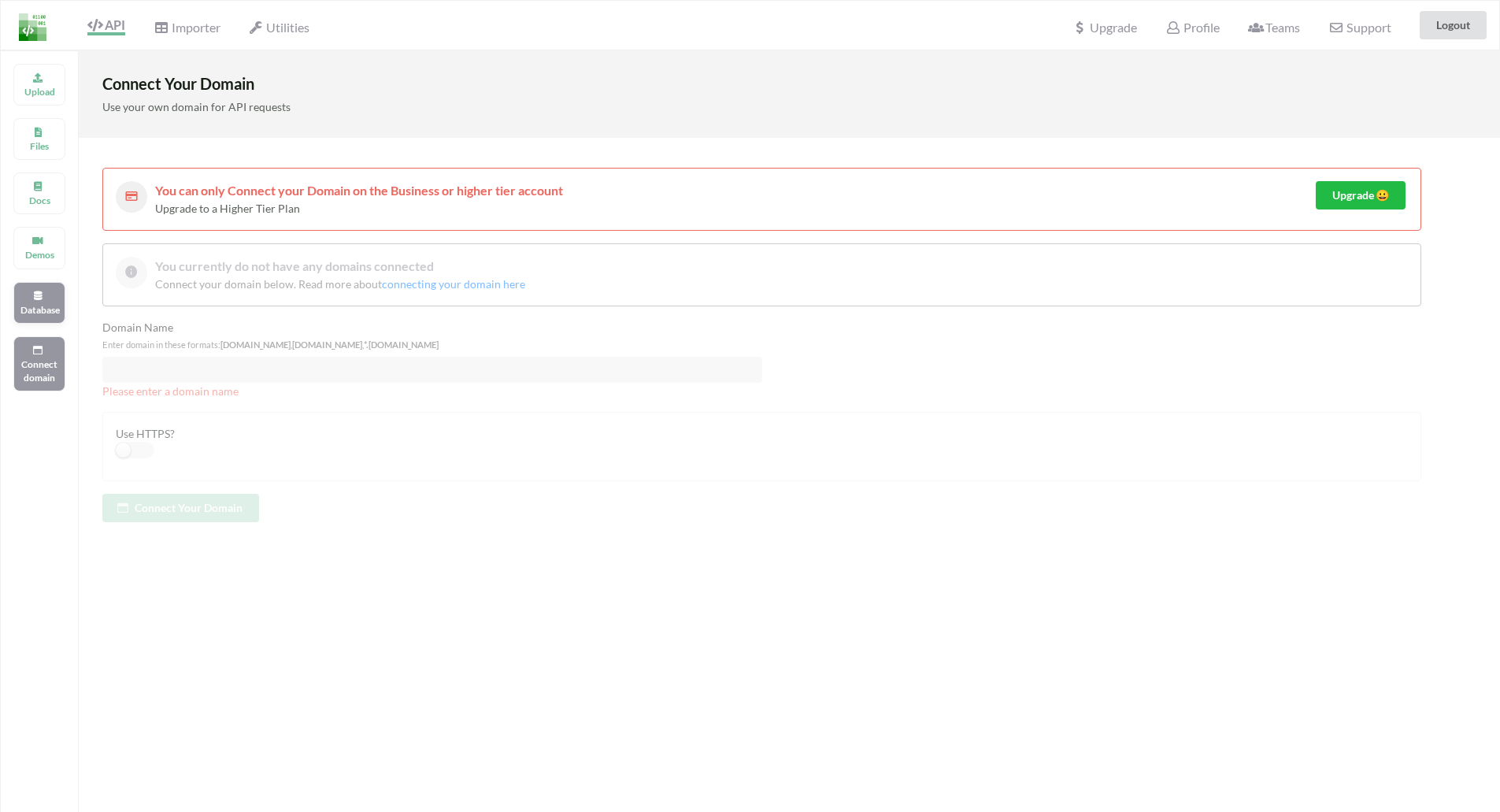
click at [41, 303] on p "Database" at bounding box center [40, 310] width 38 height 13
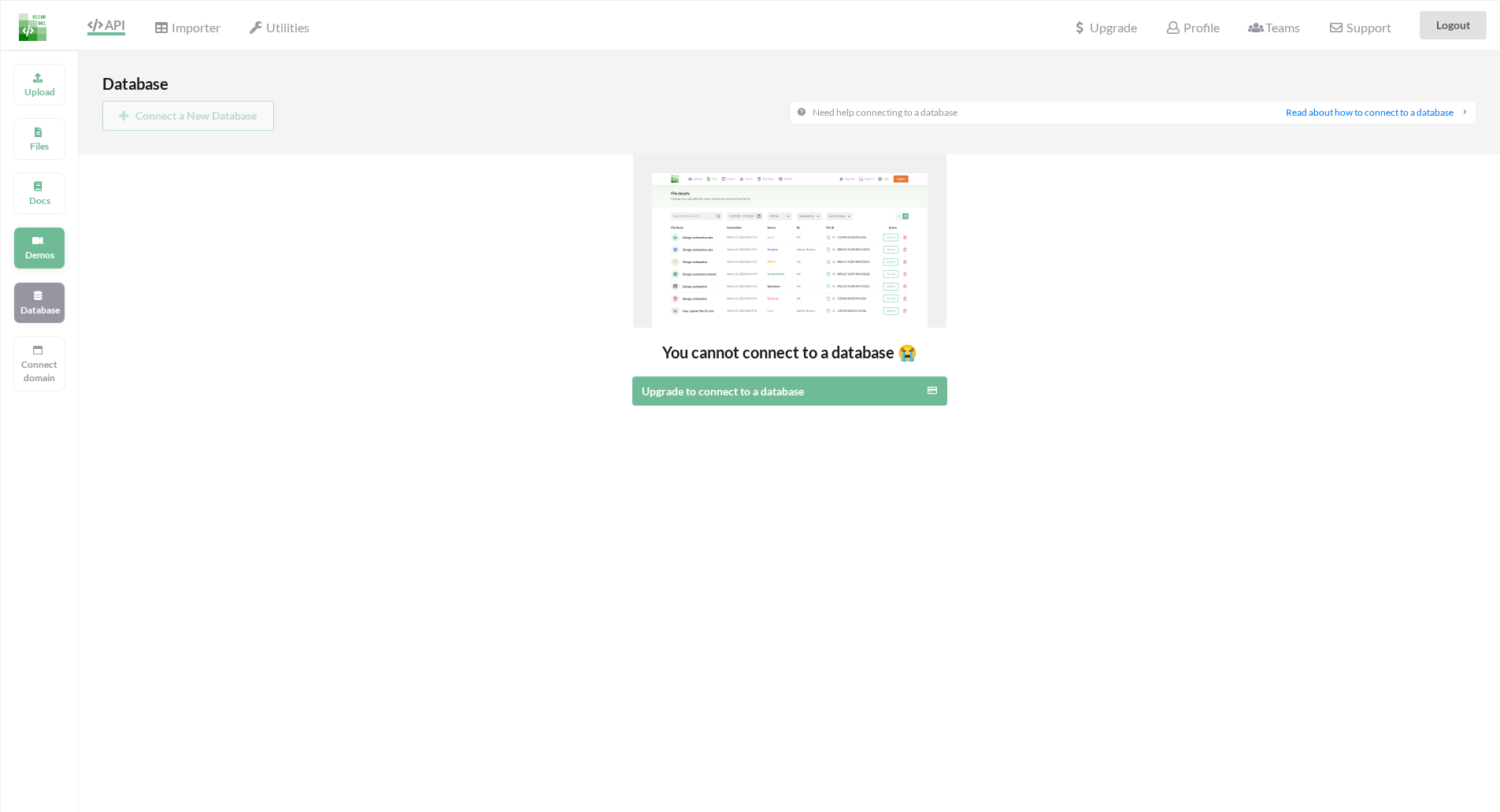
click at [31, 262] on div "Demos" at bounding box center [39, 247] width 52 height 42
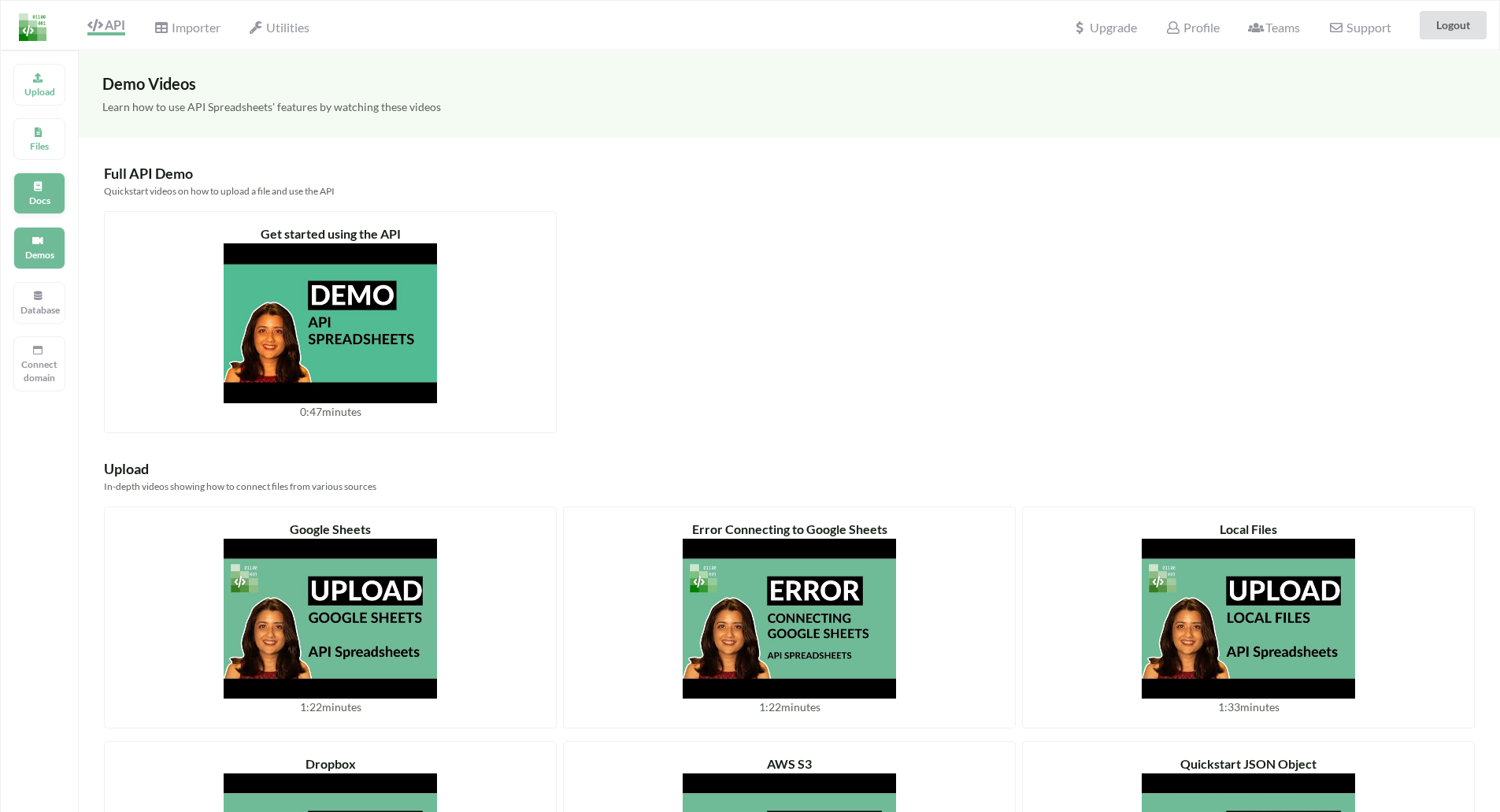
click at [33, 212] on div "Docs" at bounding box center [39, 193] width 52 height 42
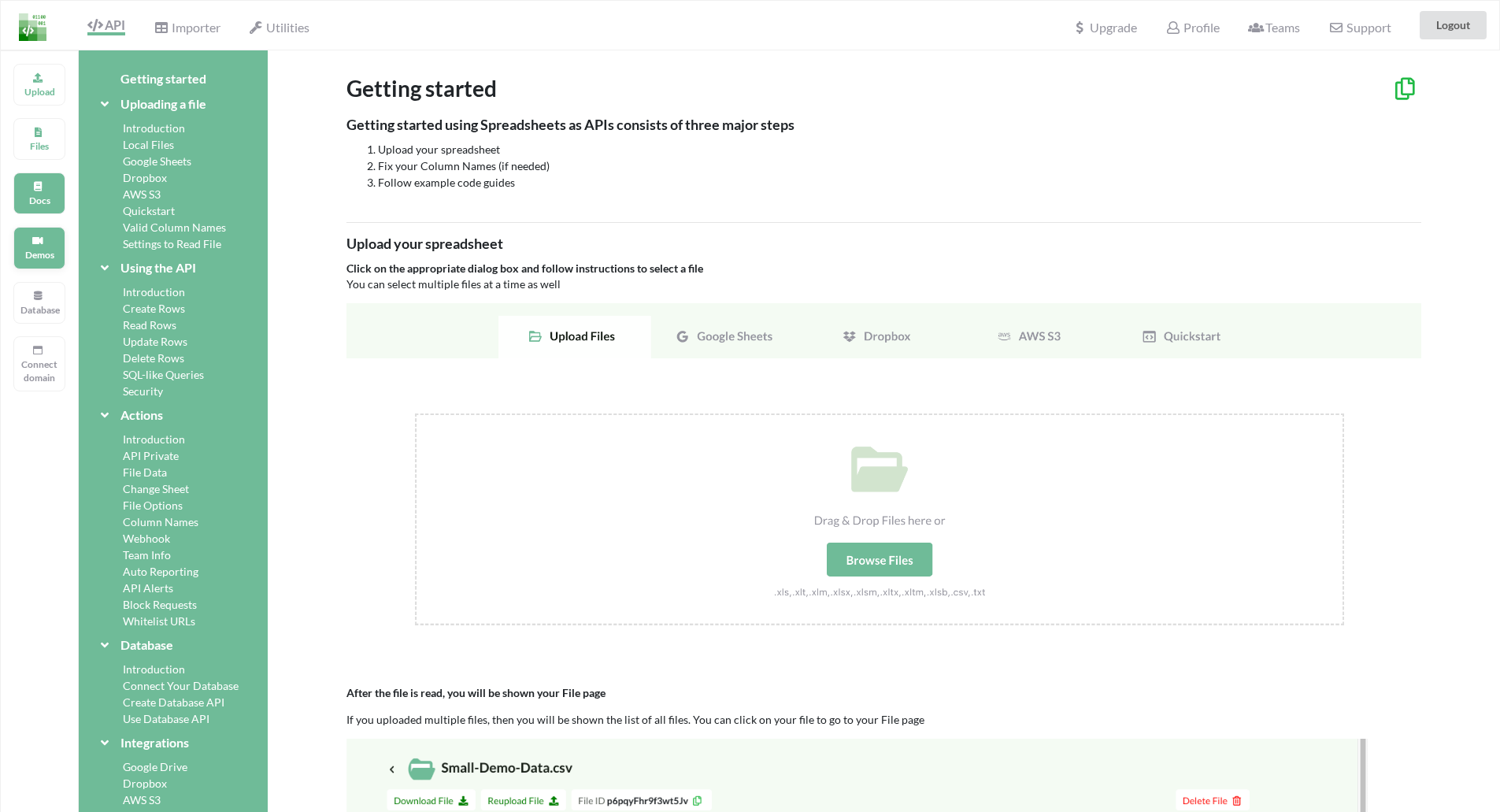
click at [41, 240] on icon at bounding box center [37, 238] width 11 height 9
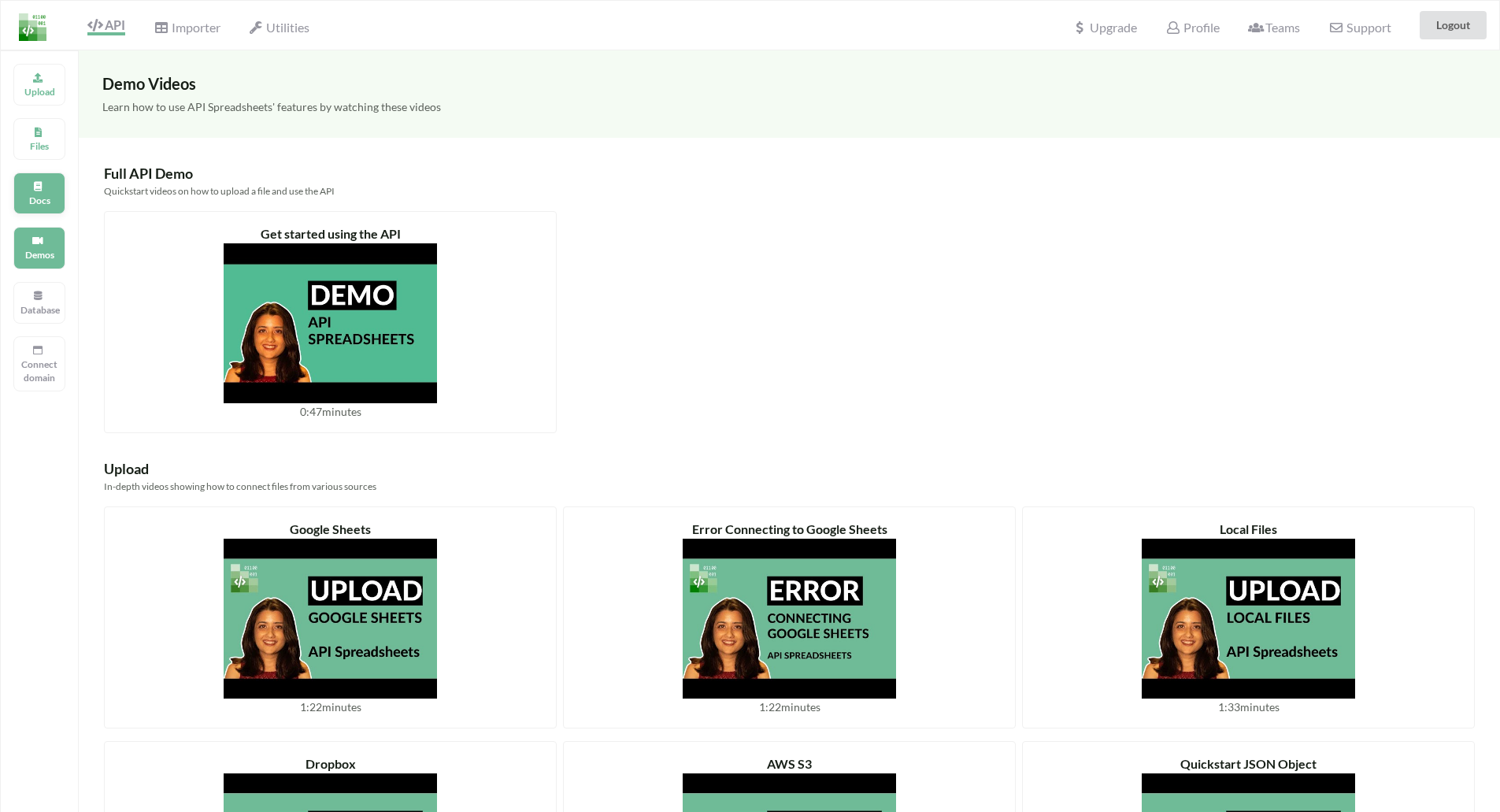
click at [40, 195] on p "Docs" at bounding box center [40, 200] width 38 height 13
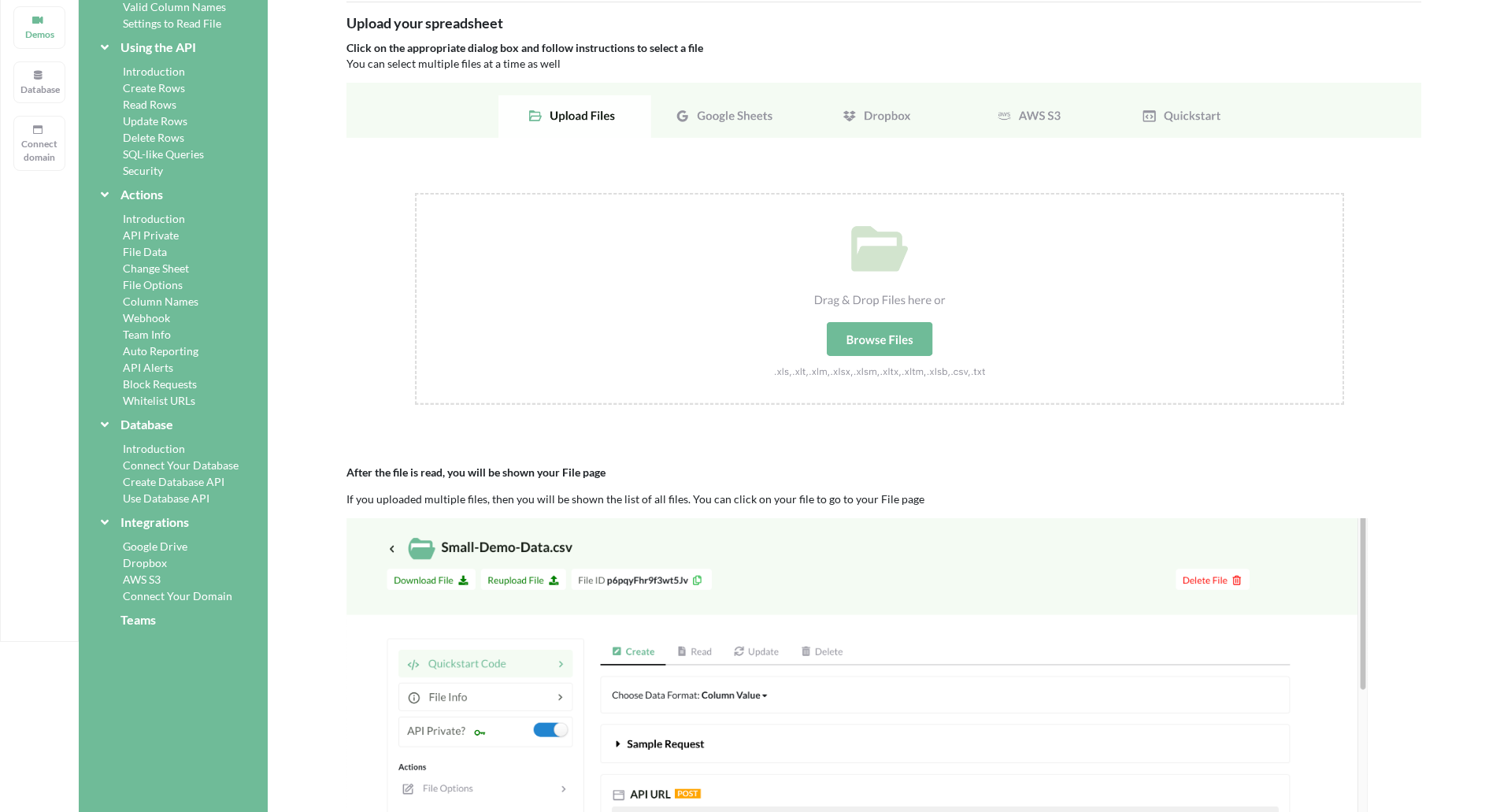
scroll to position [79, 0]
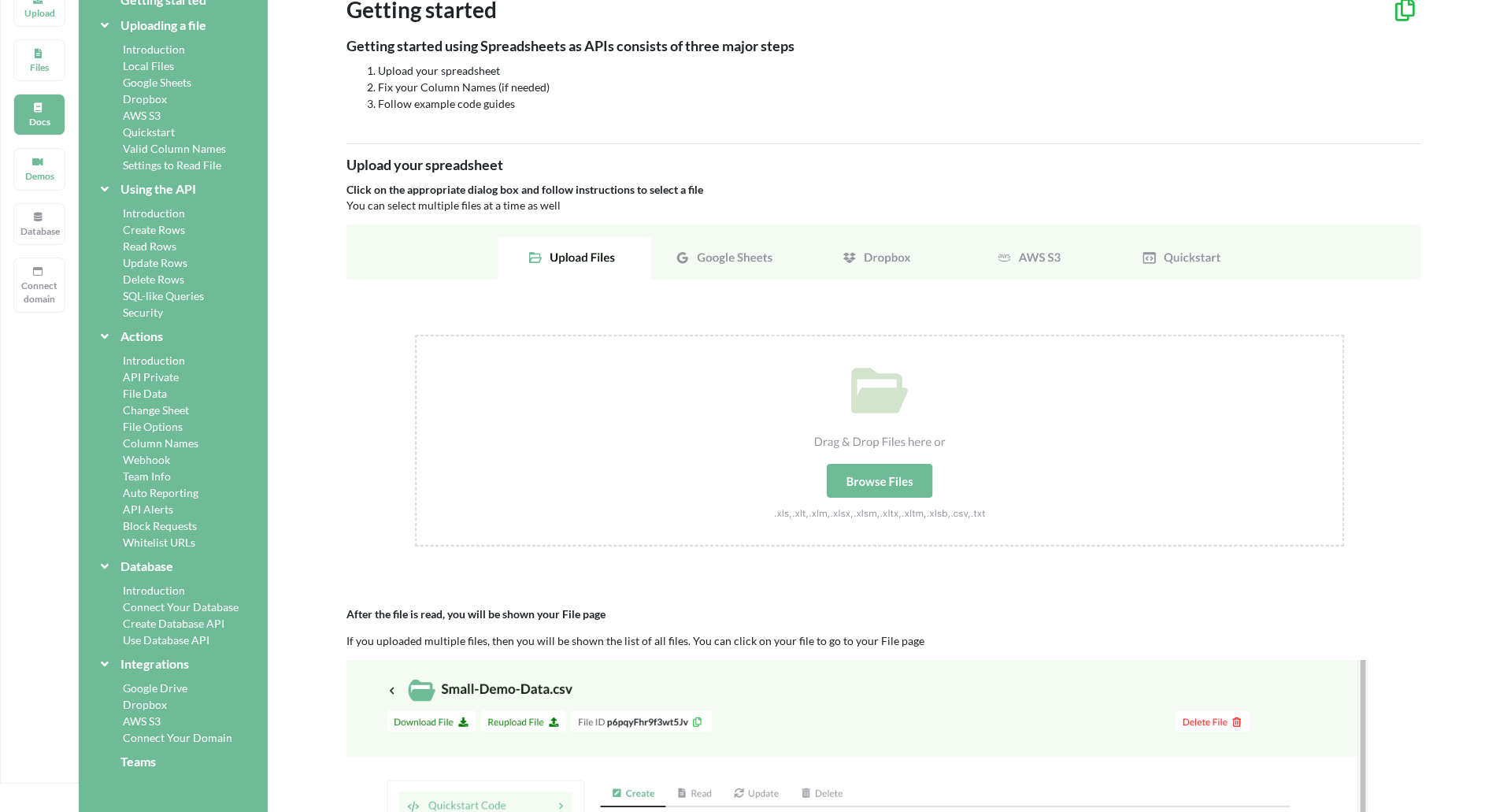
click at [153, 371] on div "API Private" at bounding box center [174, 376] width 152 height 16
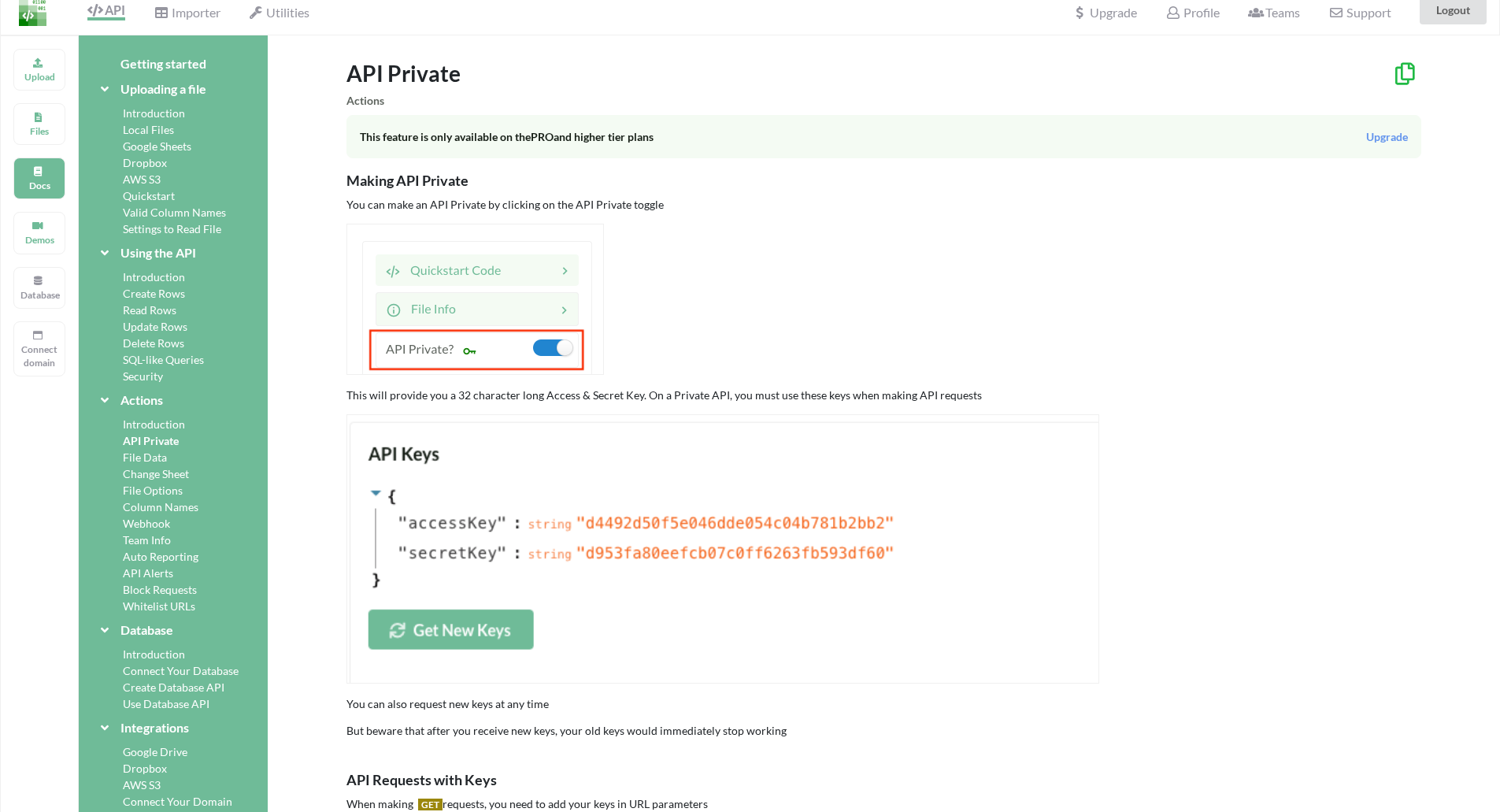
scroll to position [0, 0]
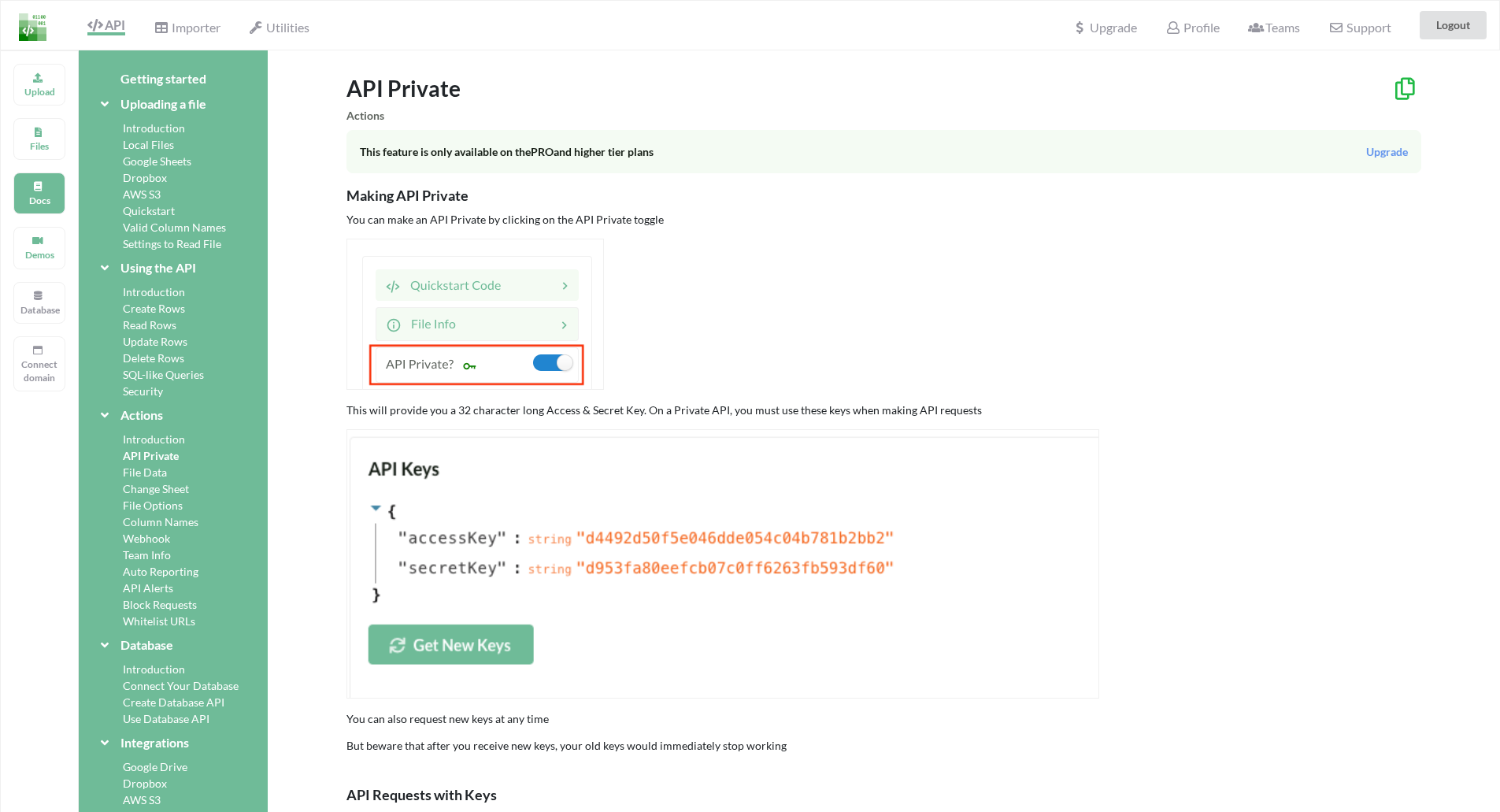
click at [469, 540] on img at bounding box center [723, 563] width 753 height 268
click at [1472, 24] on button "Logout" at bounding box center [1453, 25] width 67 height 28
